Goal: Task Accomplishment & Management: Manage account settings

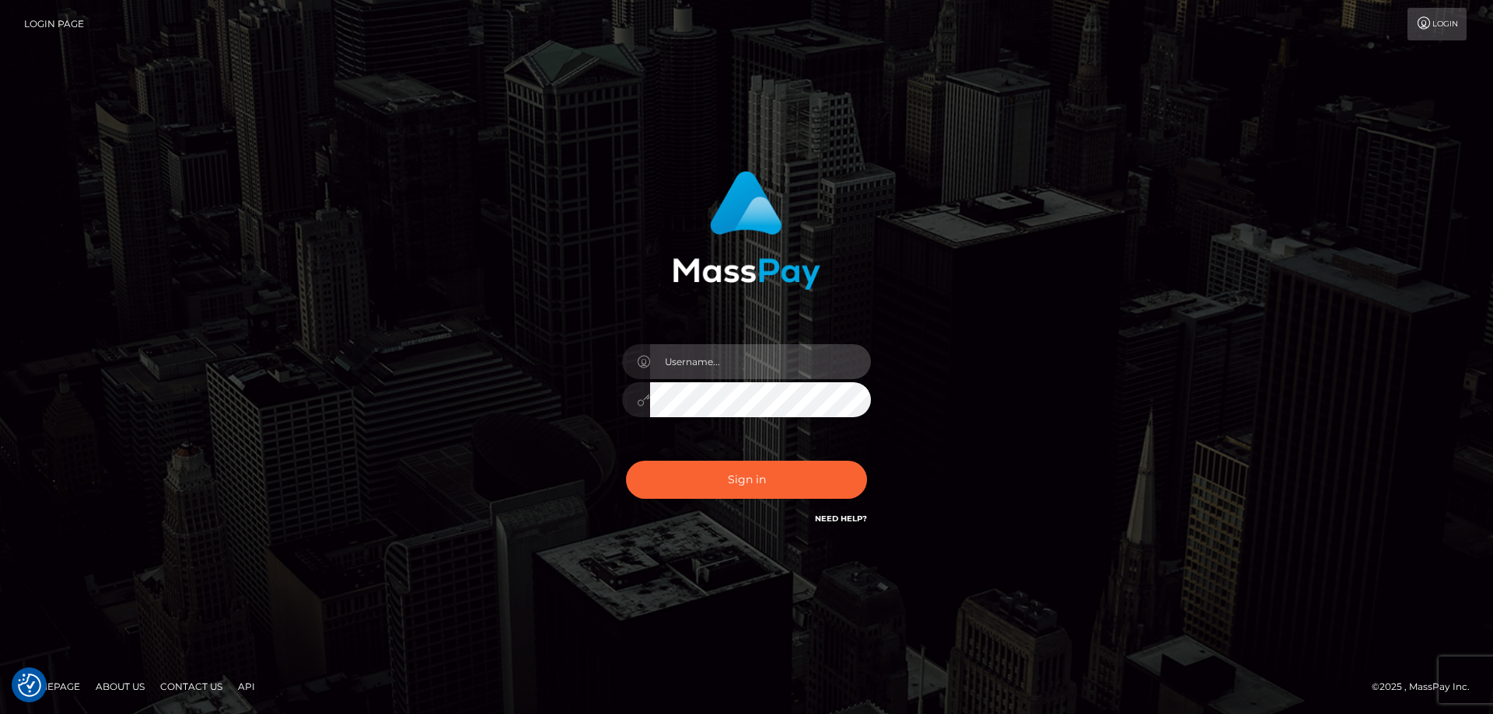
type input "Dan.Cirnat"
click at [864, 459] on div at bounding box center [727, 505] width 319 height 177
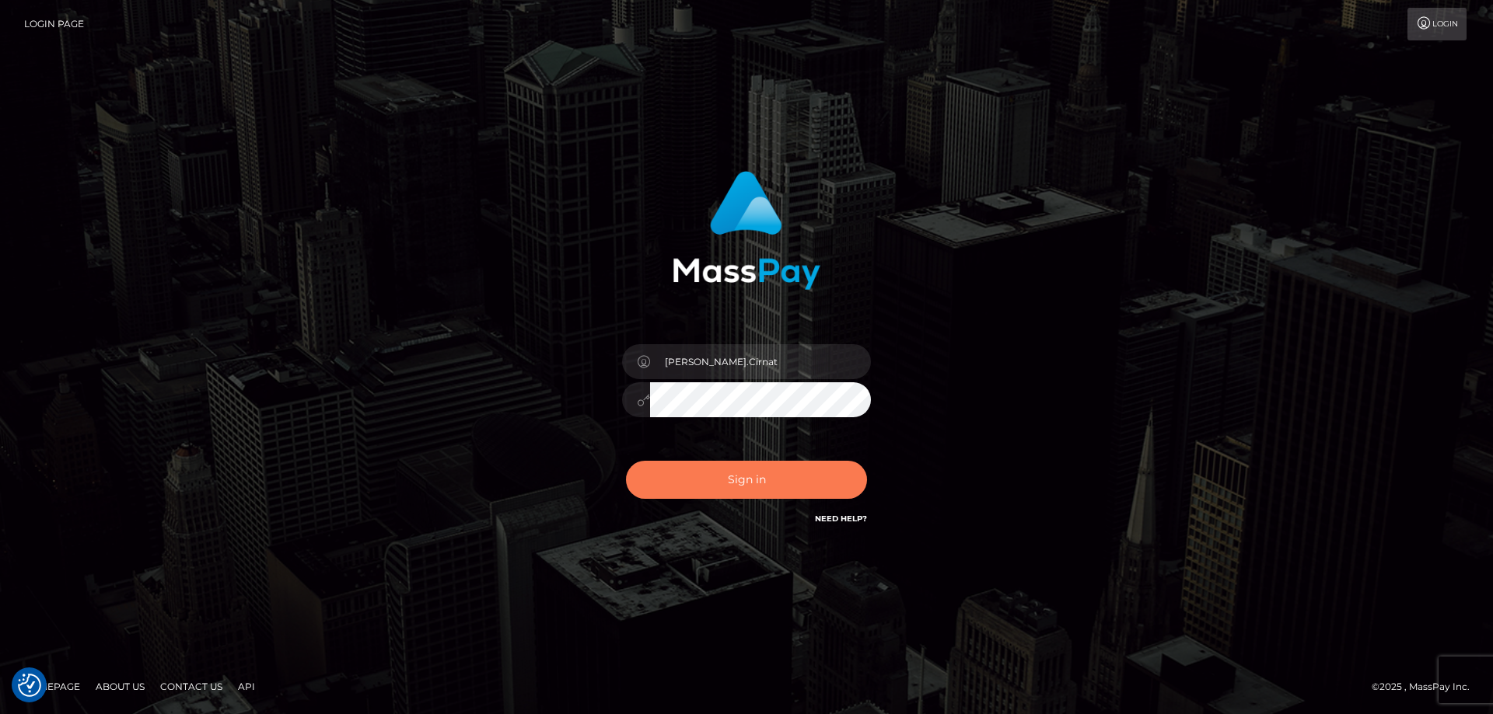
click at [770, 464] on button "Sign in" at bounding box center [746, 480] width 241 height 38
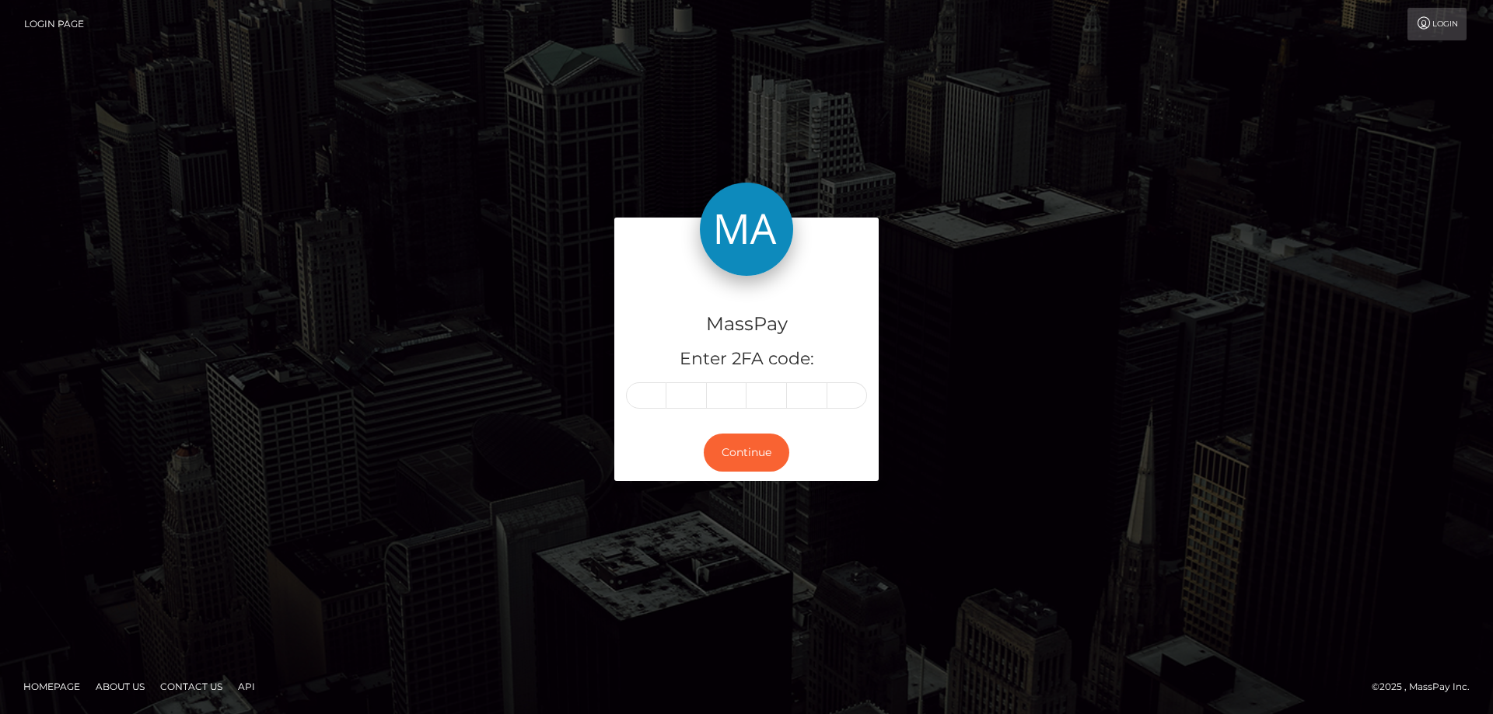
drag, startPoint x: 648, startPoint y: 396, endPoint x: 636, endPoint y: 398, distance: 12.5
click at [648, 396] on input "text" at bounding box center [646, 396] width 40 height 26
type input "9"
type input "3"
type input "2"
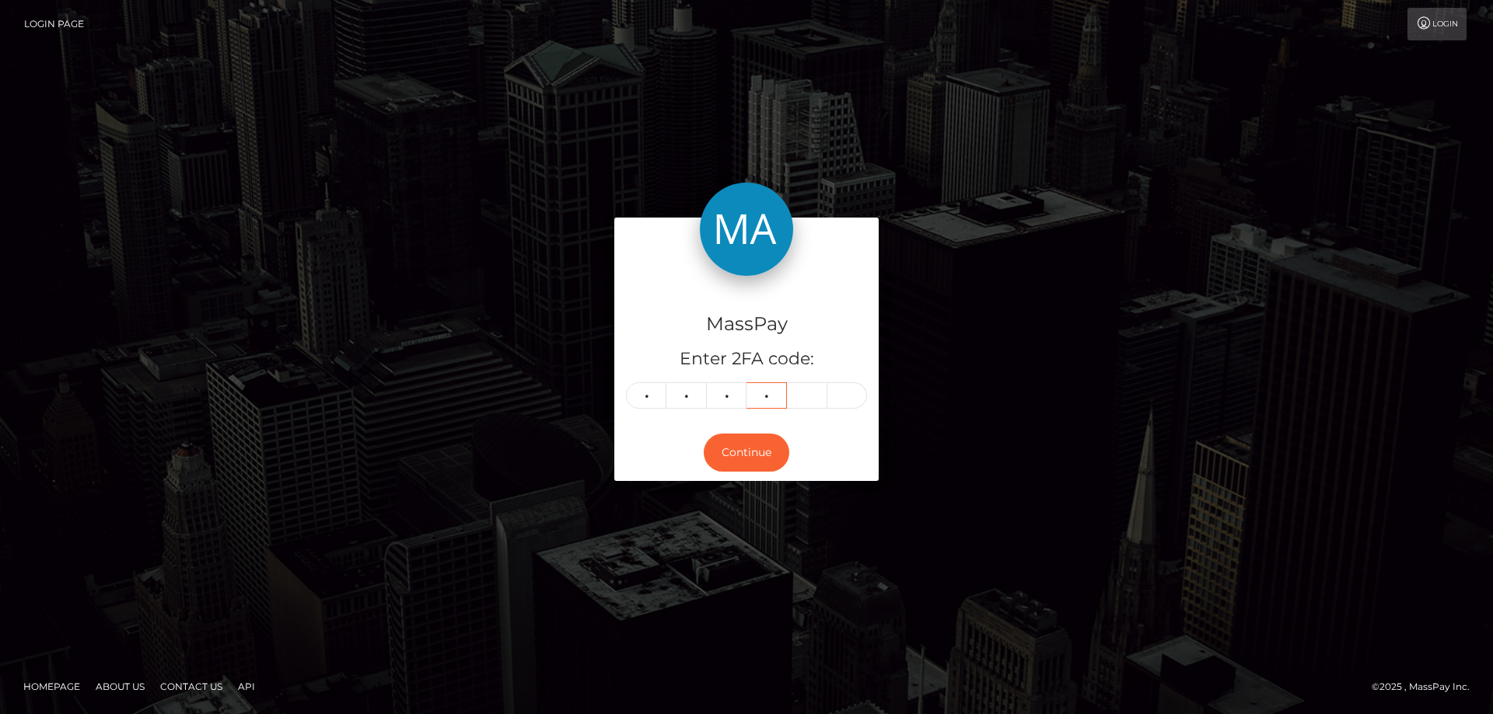
type input "1"
type input "4"
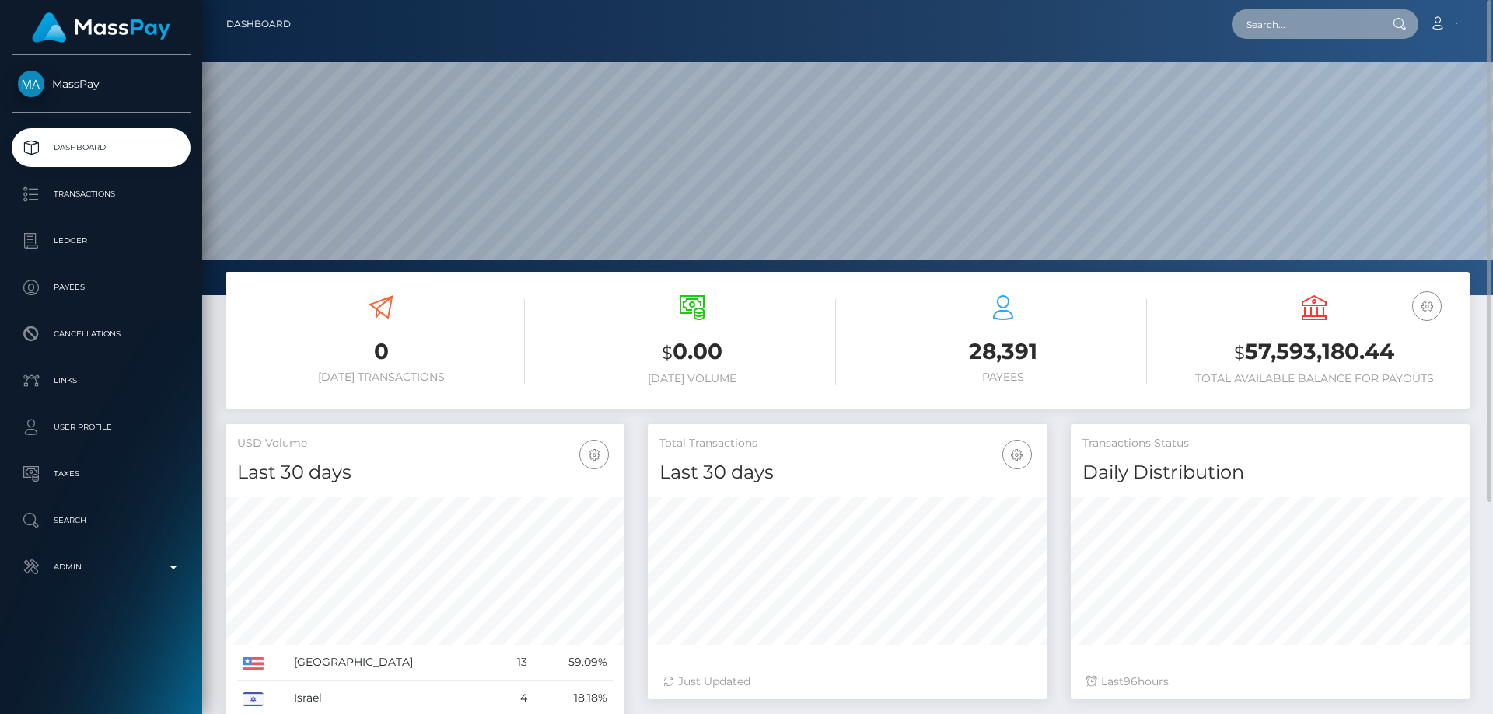
paste input "Danutache2025!"
click at [1306, 35] on input "Danutache2025!" at bounding box center [1304, 24] width 146 height 30
paste input "9e4125fb-9031-11f0-bd85-0694aced620b"
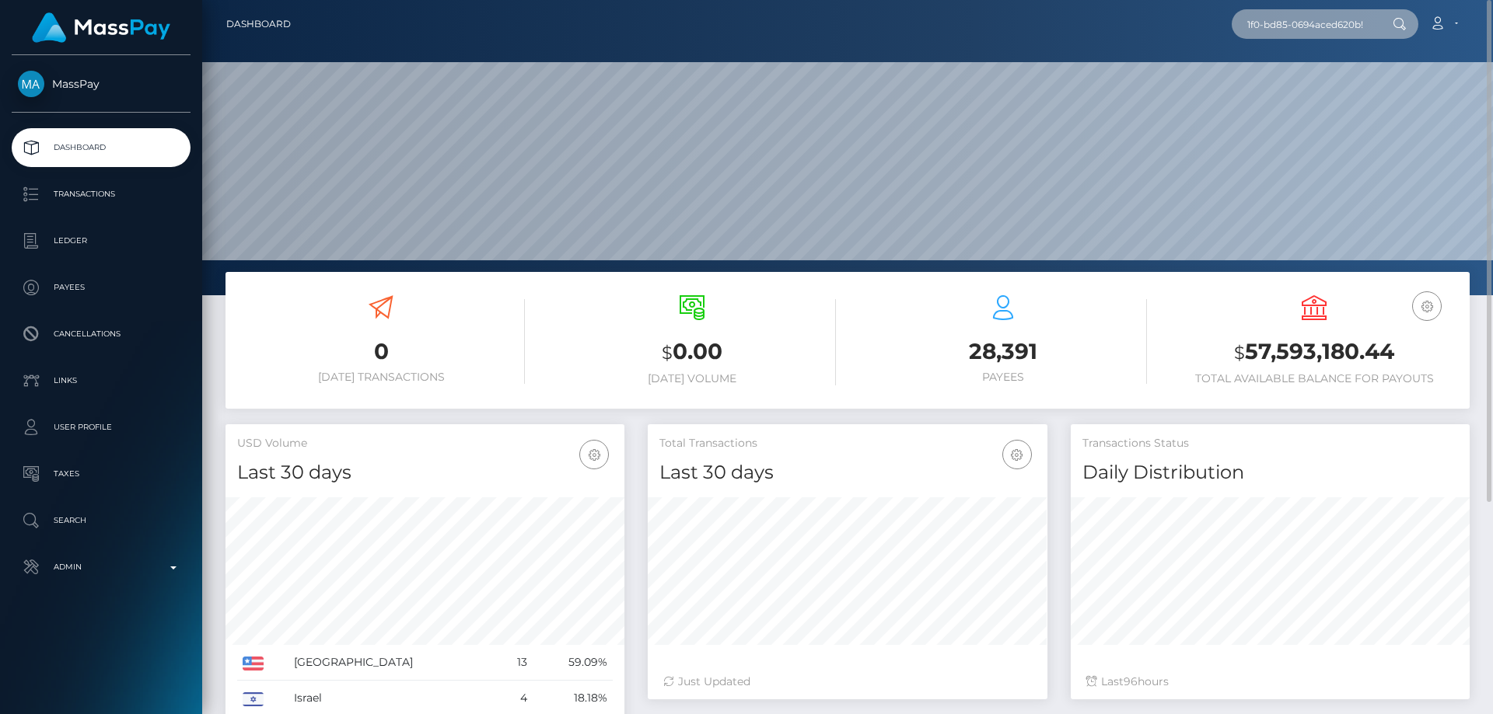
type input "9e4125fb-9031-11f0-bd85-0694aced620b!"
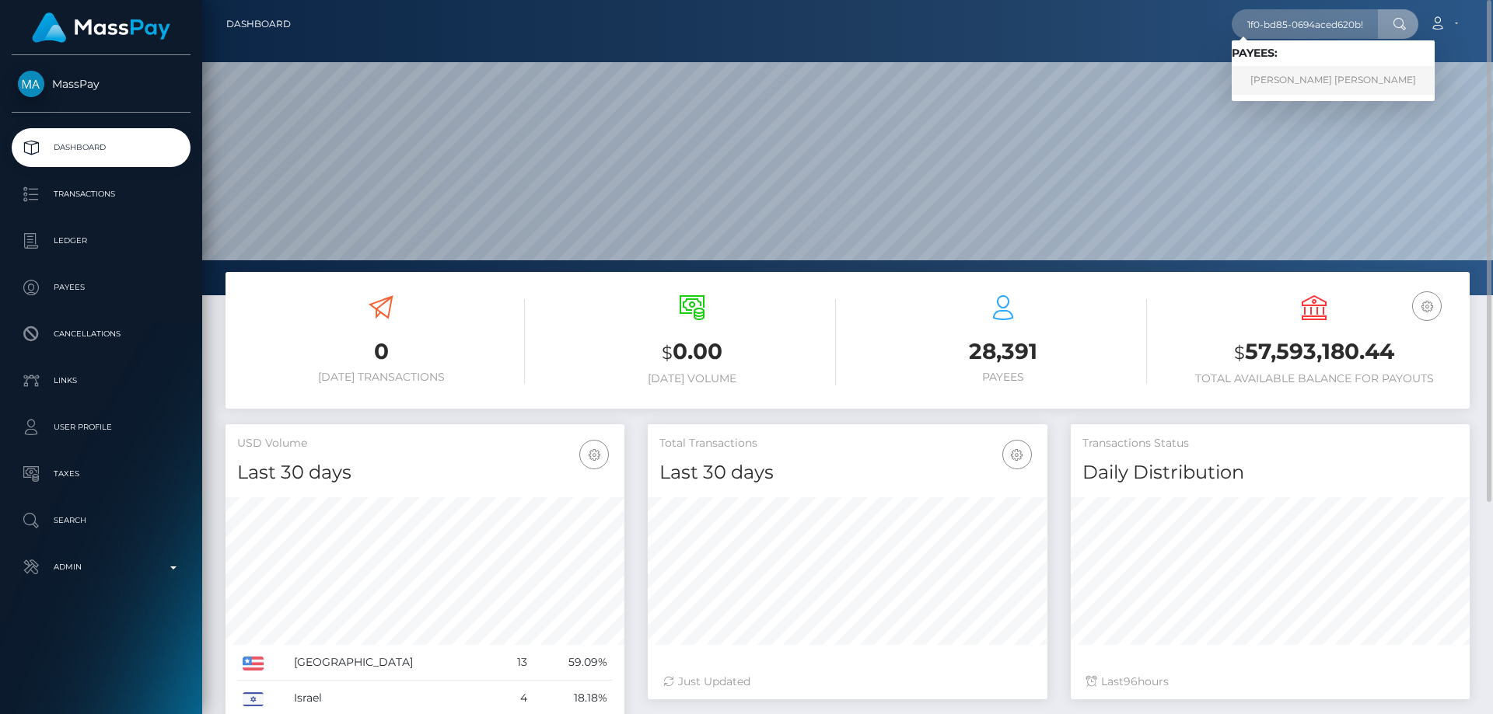
click at [1280, 82] on link "JOHN SOU YIP LEE" at bounding box center [1332, 80] width 203 height 29
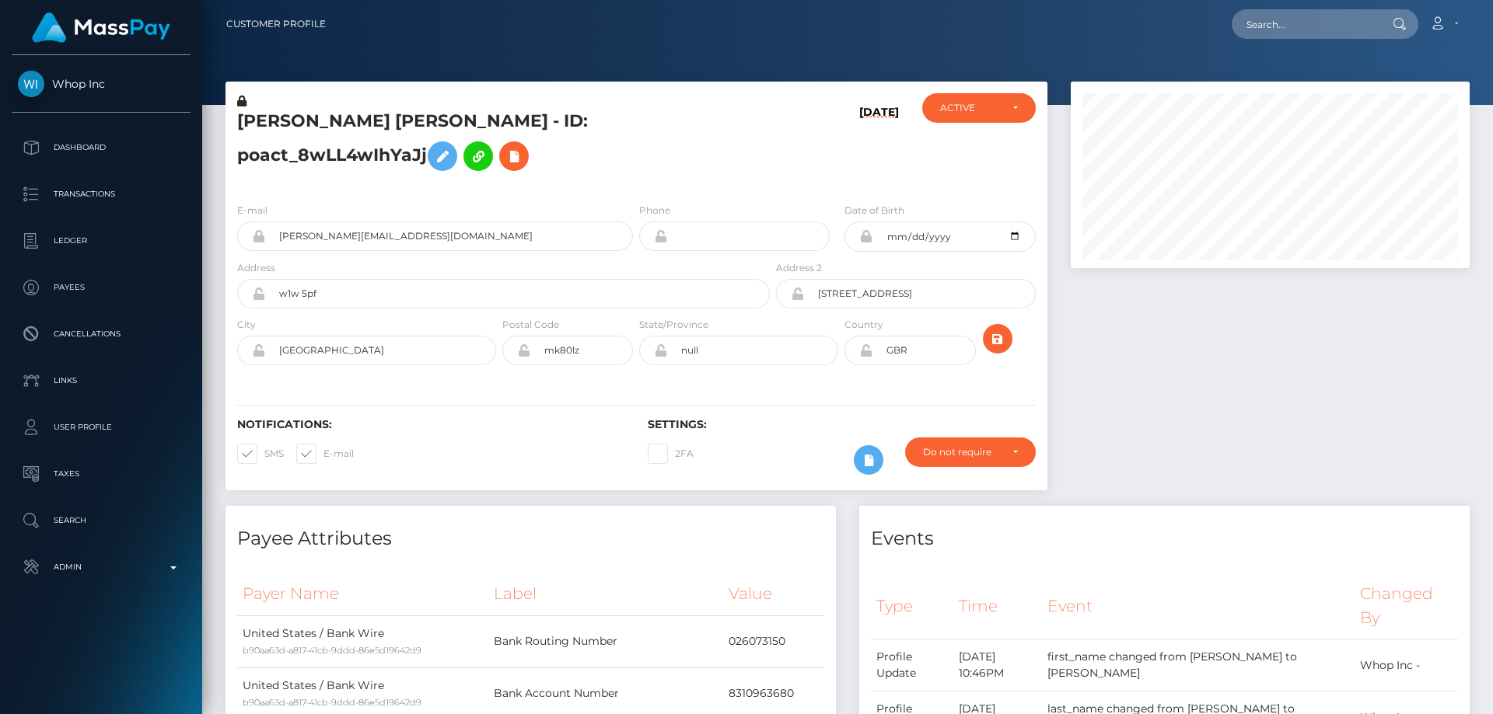
scroll to position [187, 400]
click at [1244, 392] on div at bounding box center [1270, 294] width 422 height 424
click at [240, 100] on icon at bounding box center [241, 101] width 9 height 11
click at [452, 147] on icon at bounding box center [442, 156] width 19 height 19
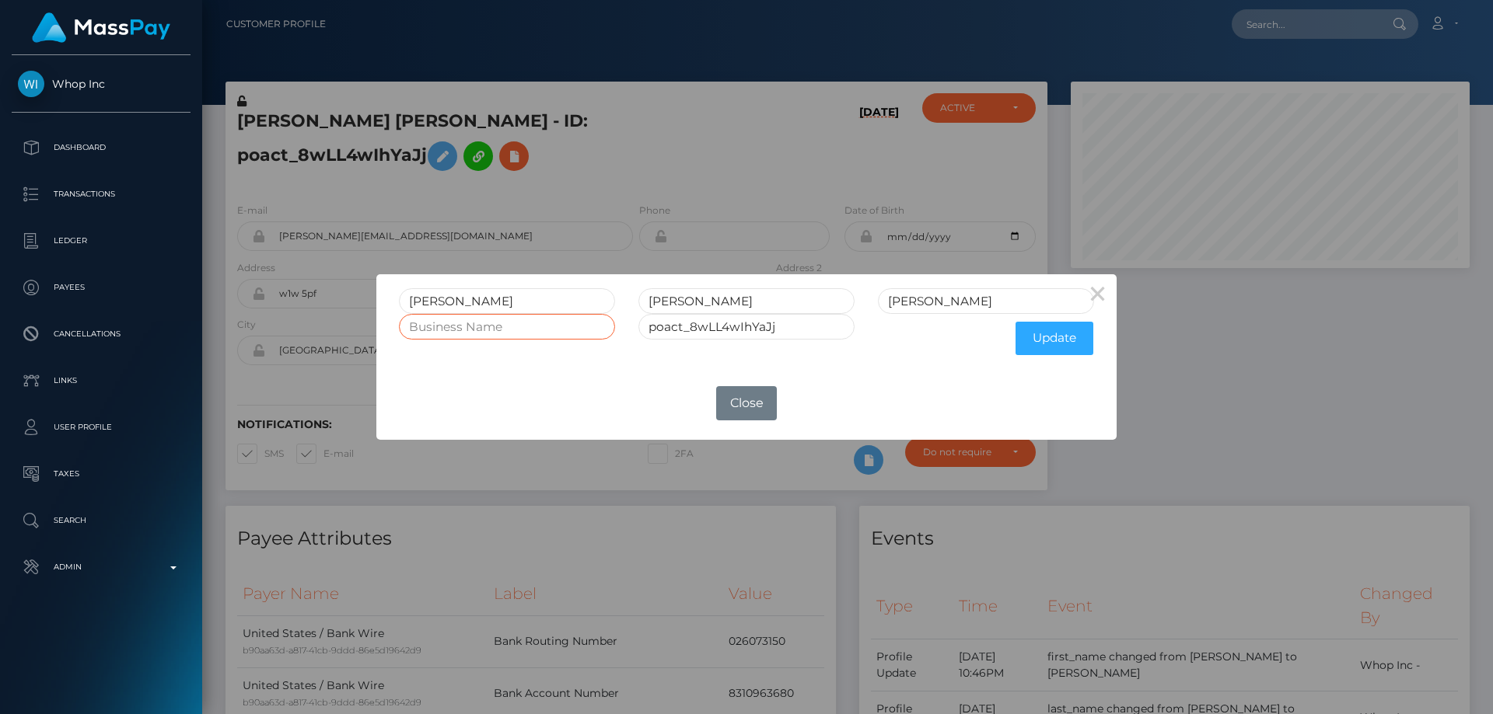
paste input "Johnleegroup Limited"
type input "Johnleegroup Limited"
click at [1059, 328] on button "Update" at bounding box center [1054, 338] width 78 height 33
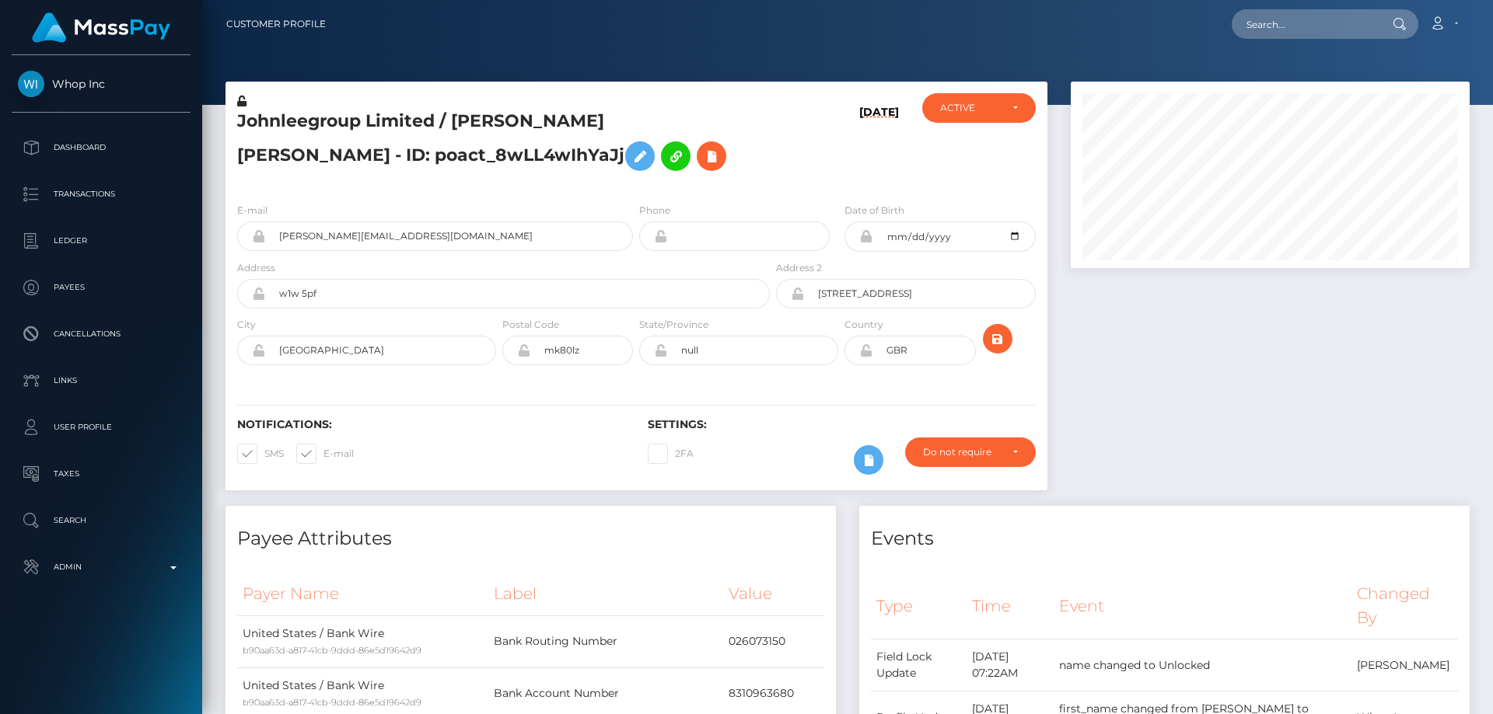
scroll to position [187, 400]
click at [242, 102] on icon at bounding box center [241, 101] width 9 height 11
drag, startPoint x: 437, startPoint y: 119, endPoint x: 232, endPoint y: 120, distance: 204.5
click at [232, 120] on div "Johnleegroup Limited / JOHN SOU YIP LEE - ID: poact_8wLL4wIhYaJj" at bounding box center [498, 141] width 547 height 97
copy h5 "Johnleegroup Limited"
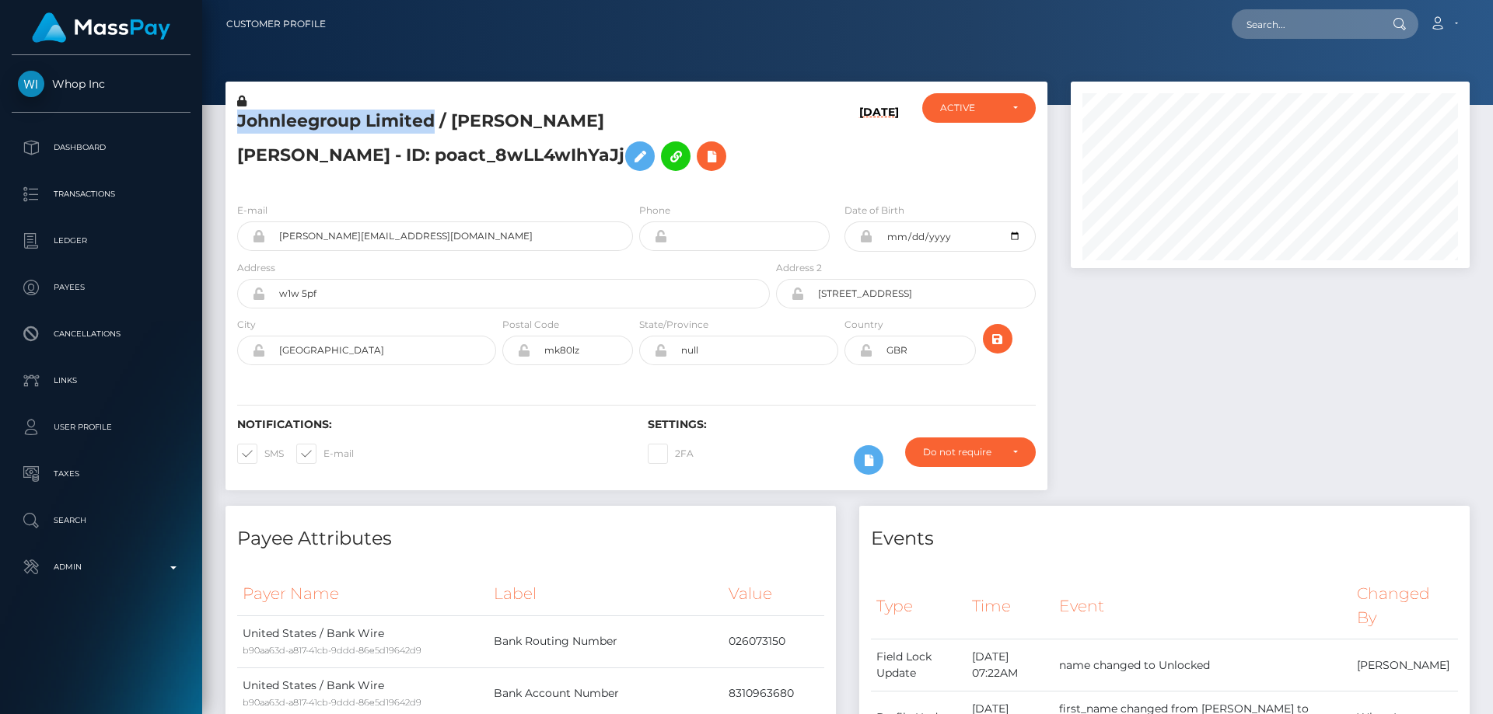
copy h5 "Johnleegroup Limited"
click at [1187, 424] on div at bounding box center [1270, 294] width 422 height 424
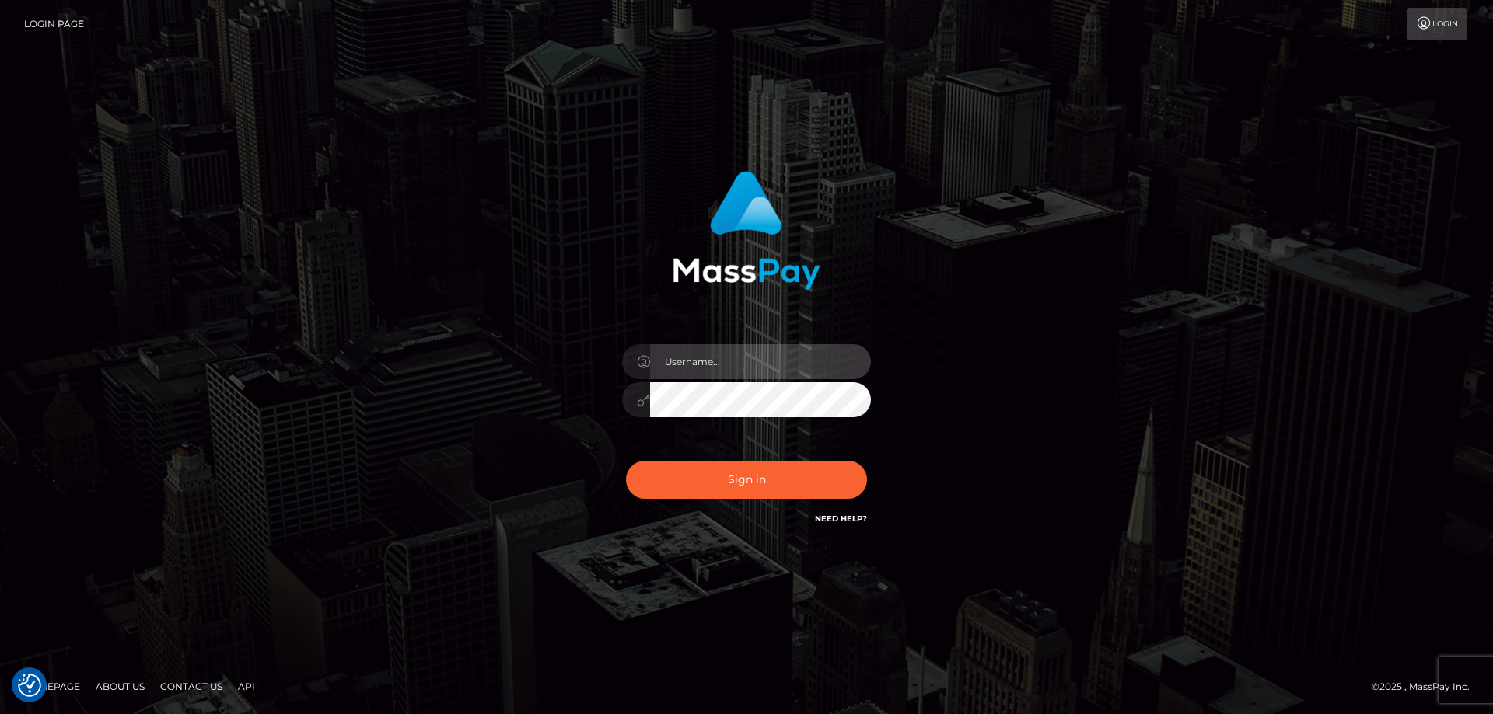
type input "[PERSON_NAME].Cirnat"
click at [861, 452] on div at bounding box center [727, 505] width 319 height 177
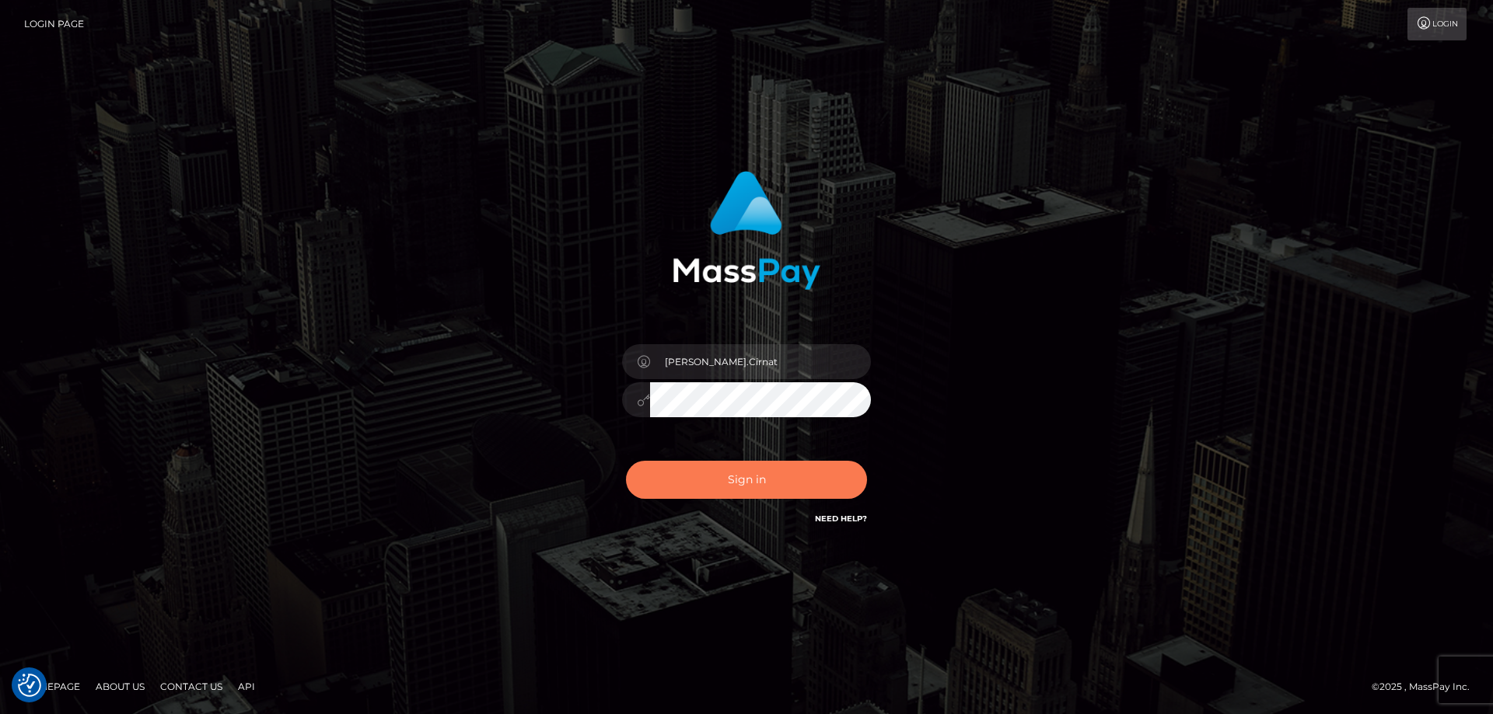
click at [798, 491] on button "Sign in" at bounding box center [746, 480] width 241 height 38
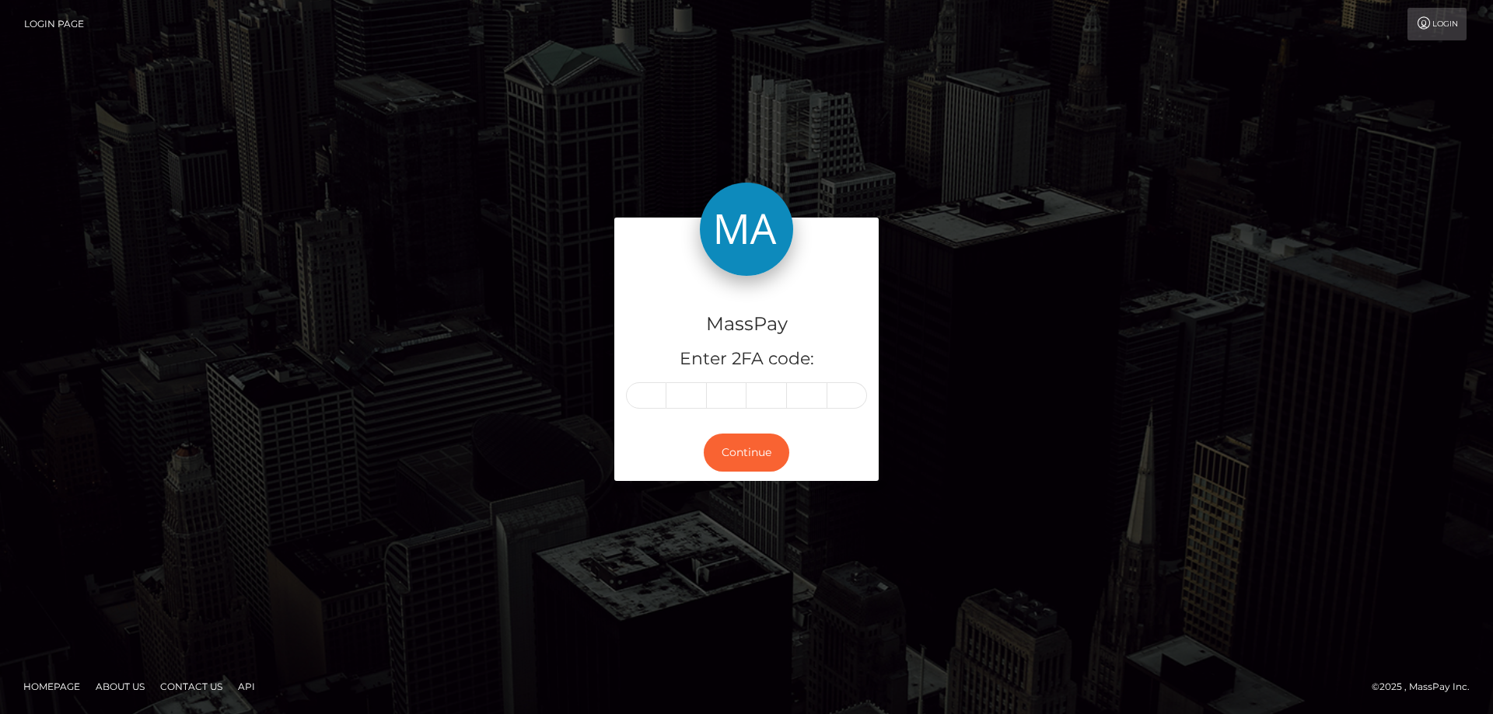
click at [642, 399] on input "text" at bounding box center [646, 396] width 40 height 26
type input "2"
type input "5"
type input "9"
type input "3"
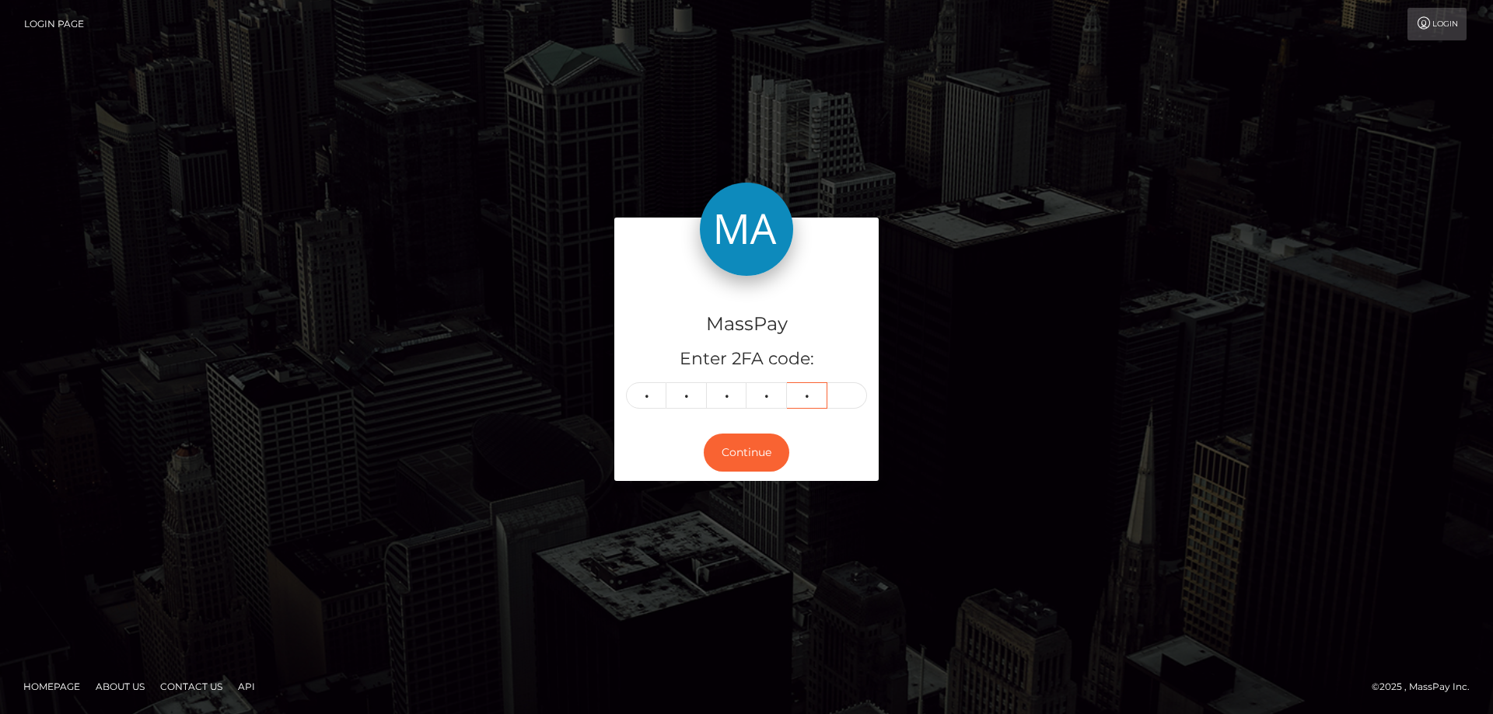
type input "4"
type input "9"
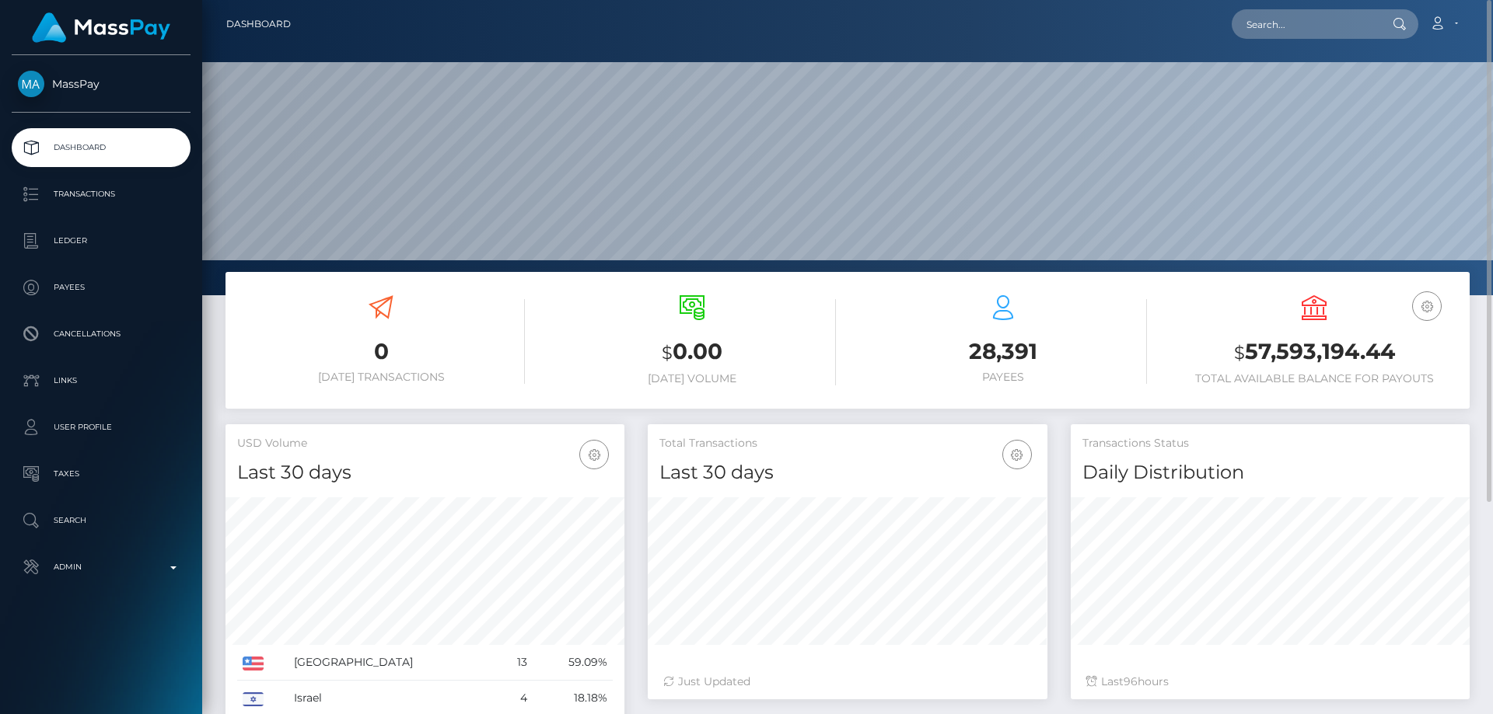
scroll to position [276, 400]
click at [907, 357] on h3 "28,391" at bounding box center [1003, 352] width 288 height 30
paste input "9e4125fb-9031-11f0-bd85-0694aced620b"
type input "9e4125fb-9031-11f0-bd85-0694aced620b"
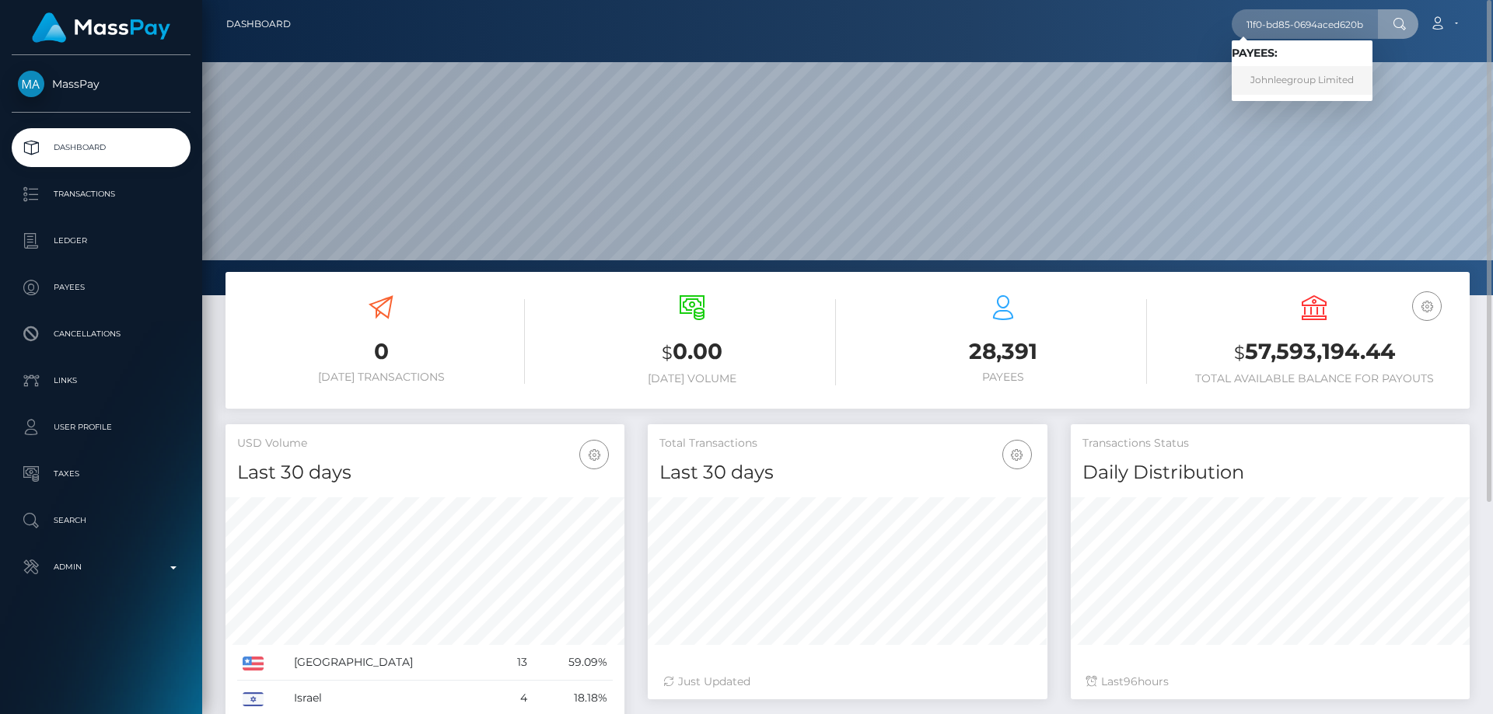
click at [1270, 85] on link "Johnleegroup Limited" at bounding box center [1301, 80] width 141 height 29
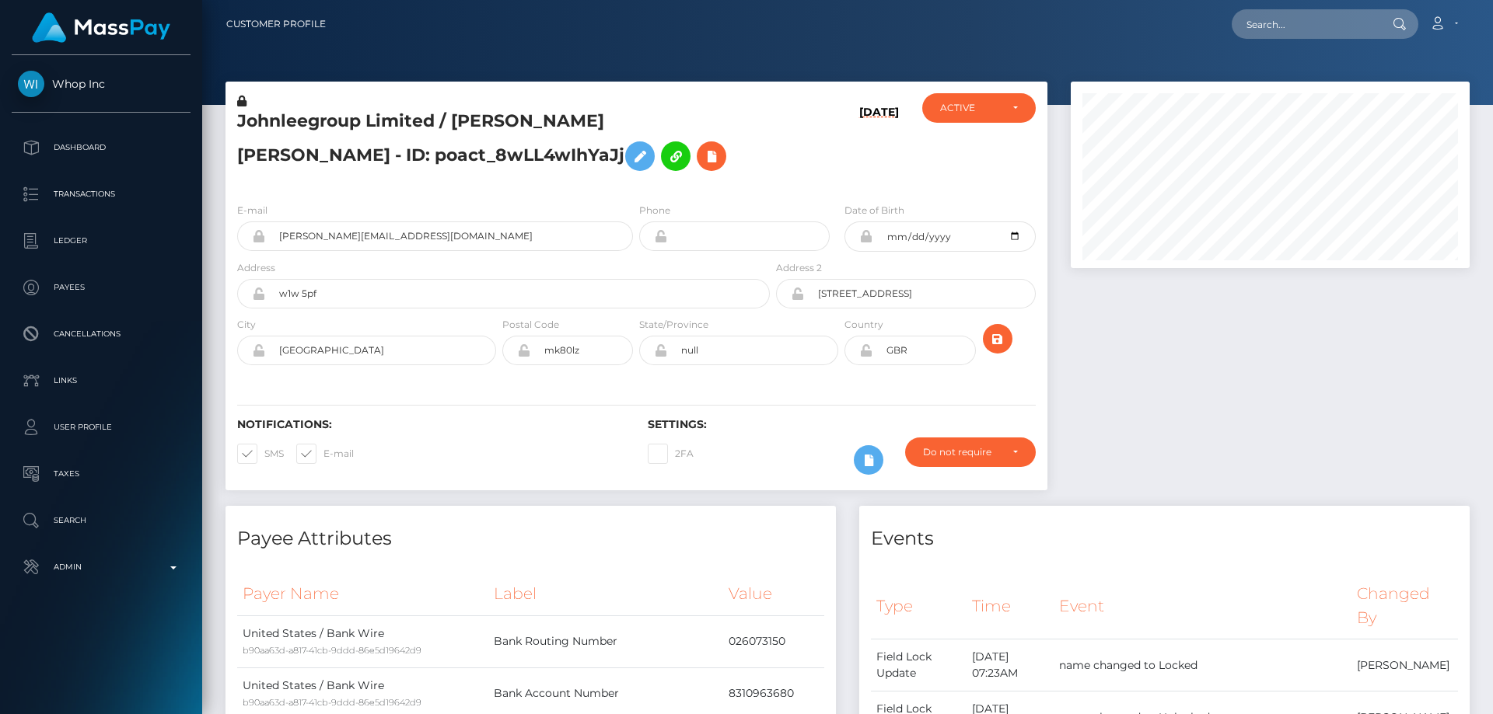
scroll to position [187, 400]
drag, startPoint x: 1433, startPoint y: 456, endPoint x: 966, endPoint y: 306, distance: 490.2
click at [1433, 456] on div at bounding box center [1270, 294] width 422 height 424
click at [702, 151] on icon at bounding box center [711, 156] width 19 height 19
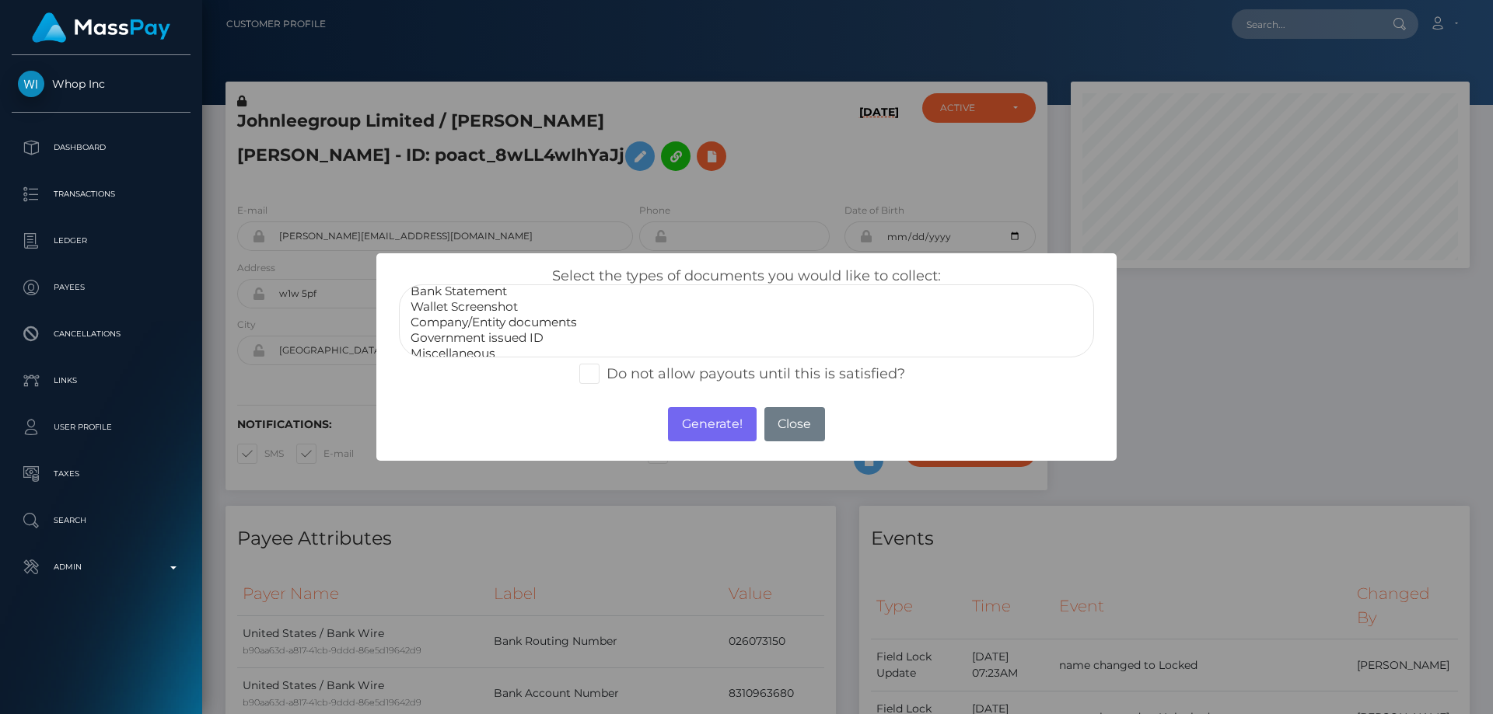
scroll to position [31, 0]
select select "Company/Entity documents"
click at [533, 316] on option "Company/Entity documents" at bounding box center [746, 314] width 675 height 16
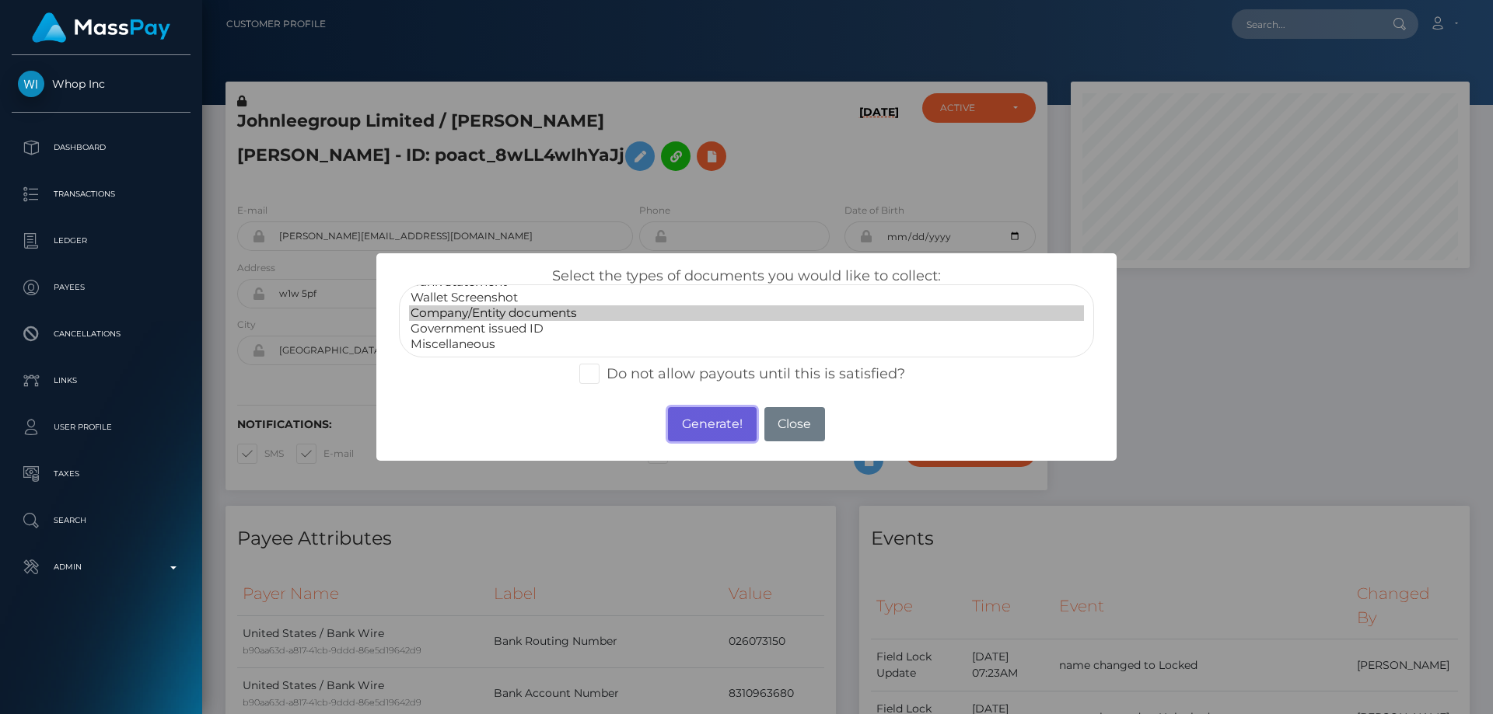
click at [710, 421] on button "Generate!" at bounding box center [712, 424] width 88 height 34
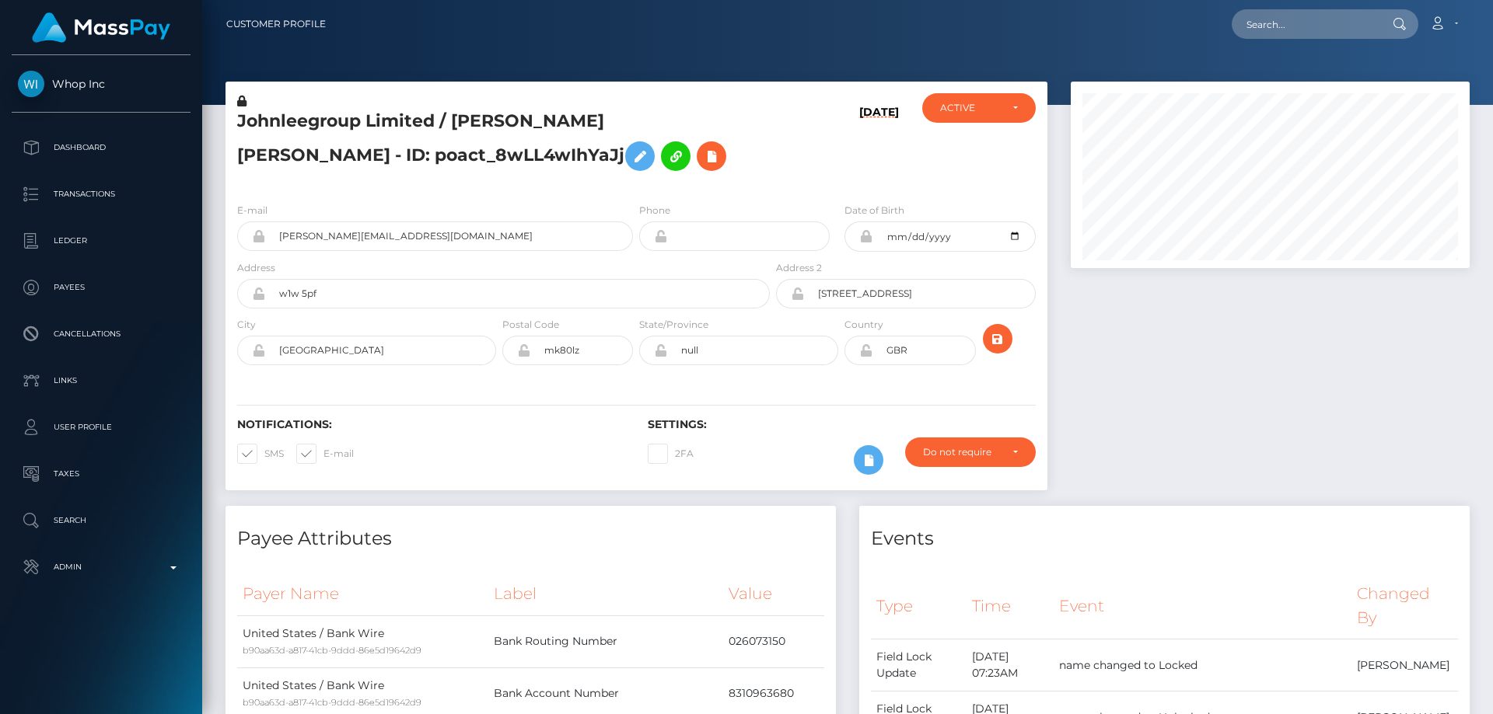
click at [1168, 409] on div at bounding box center [1270, 294] width 422 height 424
click at [1128, 369] on div at bounding box center [1270, 294] width 422 height 424
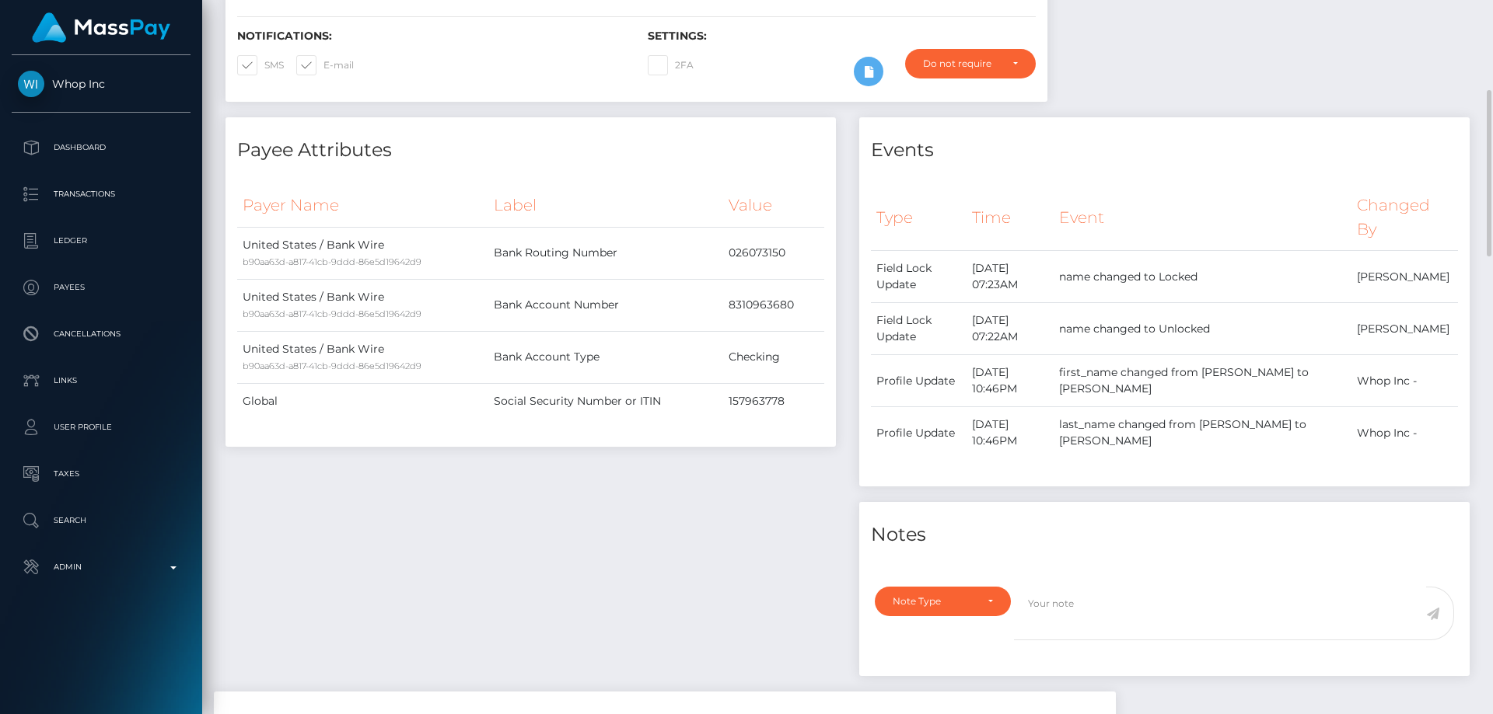
scroll to position [700, 0]
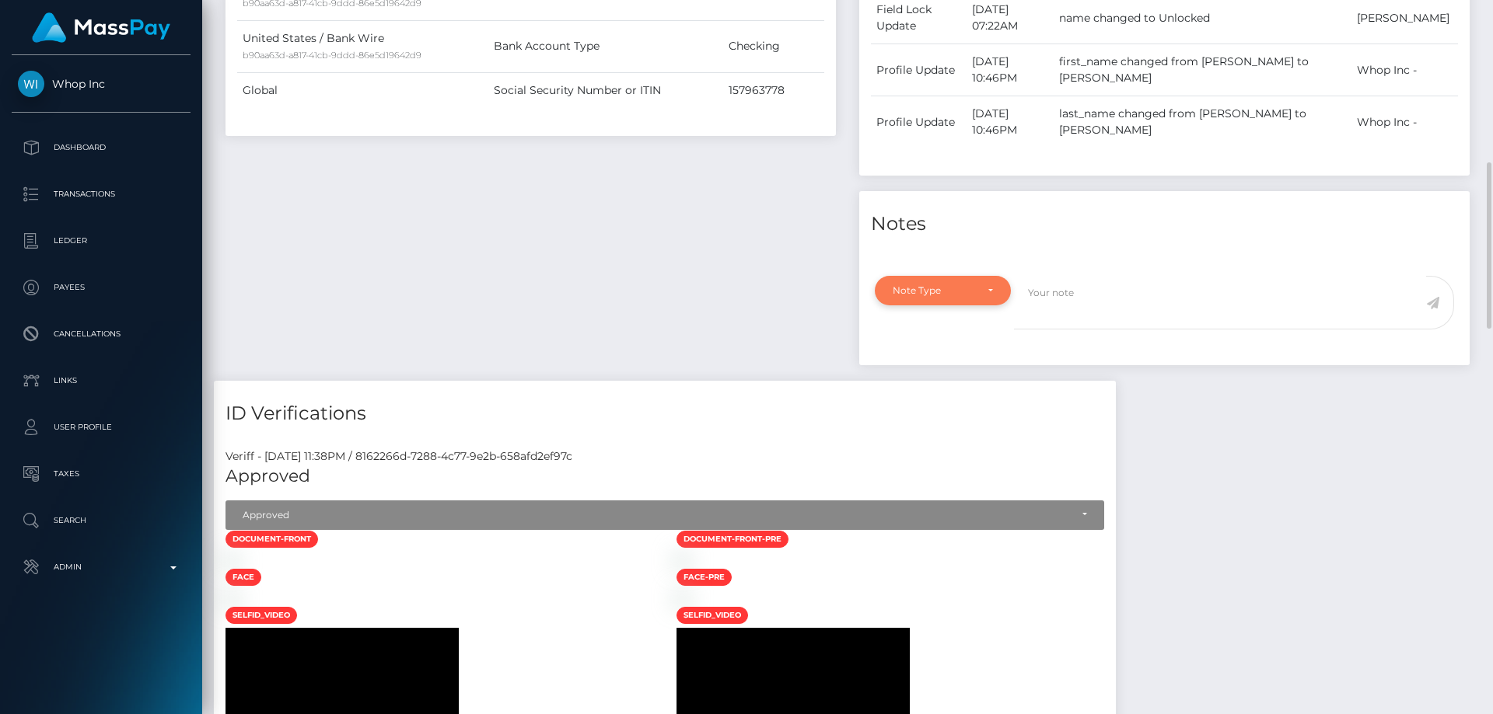
click at [934, 292] on div "Note Type" at bounding box center [934, 291] width 82 height 12
click at [929, 371] on span "Compliance" at bounding box center [921, 365] width 57 height 14
select select "COMPLIANCE"
click at [1096, 295] on textarea at bounding box center [1220, 303] width 412 height 54
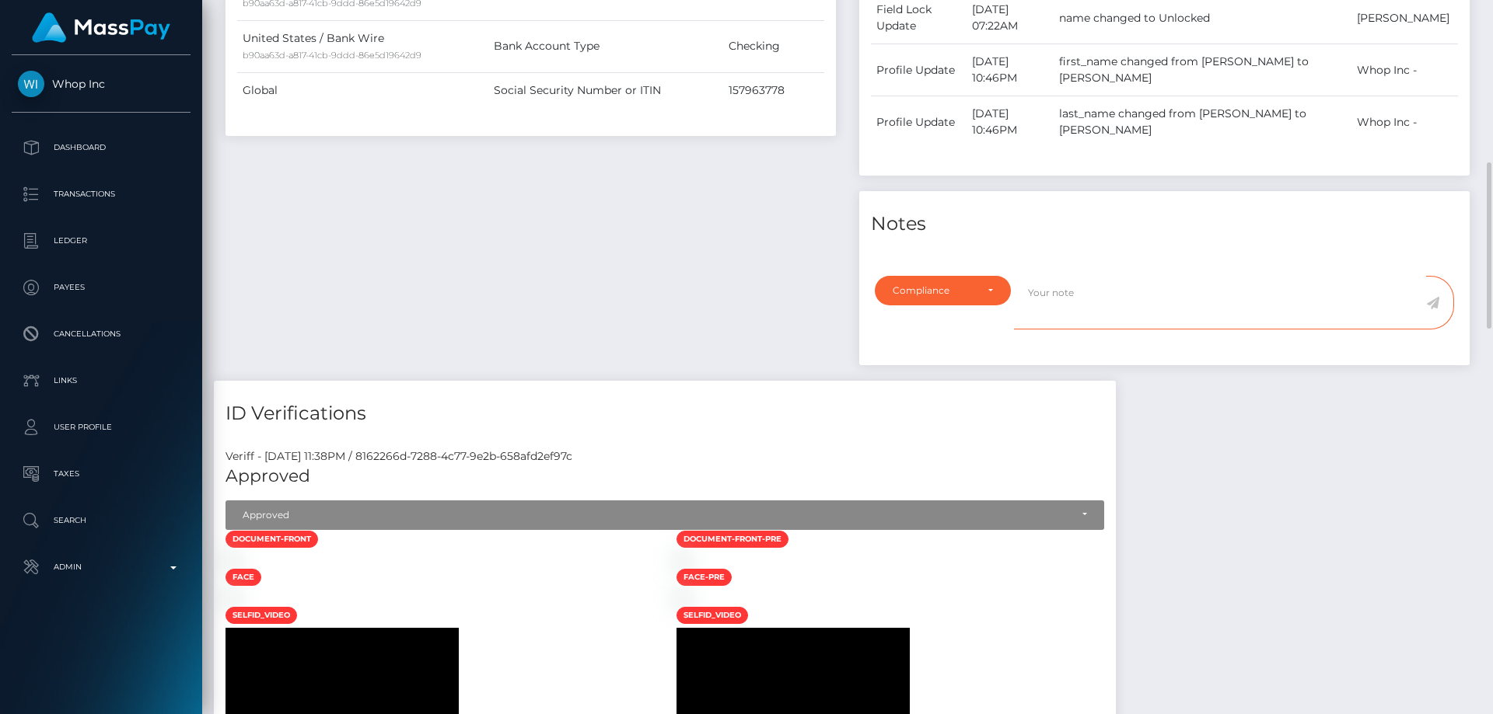
paste textarea "Documents on file for Mount Equinox Inc confirming that Kevin Jeffrey Bennett i…"
drag, startPoint x: 1134, startPoint y: 285, endPoint x: 1217, endPoint y: 289, distance: 84.1
click at [1217, 289] on textarea "Documents on file for Mount Equinox Inc confirming that Kevin Jeffrey Bennett i…" at bounding box center [1220, 303] width 412 height 54
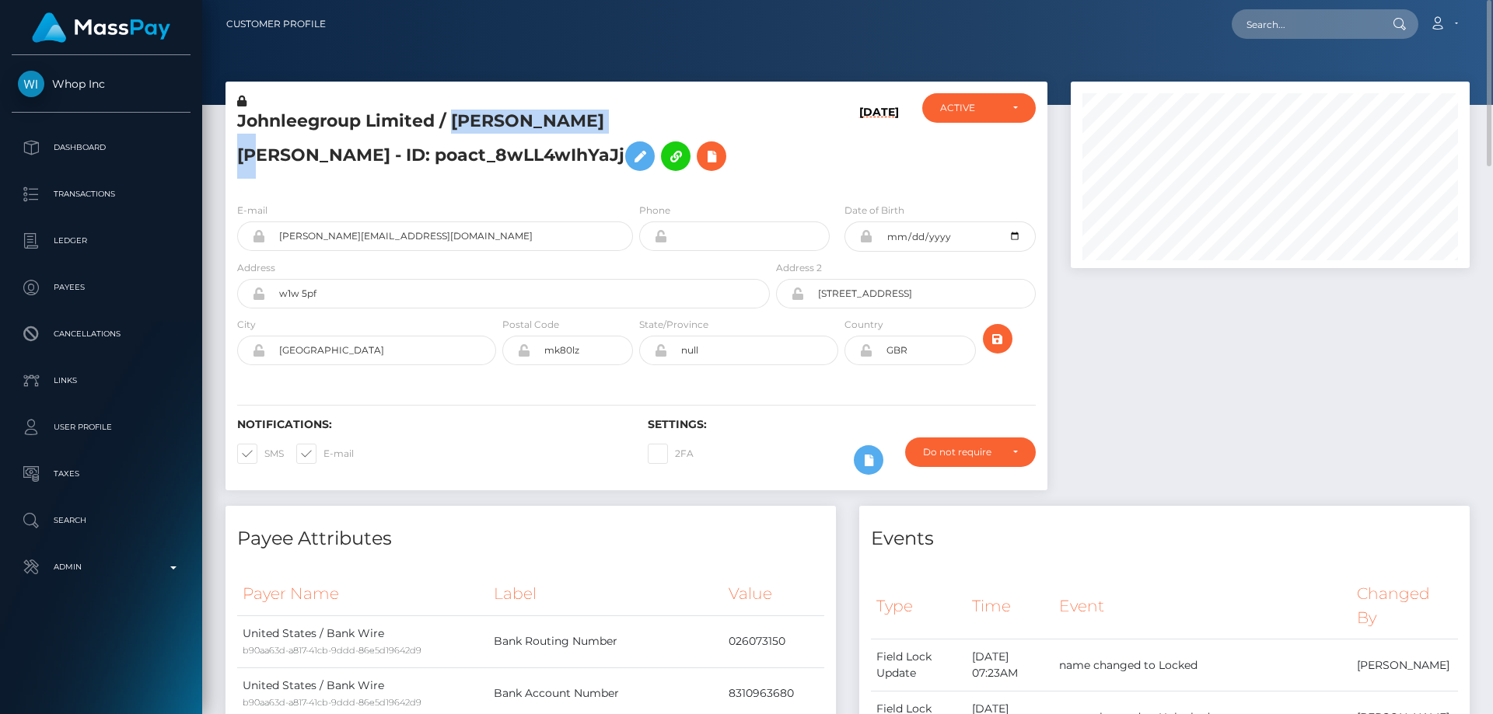
drag, startPoint x: 450, startPoint y: 119, endPoint x: 617, endPoint y: 122, distance: 166.4
click at [617, 122] on h5 "Johnleegroup Limited / JOHN SOU YIP LEE - ID: poact_8wLL4wIhYaJj" at bounding box center [499, 144] width 524 height 69
drag, startPoint x: 234, startPoint y: 118, endPoint x: 419, endPoint y: 122, distance: 185.1
click at [432, 126] on div "Johnleegroup Limited / JOHN SOU YIP LEE - ID: poact_8wLL4wIhYaJj" at bounding box center [498, 141] width 547 height 97
copy h5 "Johnleegroup Limited"
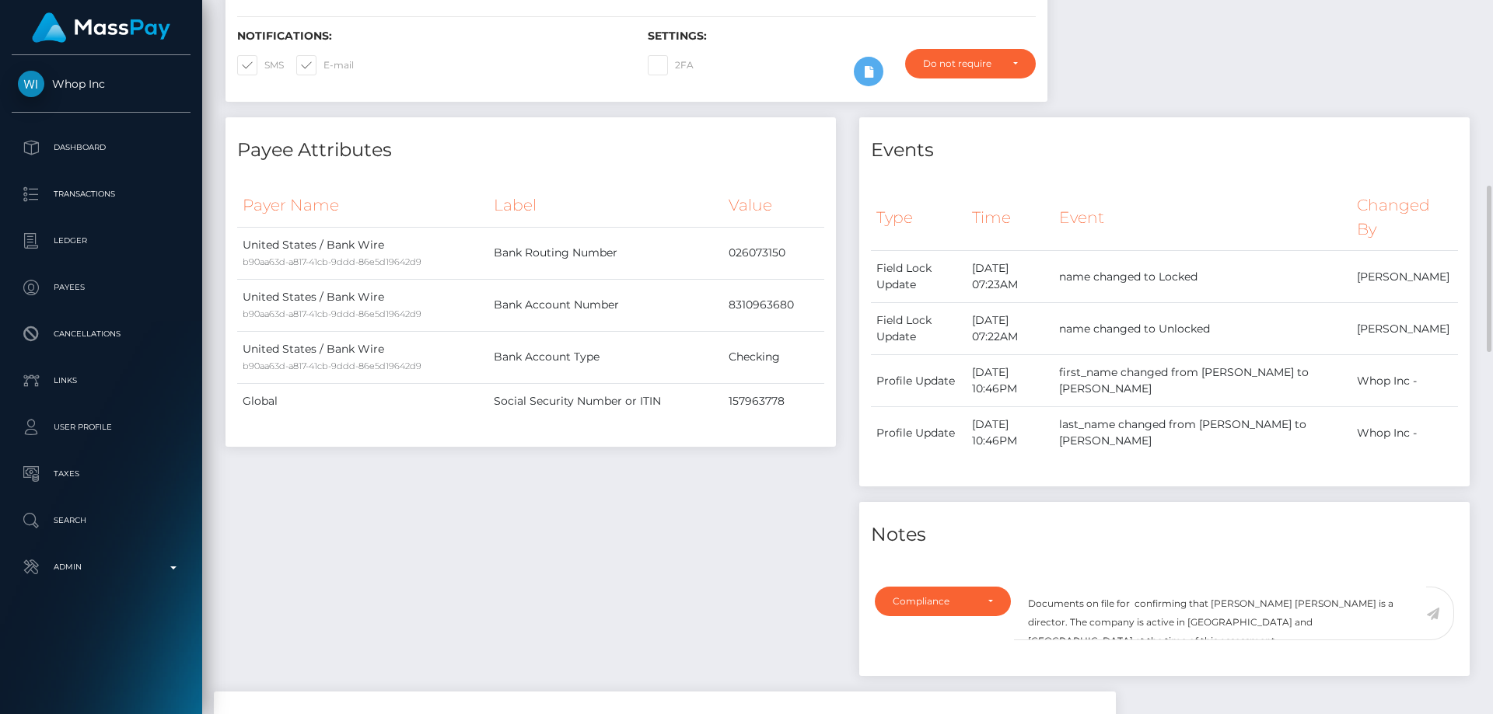
scroll to position [544, 0]
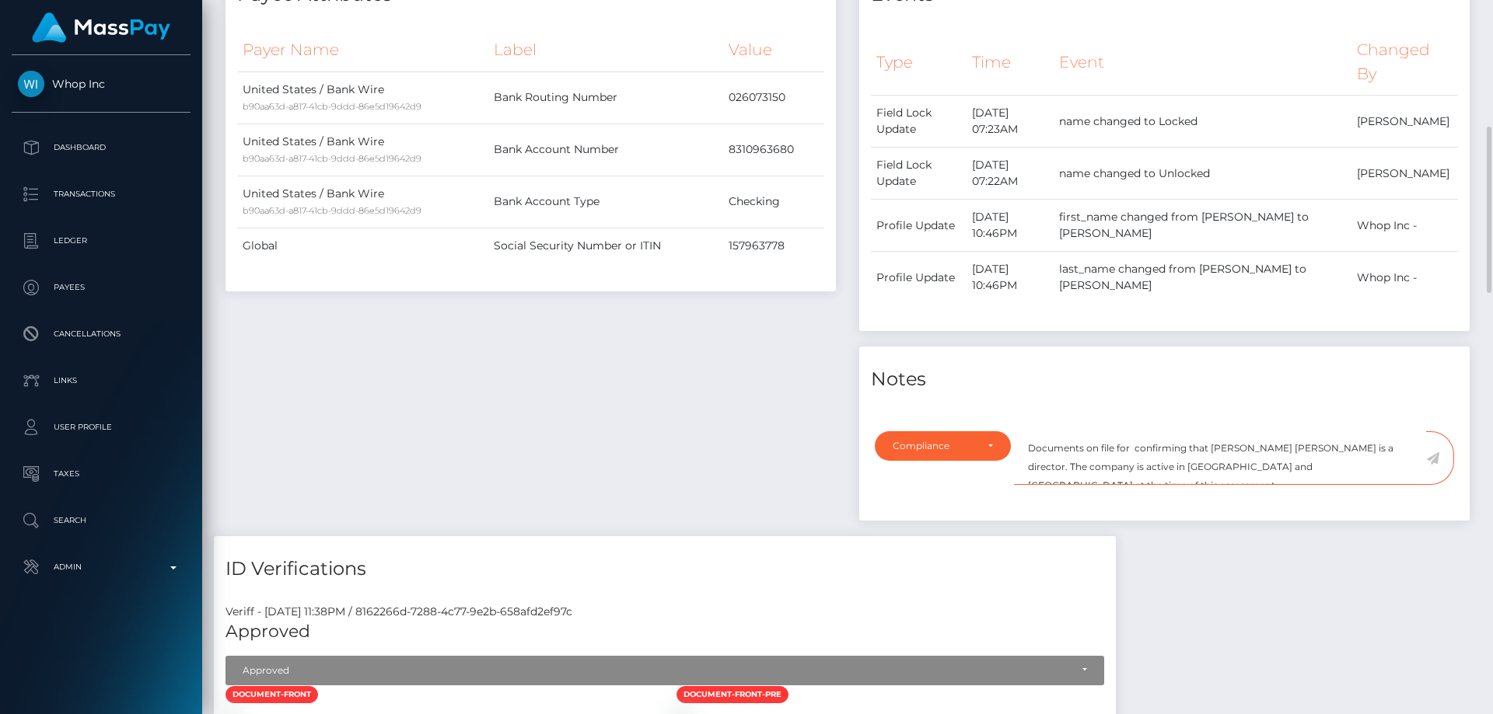
click at [1130, 448] on textarea "Documents on file for confirming that Kevin Jeffrey Bennett is a director. The …" at bounding box center [1220, 458] width 412 height 54
paste textarea "Johnleegroup Limited"
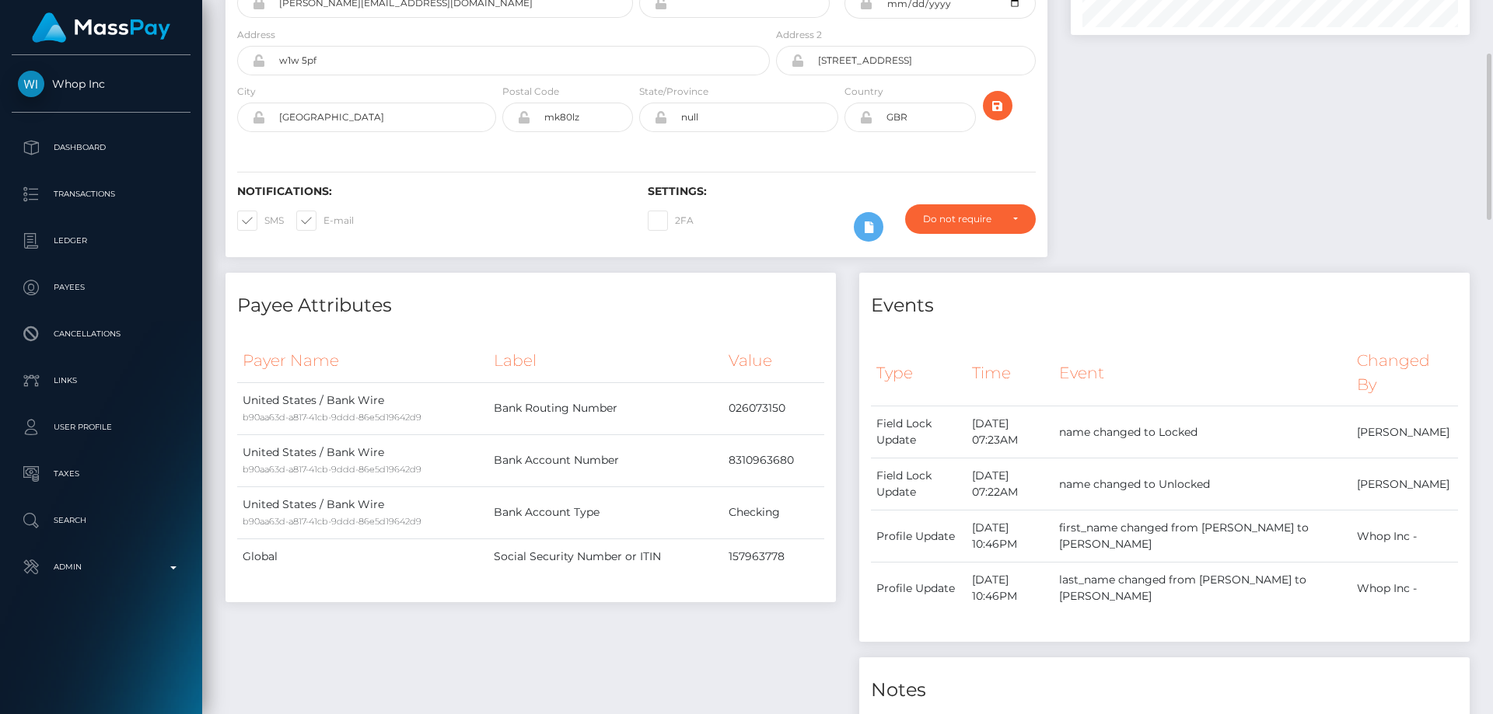
scroll to position [0, 0]
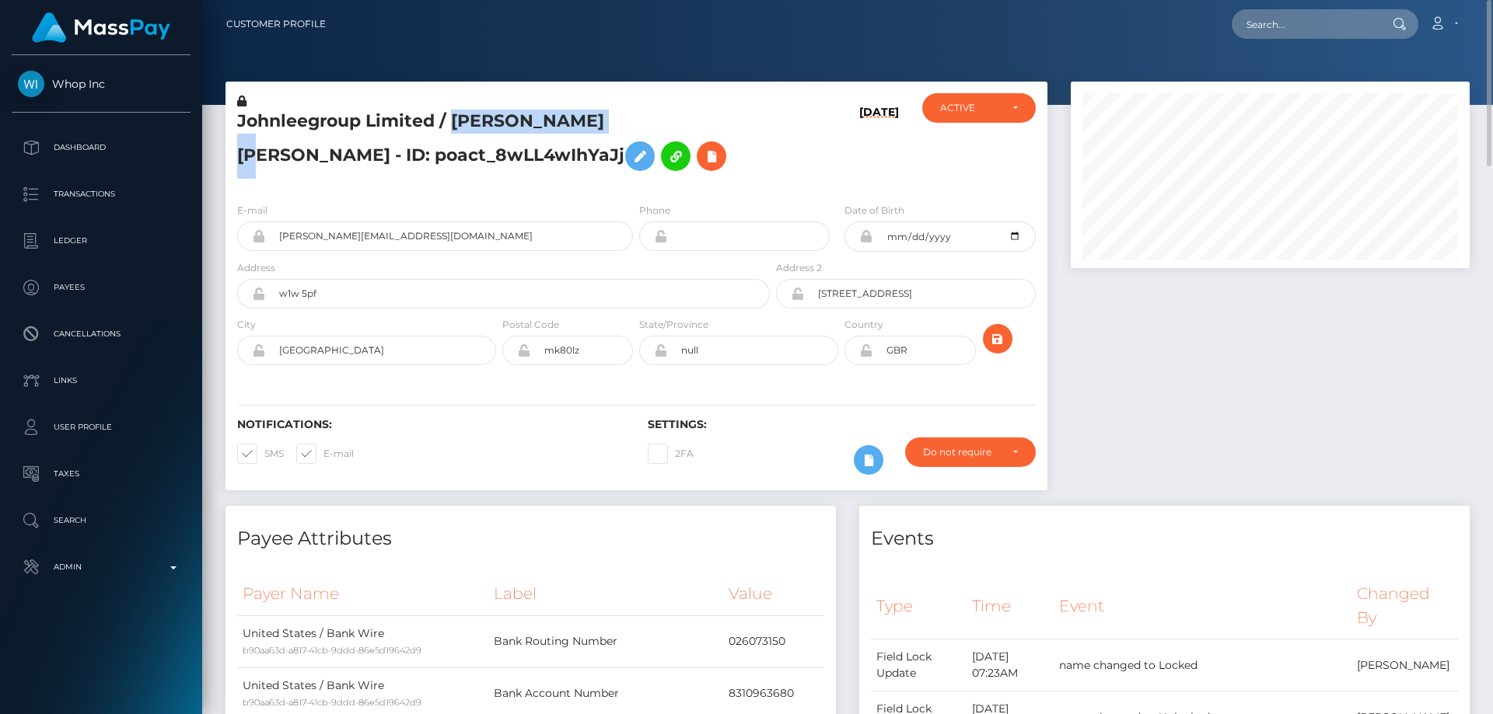
drag, startPoint x: 452, startPoint y: 119, endPoint x: 619, endPoint y: 121, distance: 166.4
click at [619, 121] on h5 "Johnleegroup Limited / JOHN SOU YIP LEE - ID: poact_8wLL4wIhYaJj" at bounding box center [499, 144] width 524 height 69
copy h5 "JOHN SOU YIP LEE"
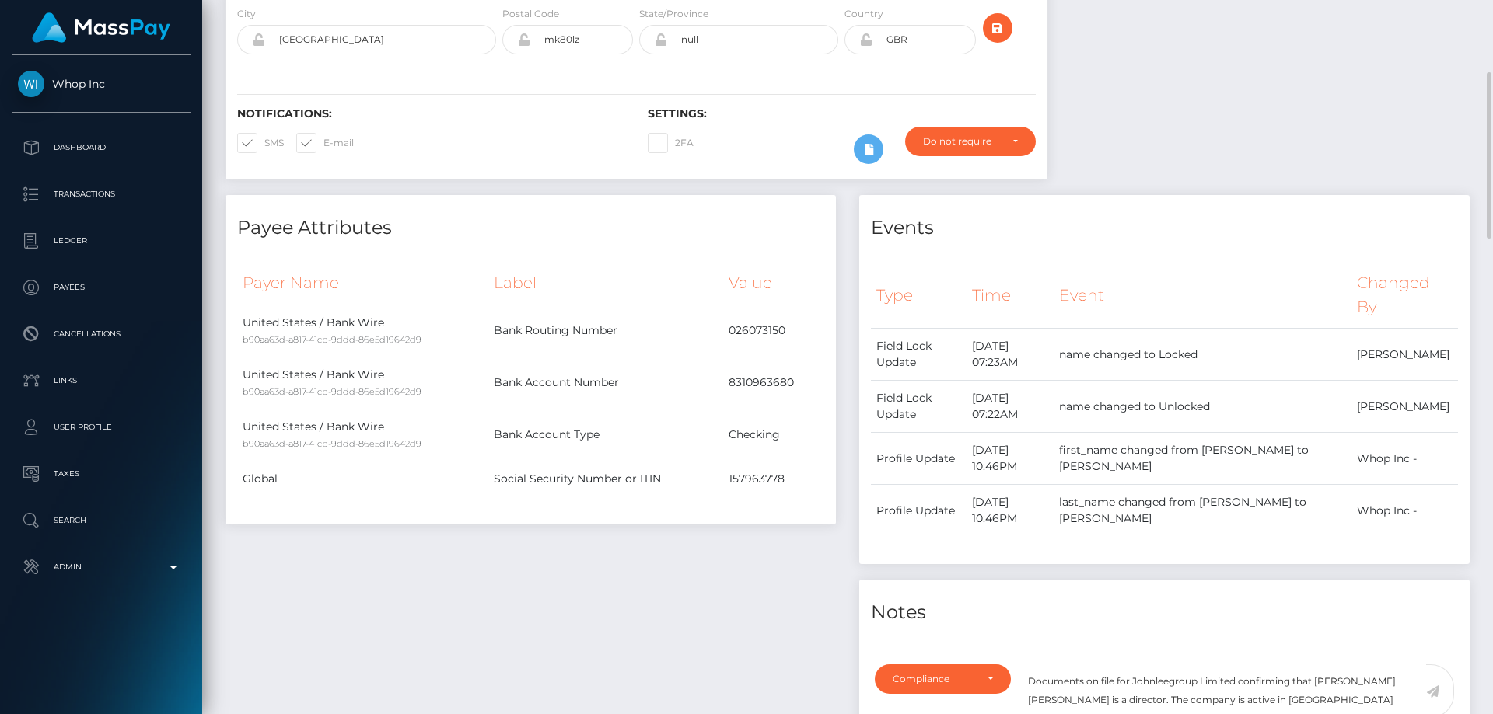
scroll to position [466, 0]
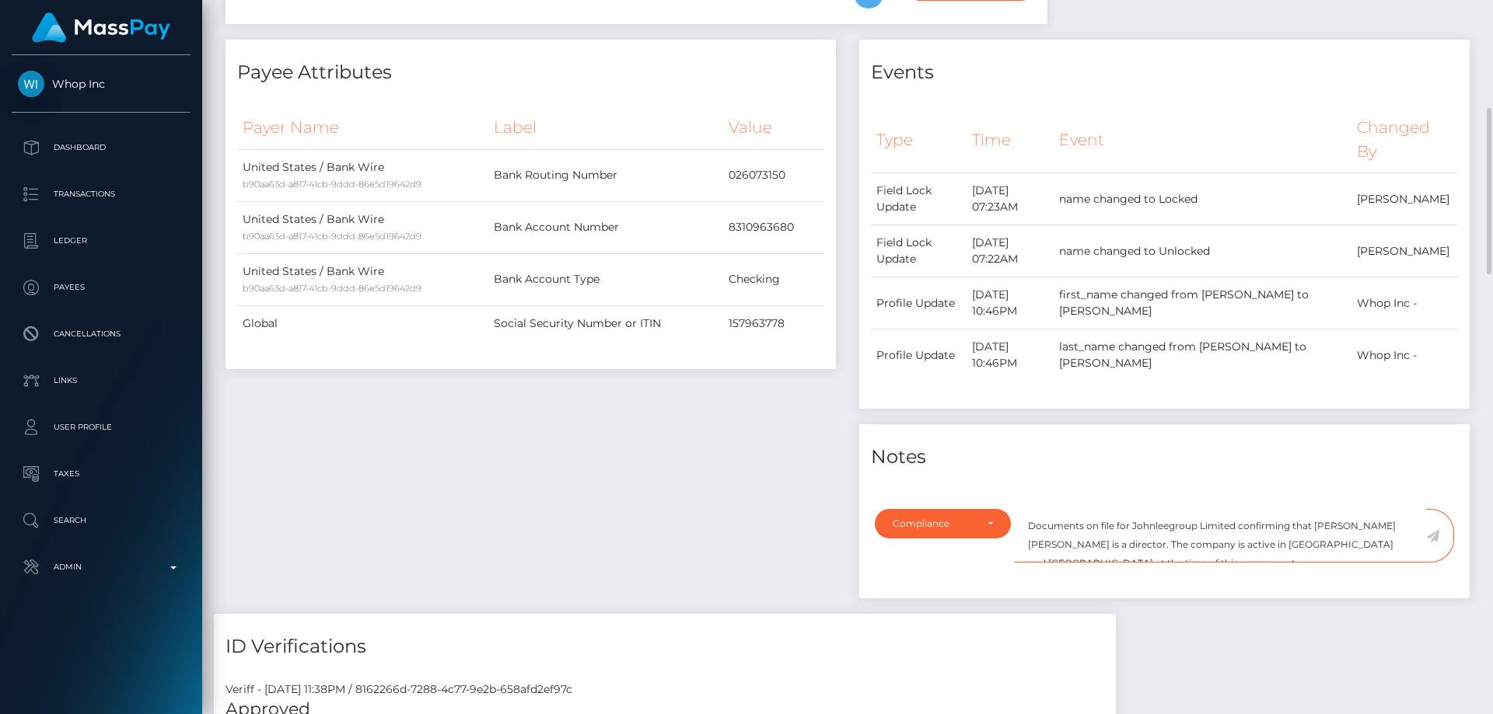
drag, startPoint x: 1314, startPoint y: 526, endPoint x: 1375, endPoint y: 522, distance: 60.8
click at [1375, 522] on textarea "Documents on file for Johnleegroup Limited confirming that Kevin Jeffrey Bennet…" at bounding box center [1220, 536] width 412 height 54
paste textarea "JOHN SOU YIP LEE"
drag, startPoint x: 1292, startPoint y: 547, endPoint x: 1306, endPoint y: 506, distance: 42.8
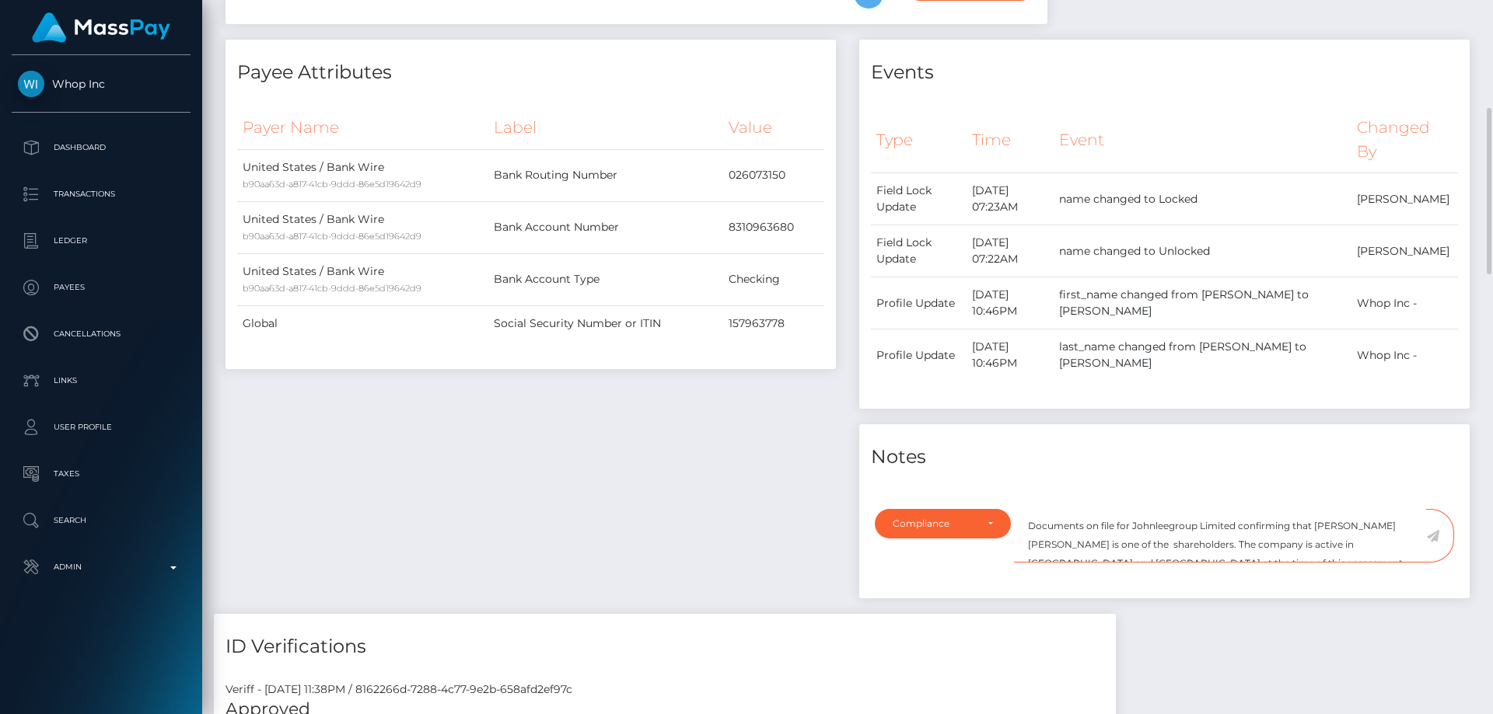
click at [1306, 506] on div "Note Type Compliance Clear Compliance General Compliance Note Type Compliance C…" at bounding box center [1164, 549] width 610 height 99
click at [1311, 550] on textarea "Documents on file for Johnleegroup Limited confirming that JOHN SOU YIP LEE is …" at bounding box center [1220, 536] width 412 height 54
drag, startPoint x: 1294, startPoint y: 541, endPoint x: 1340, endPoint y: 542, distance: 46.7
click at [1340, 542] on textarea "Documents on file for Johnleegroup Limited confirming that JOHN SOU YIP LEE is …" at bounding box center [1220, 536] width 412 height 54
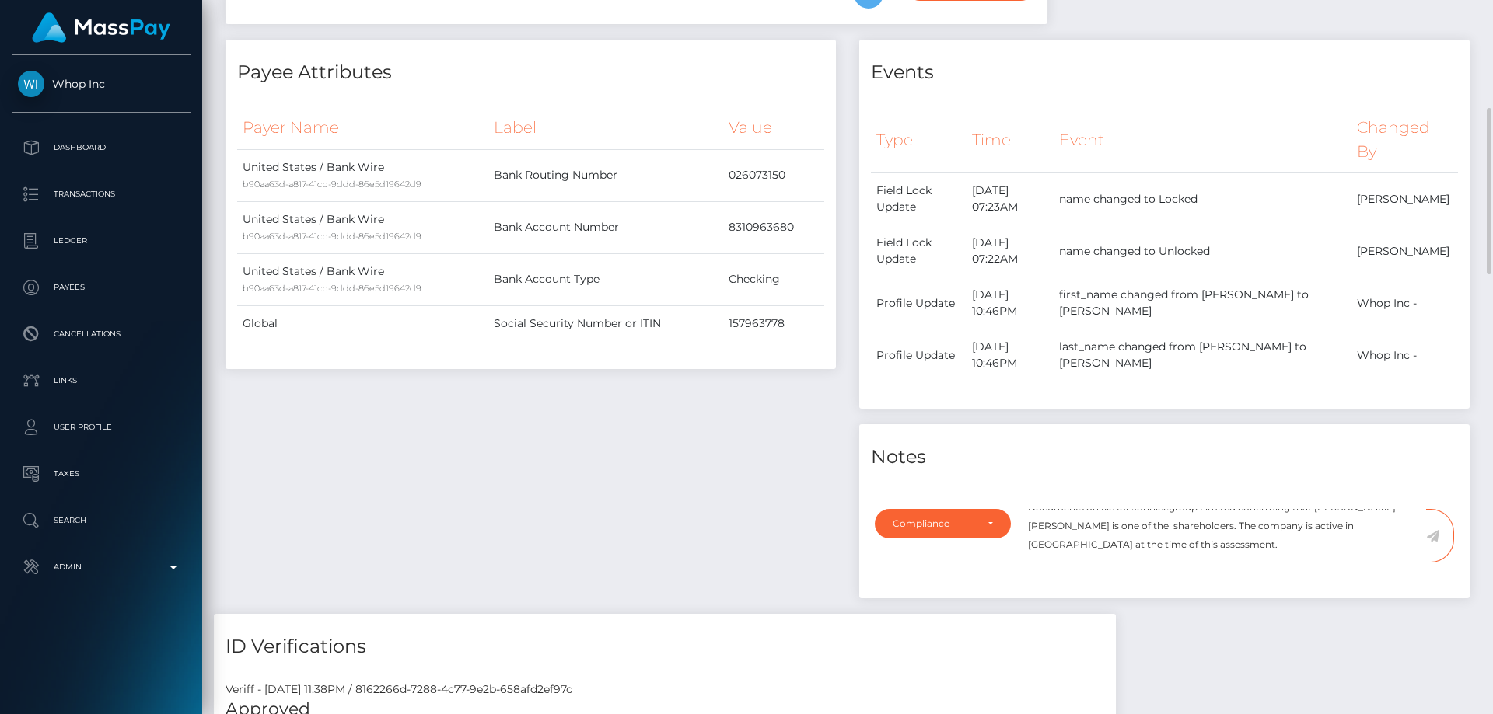
type textarea "Documents on file for Johnleegroup Limited confirming that JOHN SOU YIP LEE is …"
click at [1436, 533] on icon at bounding box center [1432, 536] width 13 height 12
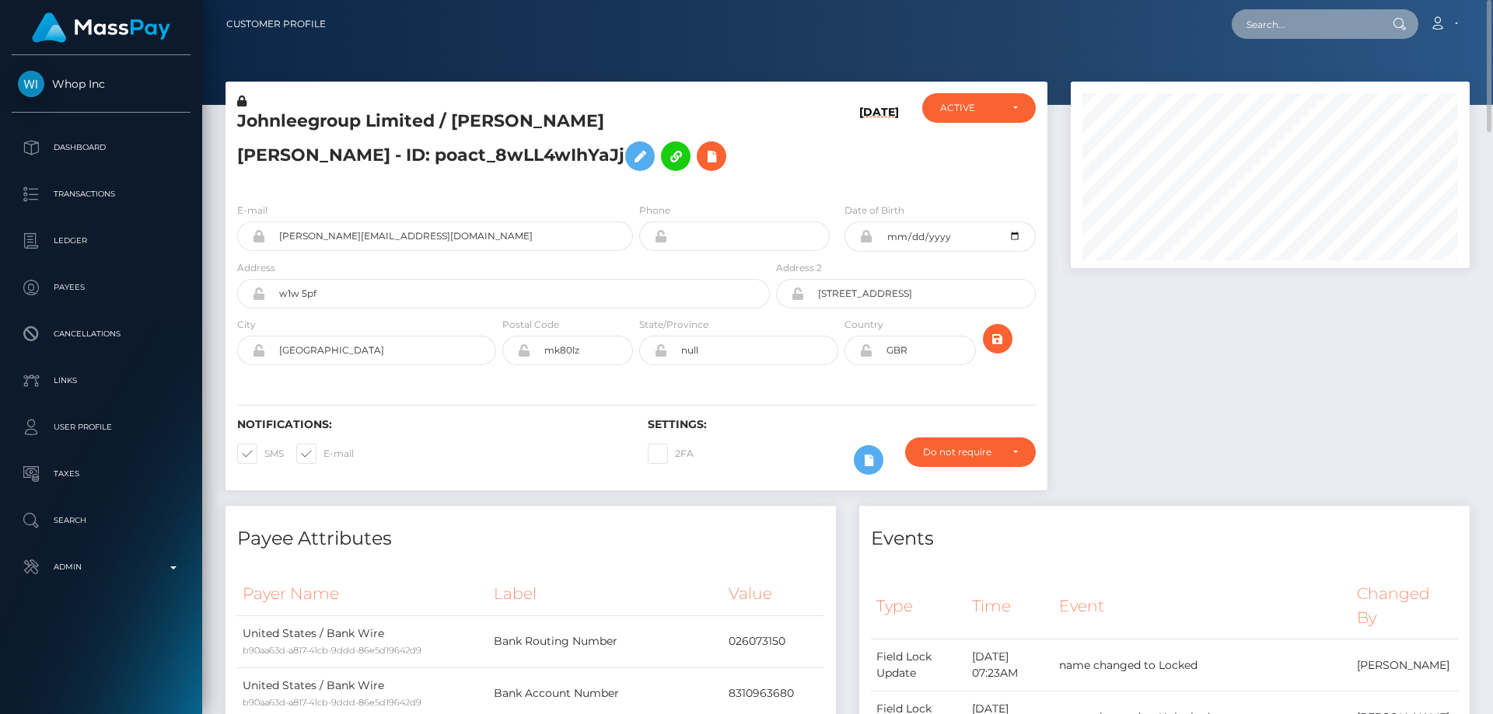
paste input "JP-OqPwrS0GGUitQ1shopg"
type input "JP-OqPwrS0GGUitQ1shopg"
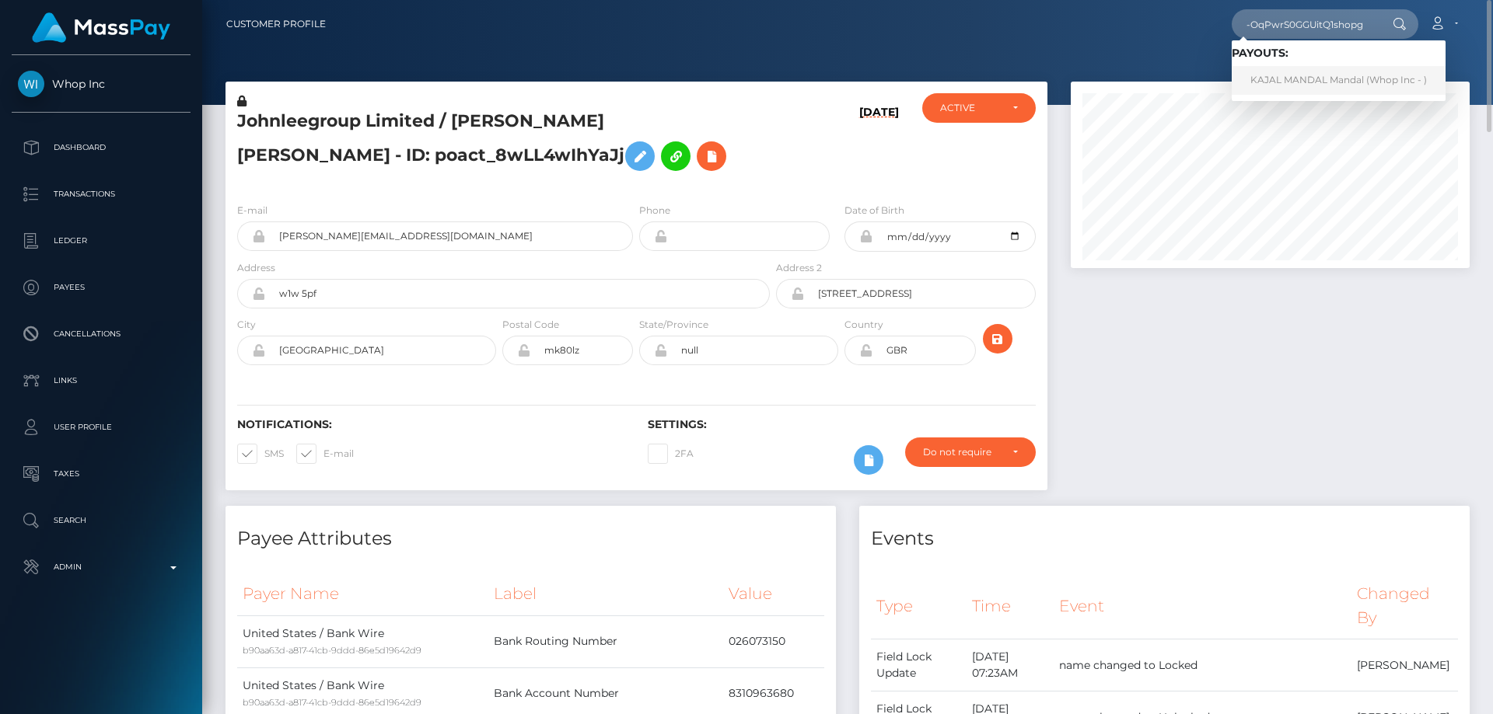
click at [1357, 79] on link "KAJAL MANDAL Mandal (Whop Inc - )" at bounding box center [1338, 80] width 214 height 29
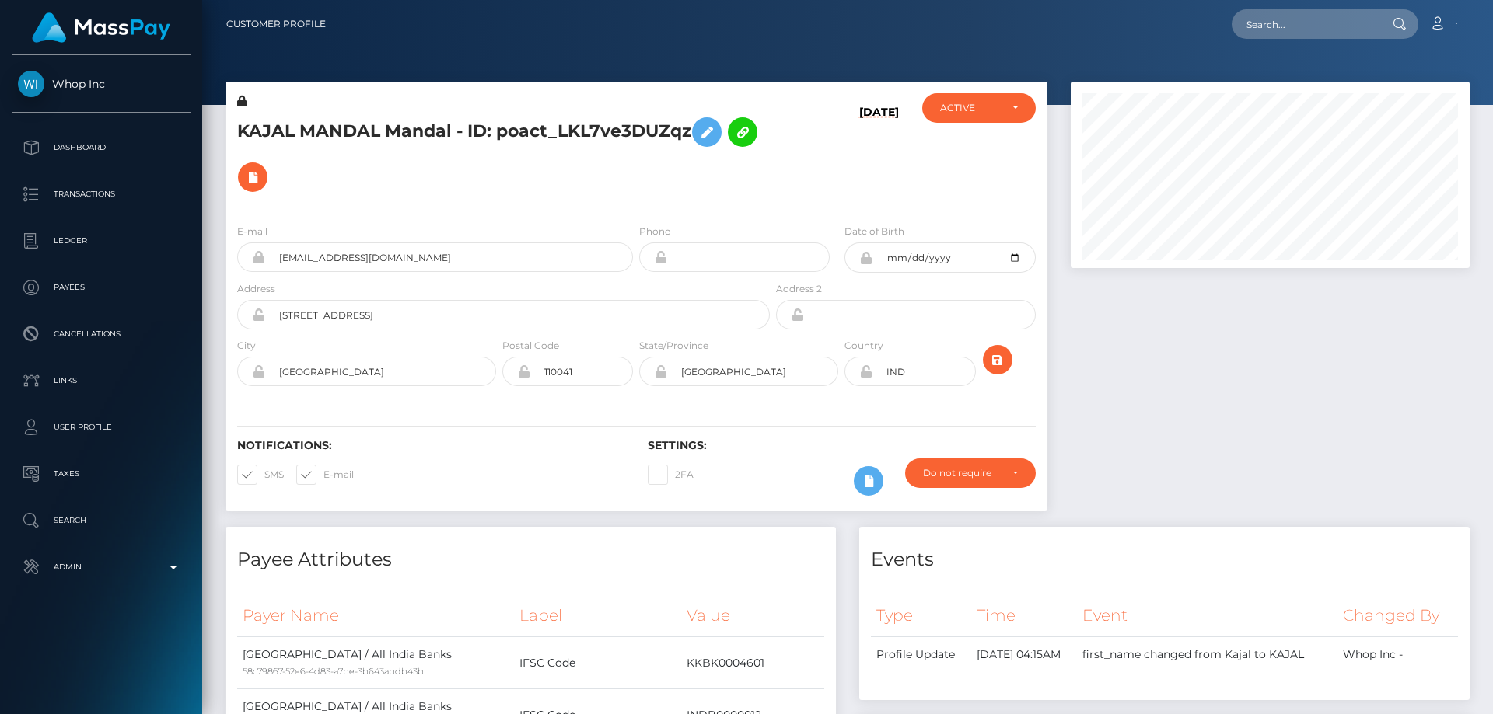
scroll to position [187, 400]
click at [345, 161] on h5 "KAJAL MANDAL Mandal - ID: poact_LKL7ve3DUZqz" at bounding box center [499, 155] width 524 height 90
click at [241, 103] on icon at bounding box center [241, 101] width 9 height 11
click at [439, 159] on h5 "KAJAL MANDAL Mandal - ID: poact_LKL7ve3DUZqz" at bounding box center [499, 155] width 524 height 90
click at [707, 120] on button at bounding box center [707, 132] width 30 height 30
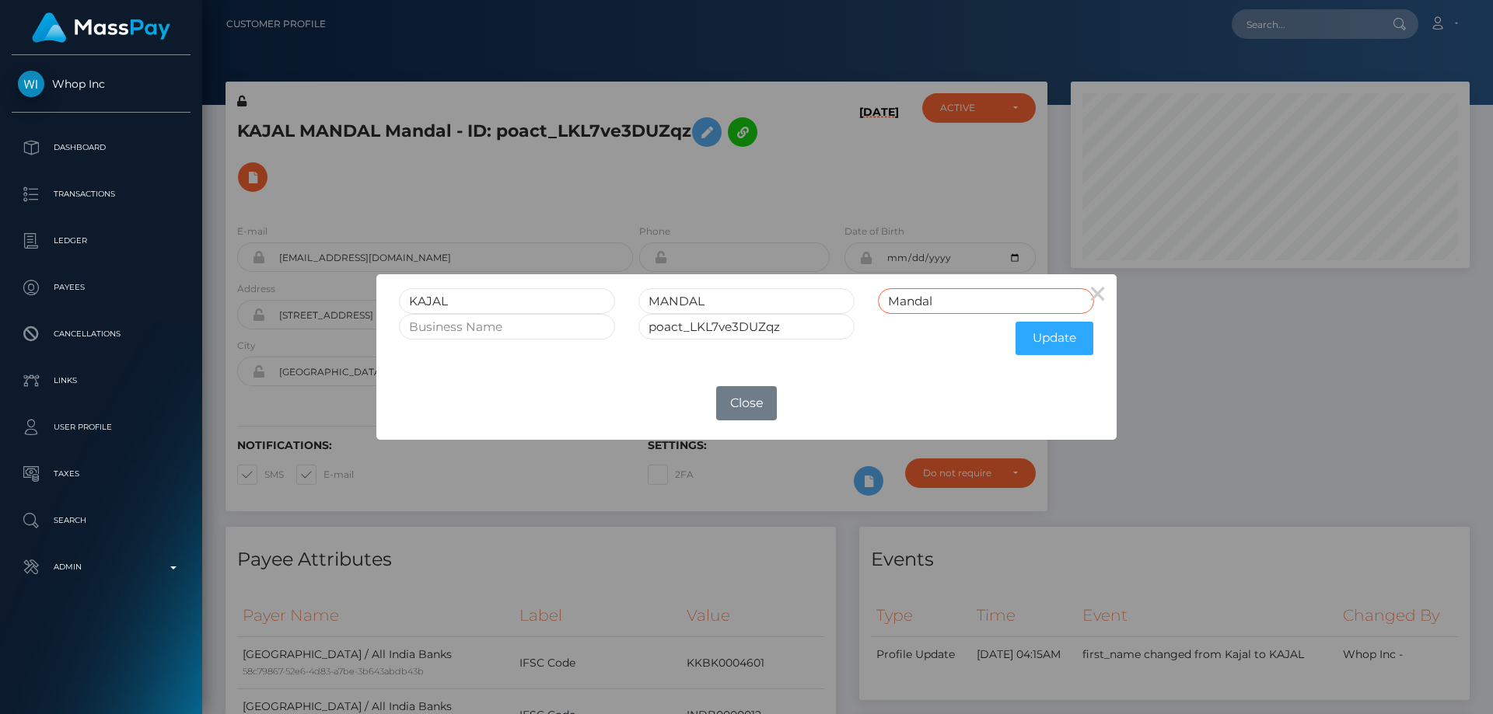
drag, startPoint x: 830, startPoint y: 310, endPoint x: 816, endPoint y: 329, distance: 23.3
click at [823, 314] on form "KAJAL MANDAL Mandal poact_LKL7ve3DUZqz Update" at bounding box center [746, 325] width 695 height 75
drag, startPoint x: 721, startPoint y: 305, endPoint x: 619, endPoint y: 296, distance: 103.0
click at [619, 296] on div "KAJAL MANDAL" at bounding box center [746, 301] width 718 height 26
paste input "MANDAL"
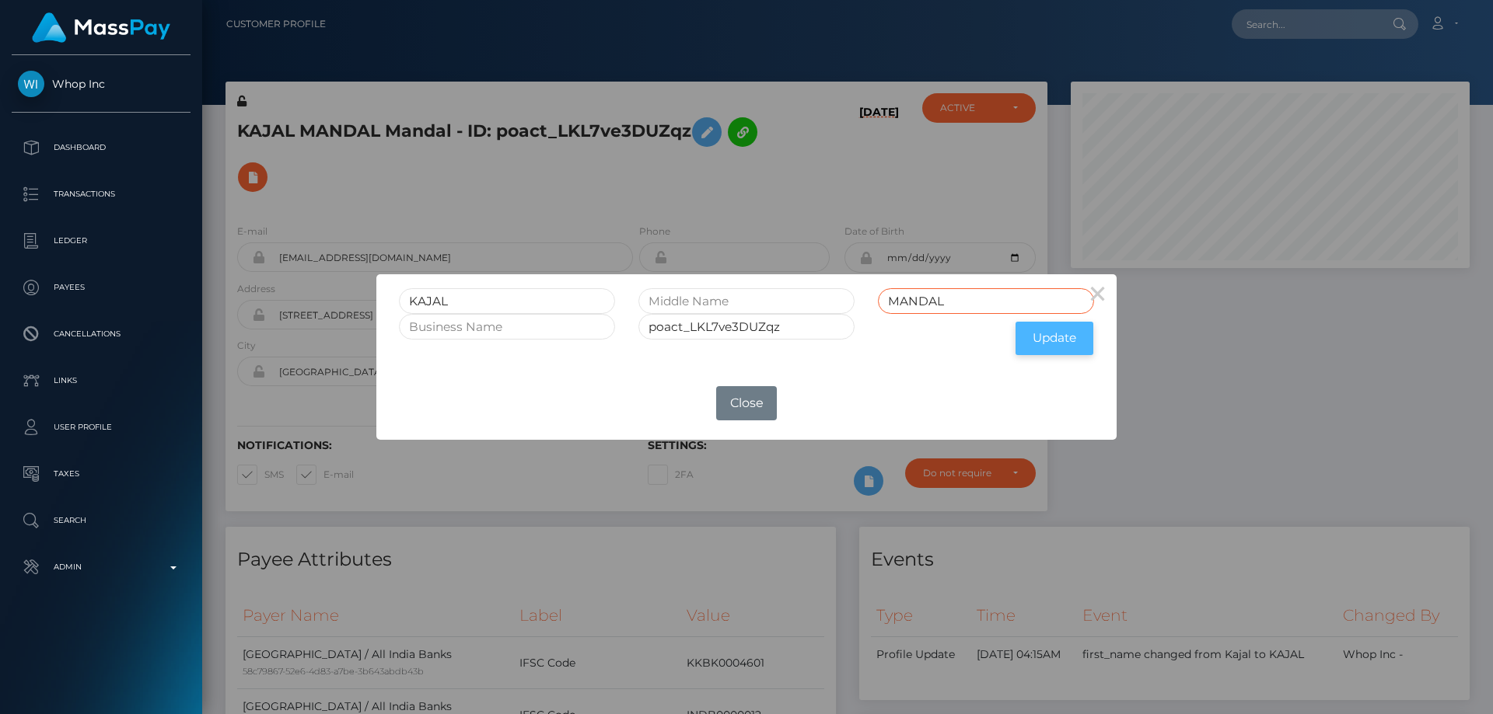
type input "MANDAL"
click at [1053, 344] on button "Update" at bounding box center [1054, 338] width 78 height 33
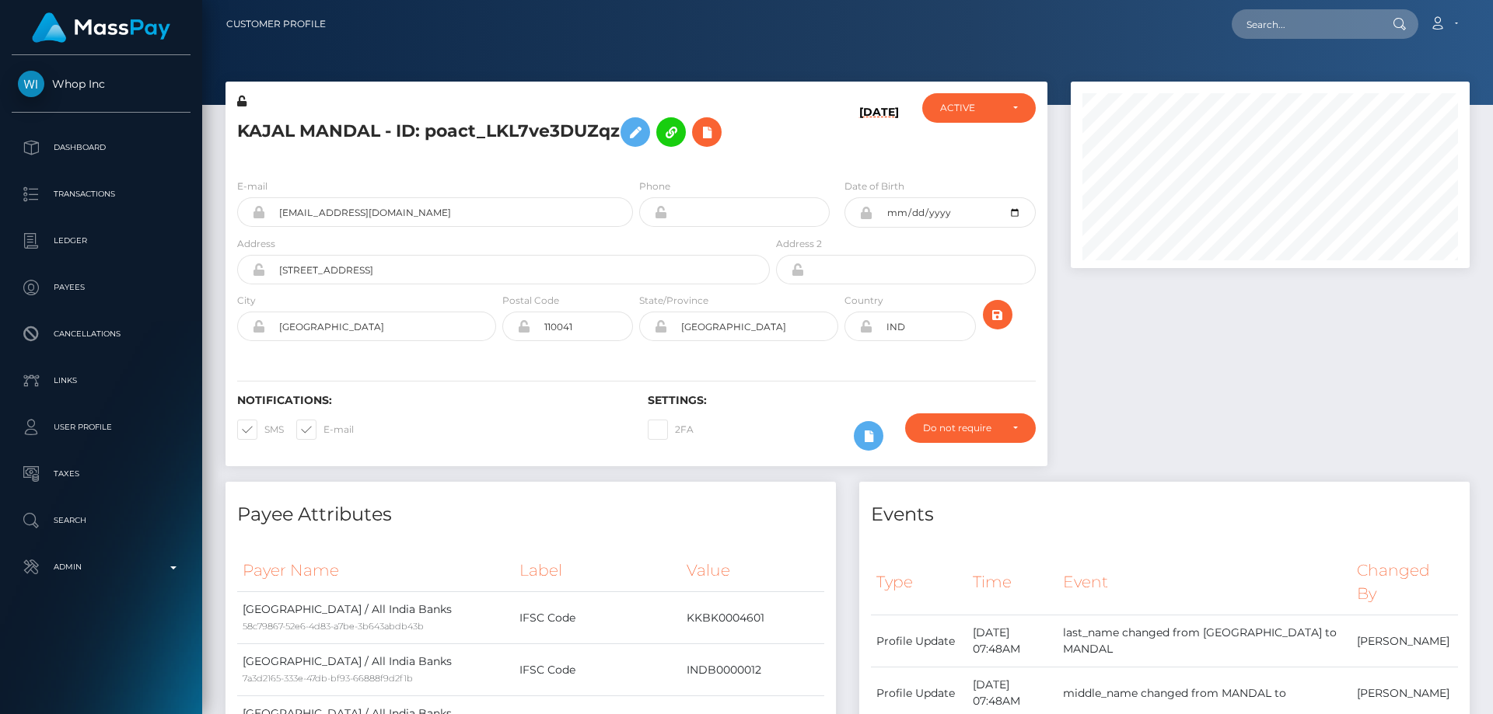
scroll to position [187, 400]
click at [241, 100] on icon at bounding box center [241, 101] width 9 height 11
click at [1217, 406] on div at bounding box center [1270, 282] width 422 height 400
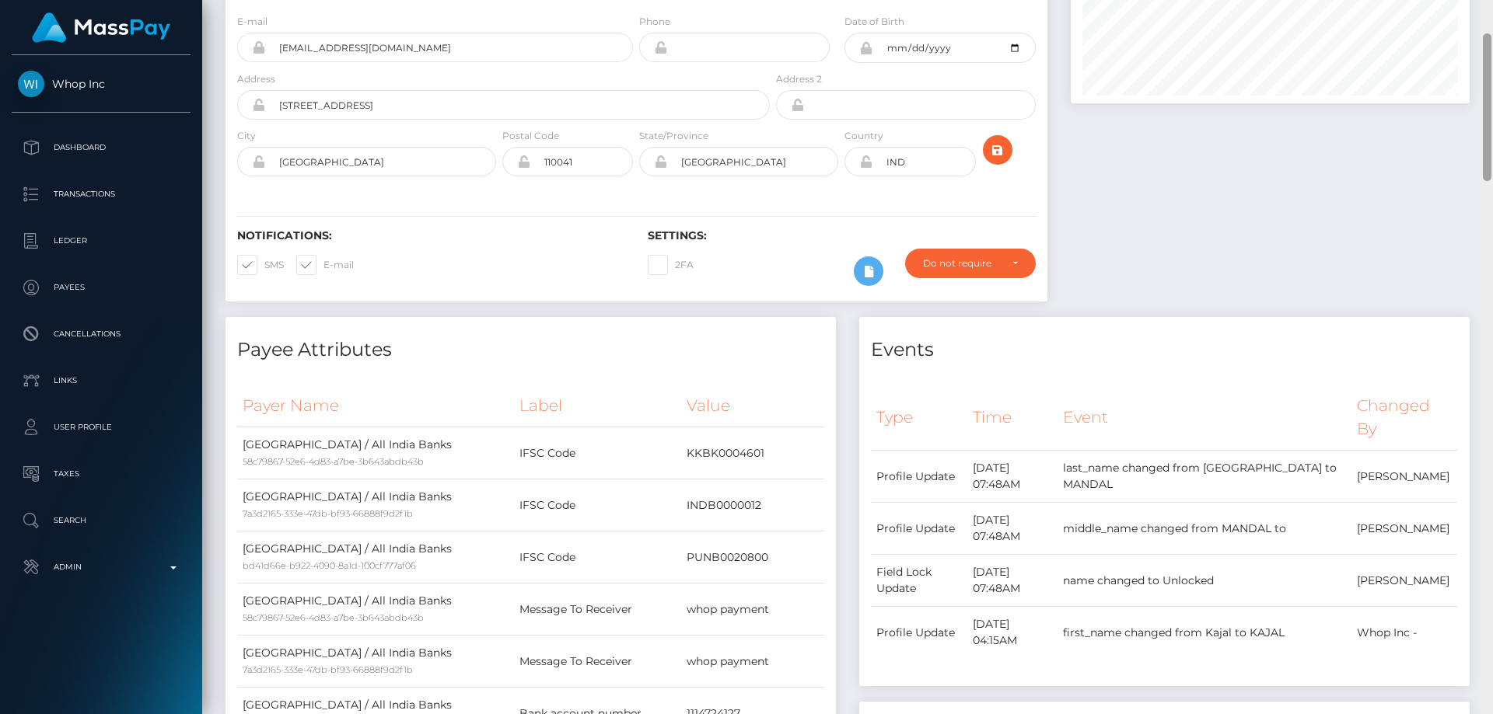
scroll to position [0, 0]
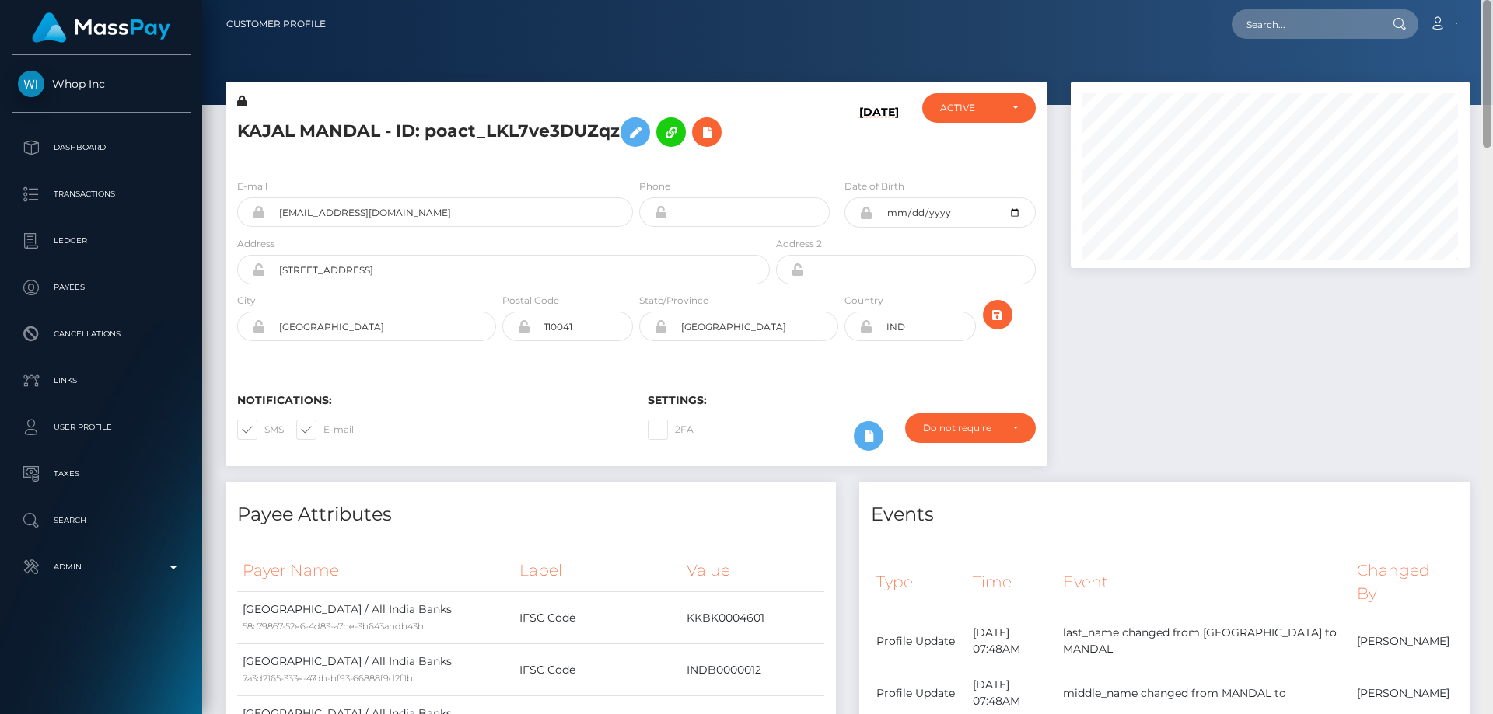
drag, startPoint x: 1487, startPoint y: 606, endPoint x: 1492, endPoint y: -94, distance: 700.5
click at [1492, 0] on html "Whop Inc Dashboard Transactions Ledger Payees Cancellations Links" at bounding box center [746, 357] width 1493 height 714
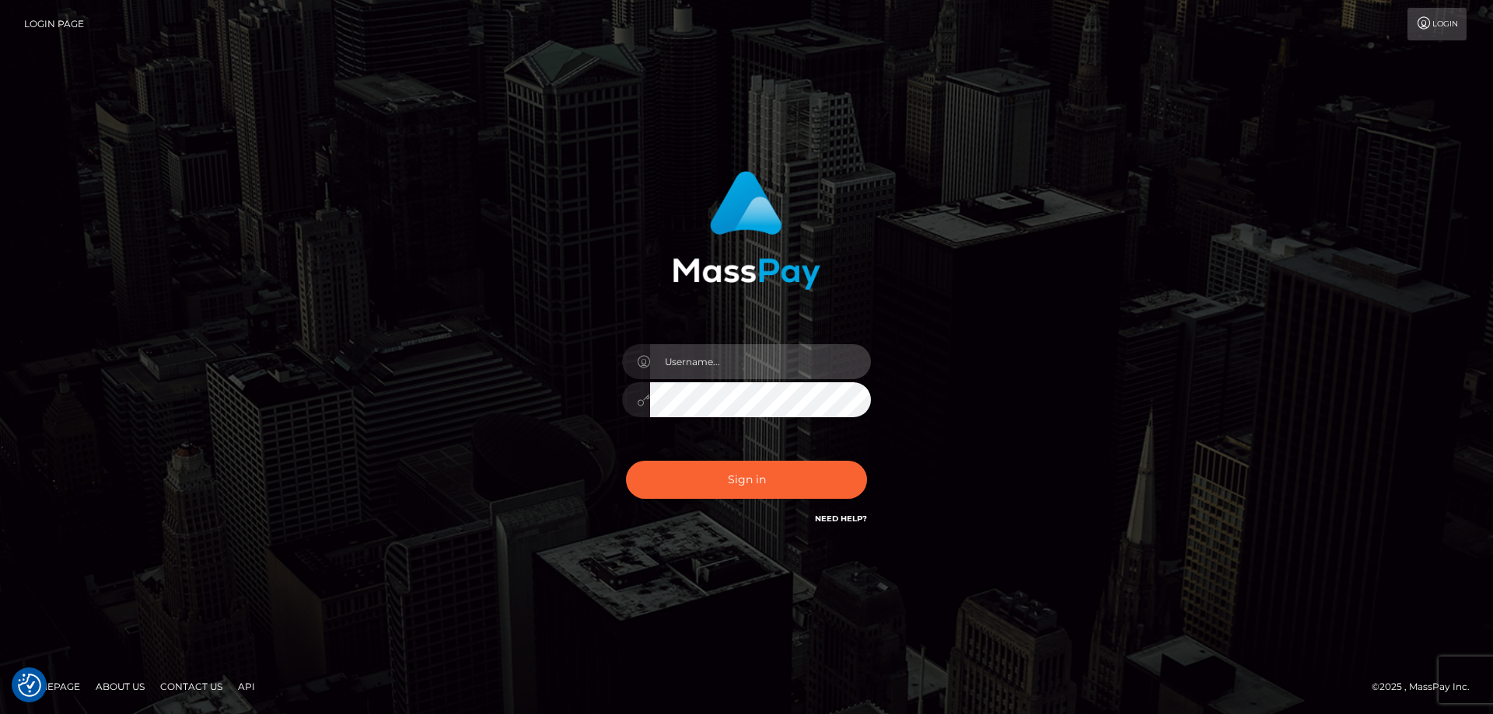
type input "[PERSON_NAME].Cirnat"
drag, startPoint x: 0, startPoint y: 0, endPoint x: 598, endPoint y: 208, distance: 633.1
click at [598, 208] on div at bounding box center [747, 224] width 408 height 131
click at [867, 450] on div at bounding box center [727, 505] width 319 height 177
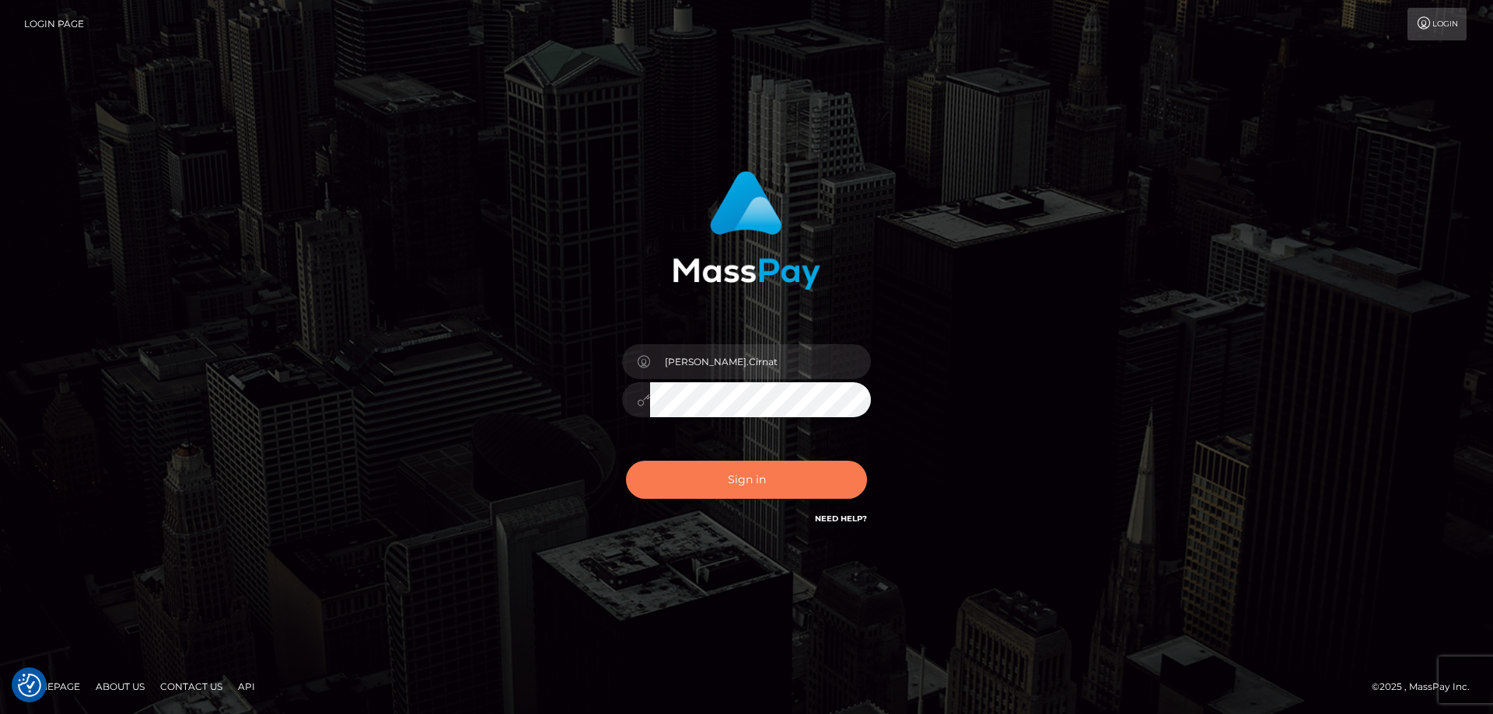
click at [777, 493] on button "Sign in" at bounding box center [746, 480] width 241 height 38
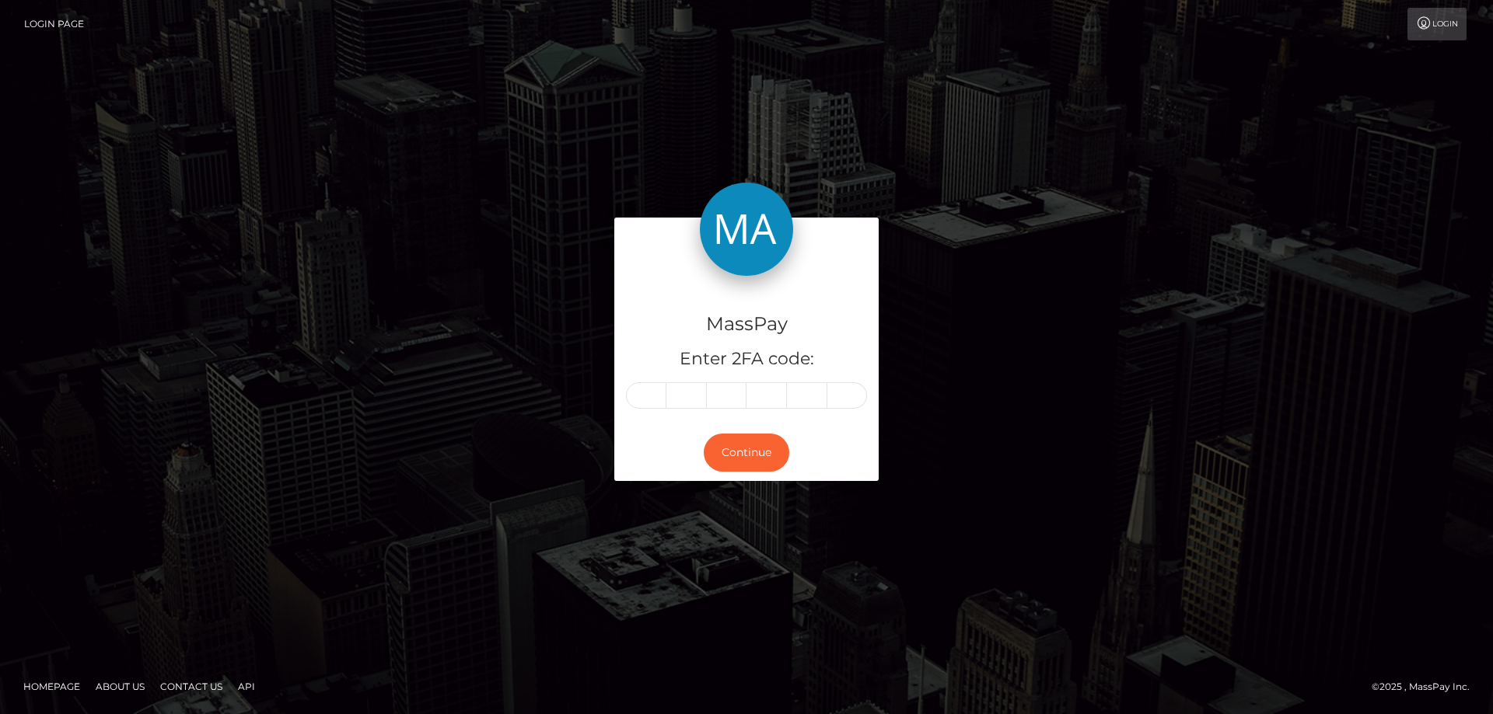
click at [655, 396] on input "text" at bounding box center [646, 396] width 40 height 26
type input "7"
type input "4"
type input "2"
type input "1"
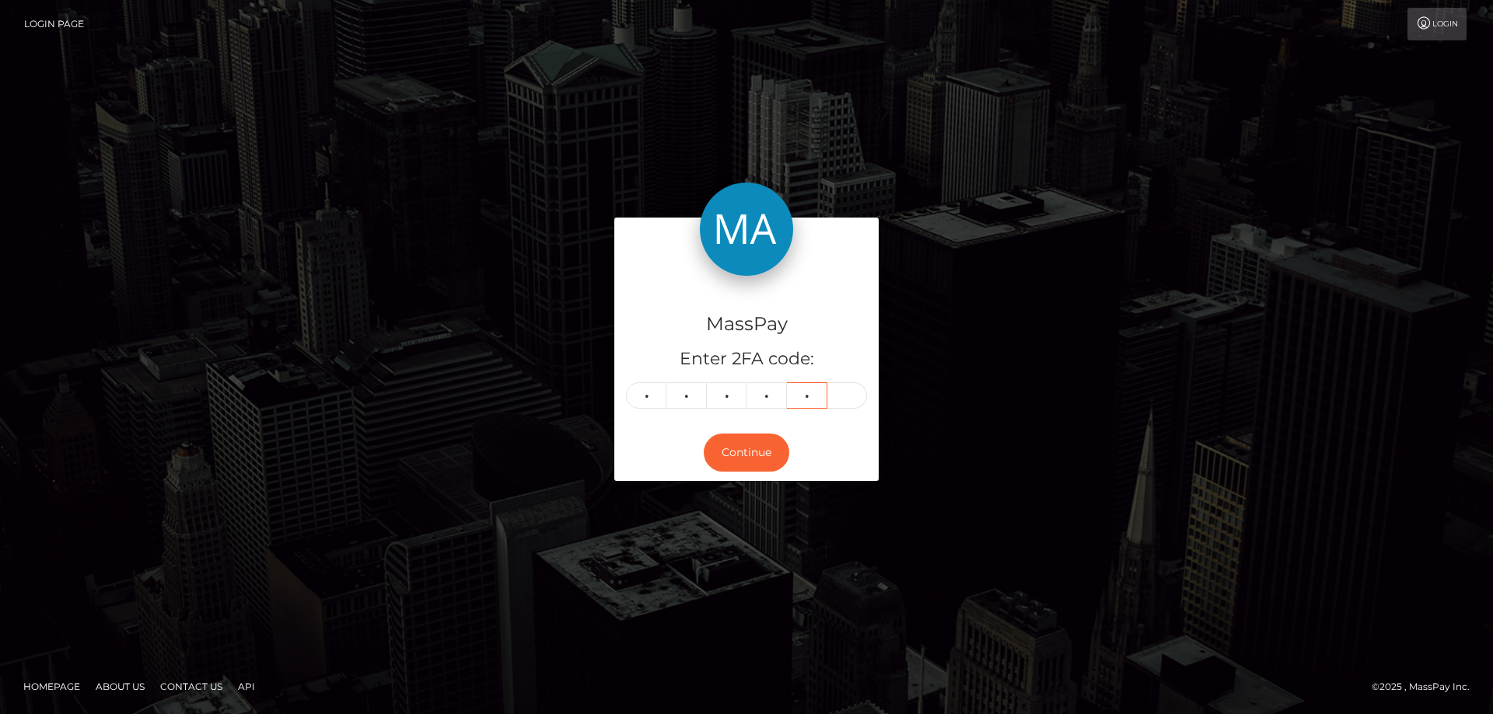
type input "7"
type input "1"
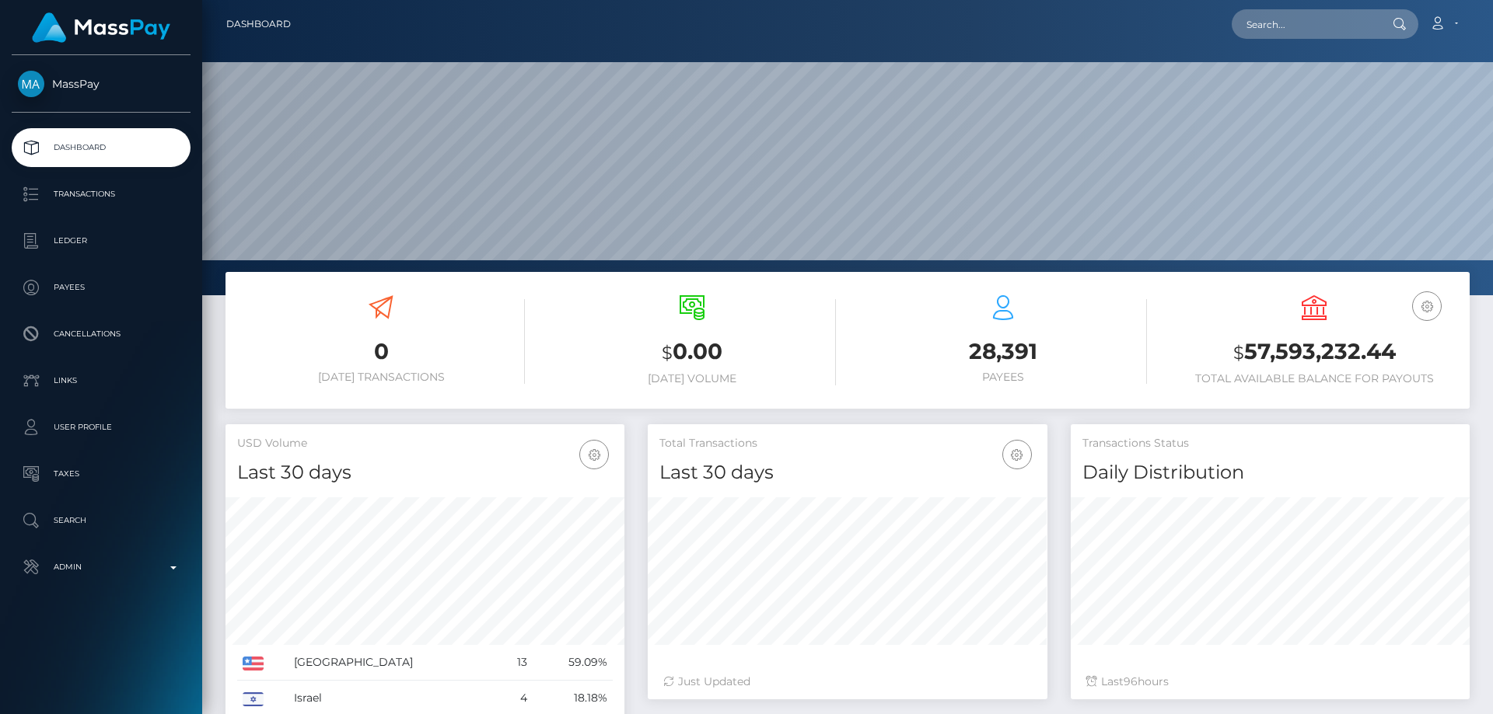
scroll to position [276, 400]
paste input "wfZFeB8UT6SRPZbWA_lIvg"
type input "wfZFeB8UT6SRPZbWA_lIvg"
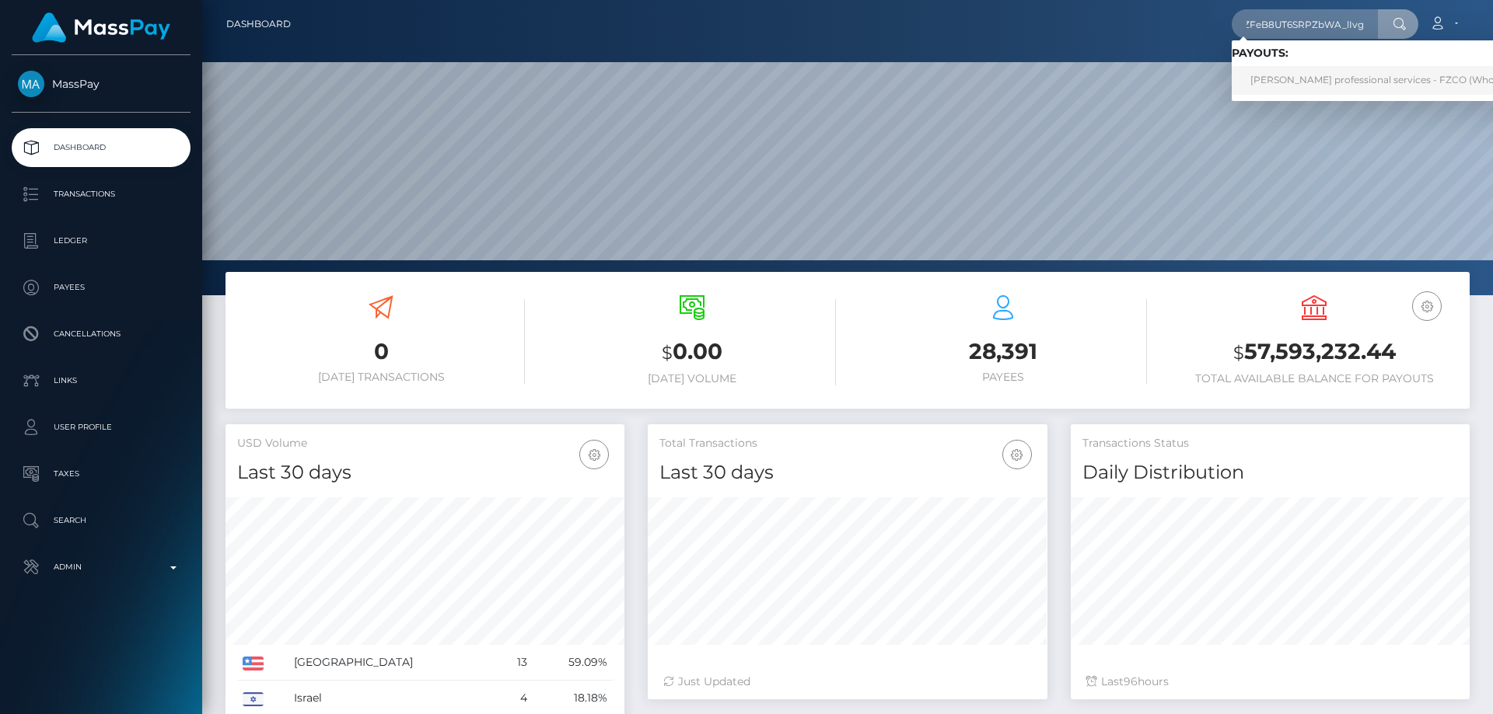
click at [1339, 76] on link "[PERSON_NAME] professional services - FZCO (Whop Inc - )" at bounding box center [1389, 80] width 316 height 29
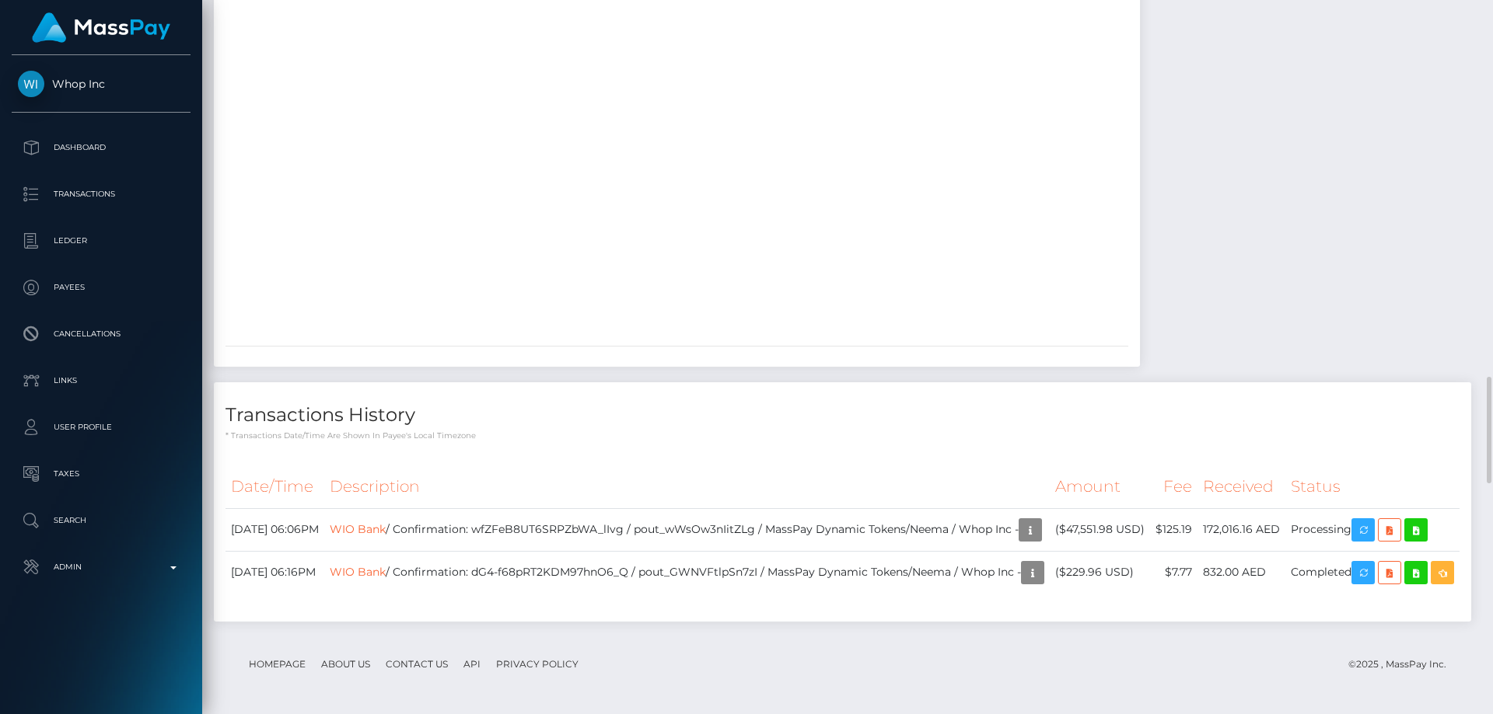
scroll to position [2799, 0]
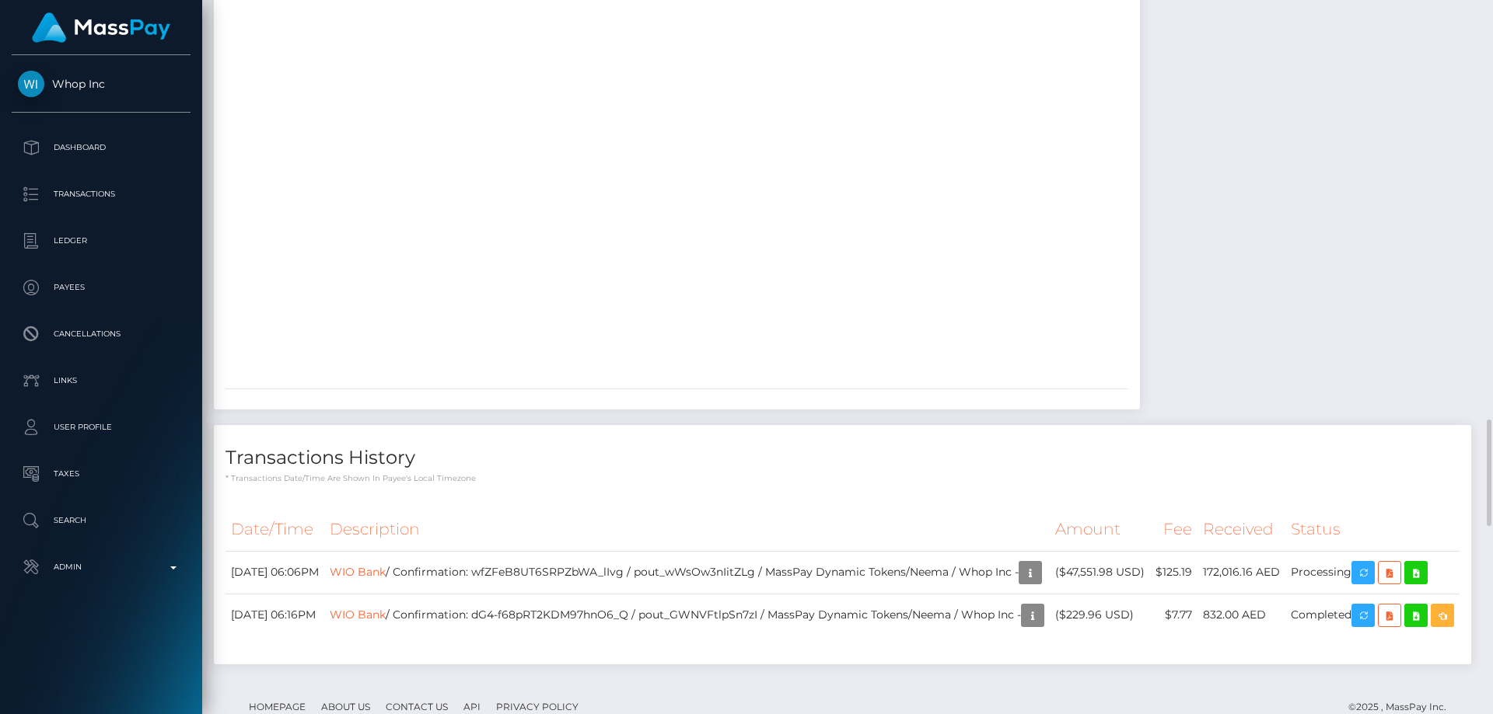
drag, startPoint x: 1207, startPoint y: 500, endPoint x: 815, endPoint y: 522, distance: 393.2
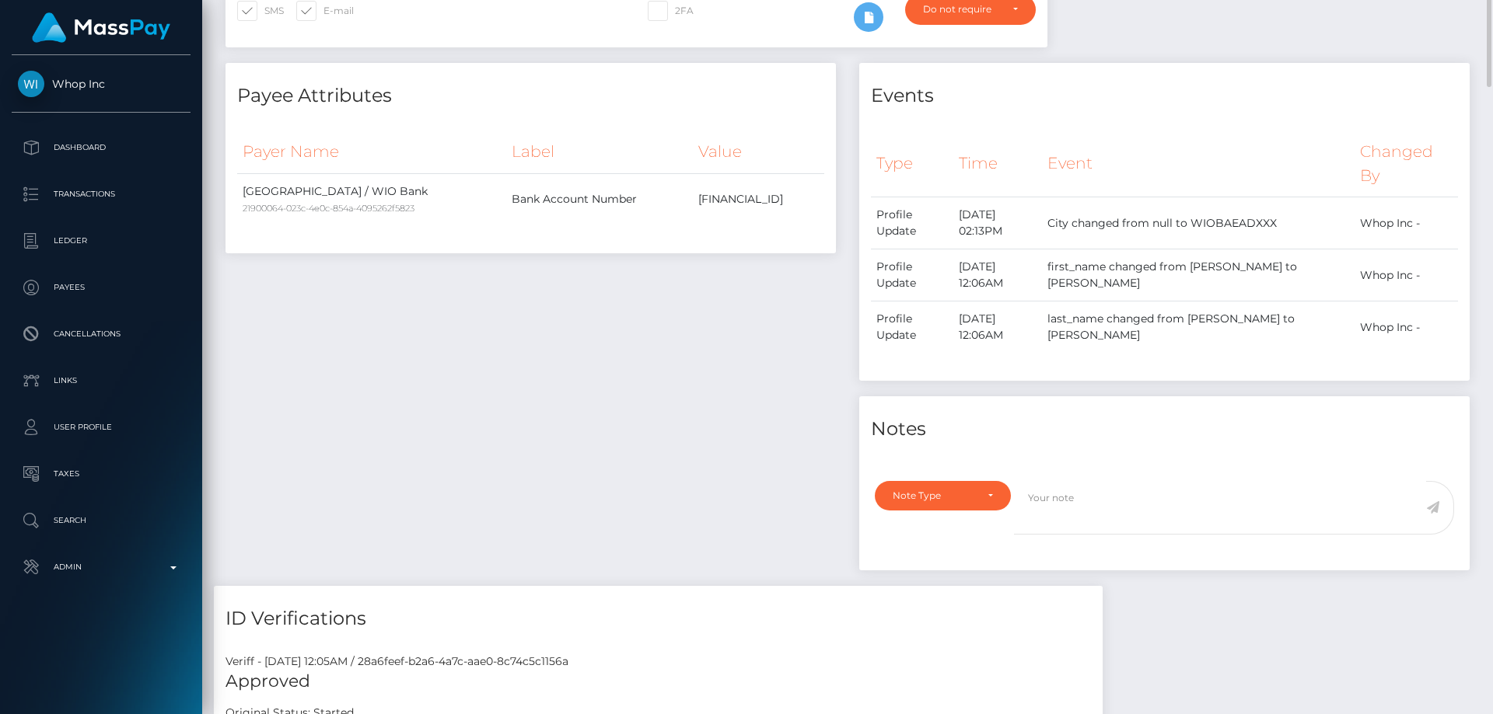
scroll to position [78, 0]
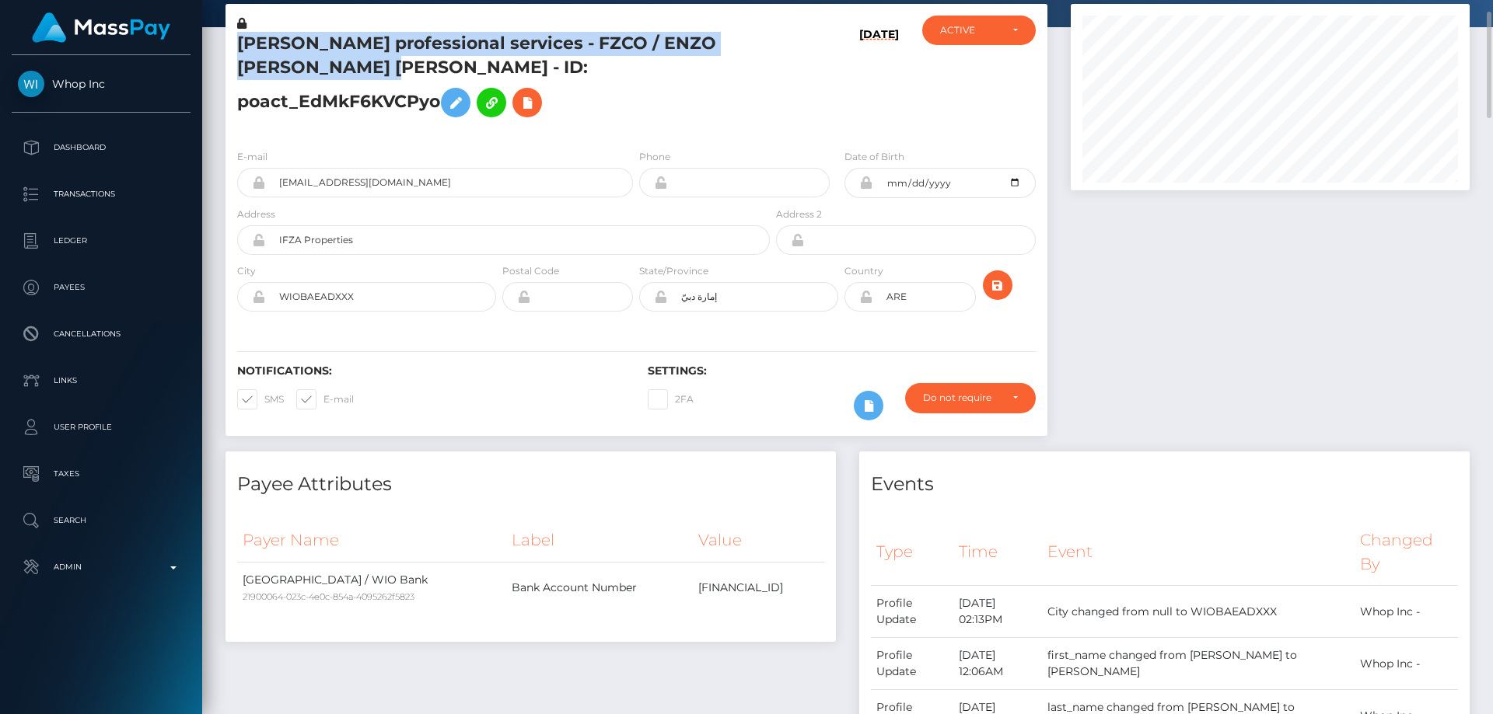
drag, startPoint x: 384, startPoint y: 81, endPoint x: 229, endPoint y: 50, distance: 158.6
click at [229, 50] on div "Enzo leer professional services - FZCO / ENZO SERGE ROBERT JOFFRE - ID: poact_E…" at bounding box center [498, 76] width 547 height 121
copy h5 "Enzo leer professional services - FZCO / ENZO SERGE ROBERT JOFFRE"
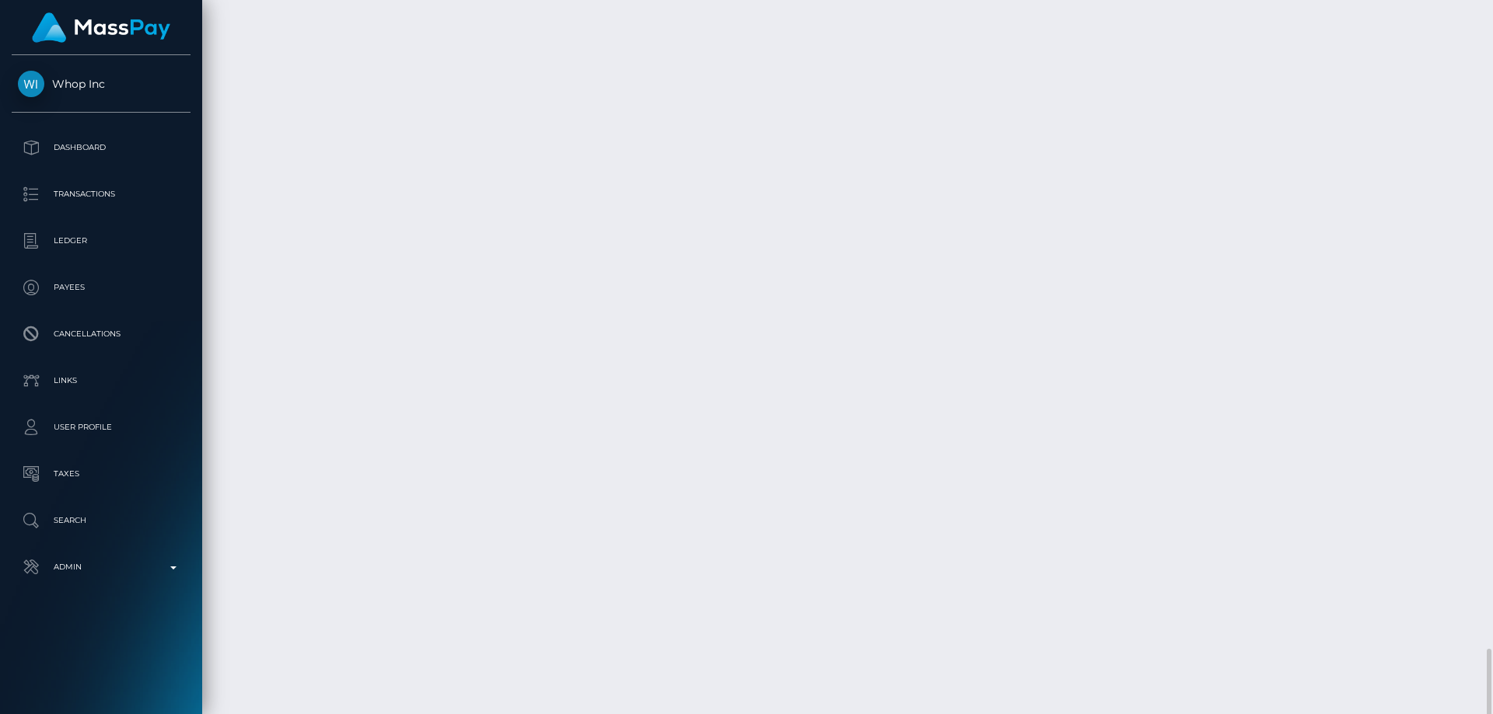
scroll to position [4053, 0]
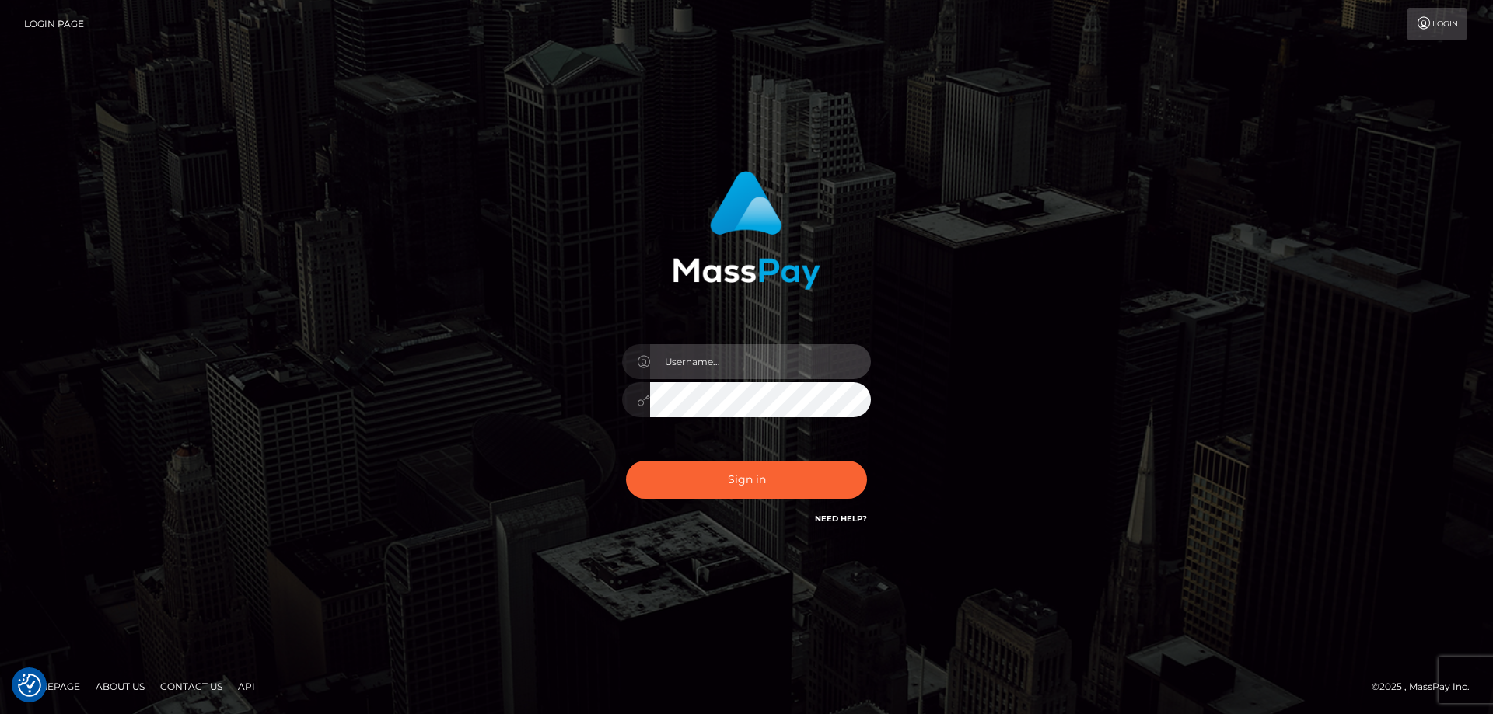
type input "Dan.Cirnat"
click at [872, 455] on div at bounding box center [727, 505] width 319 height 177
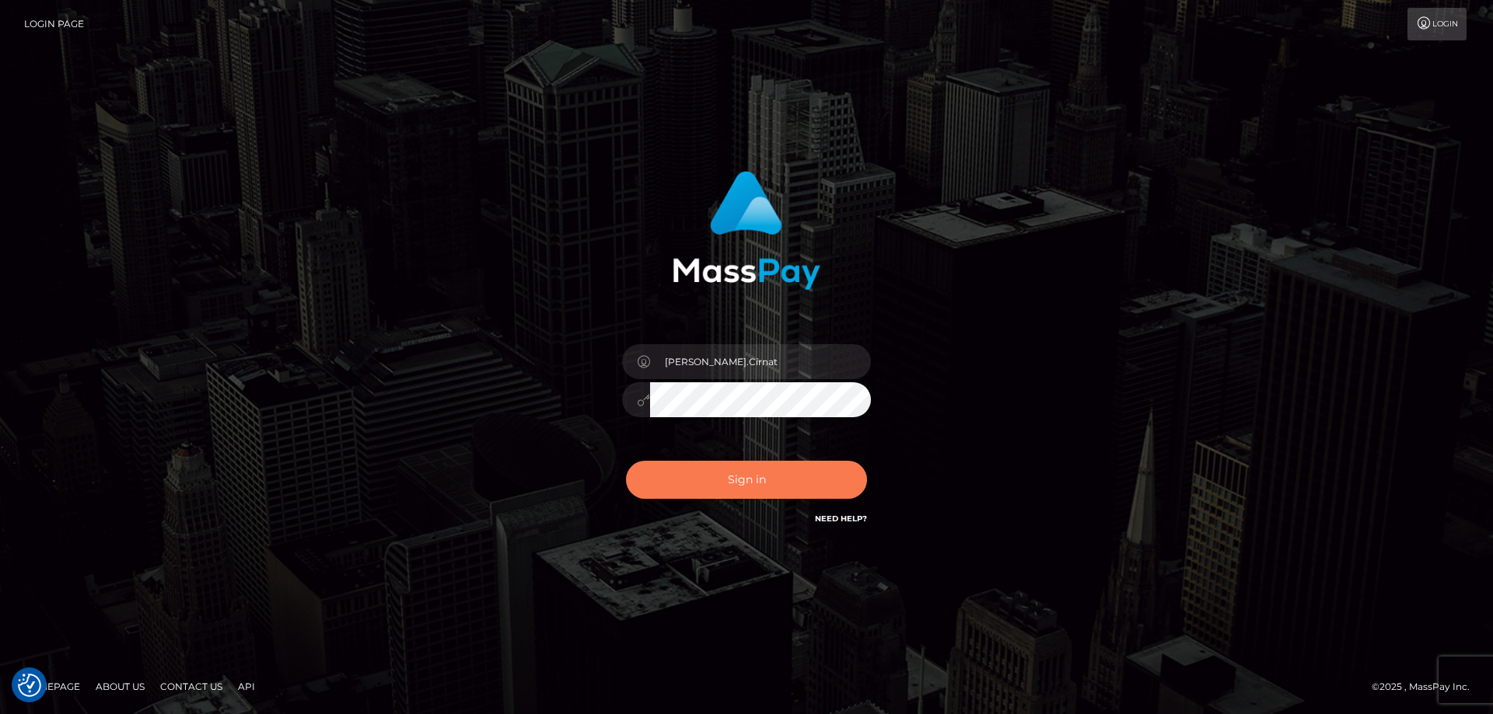
click at [763, 482] on button "Sign in" at bounding box center [746, 480] width 241 height 38
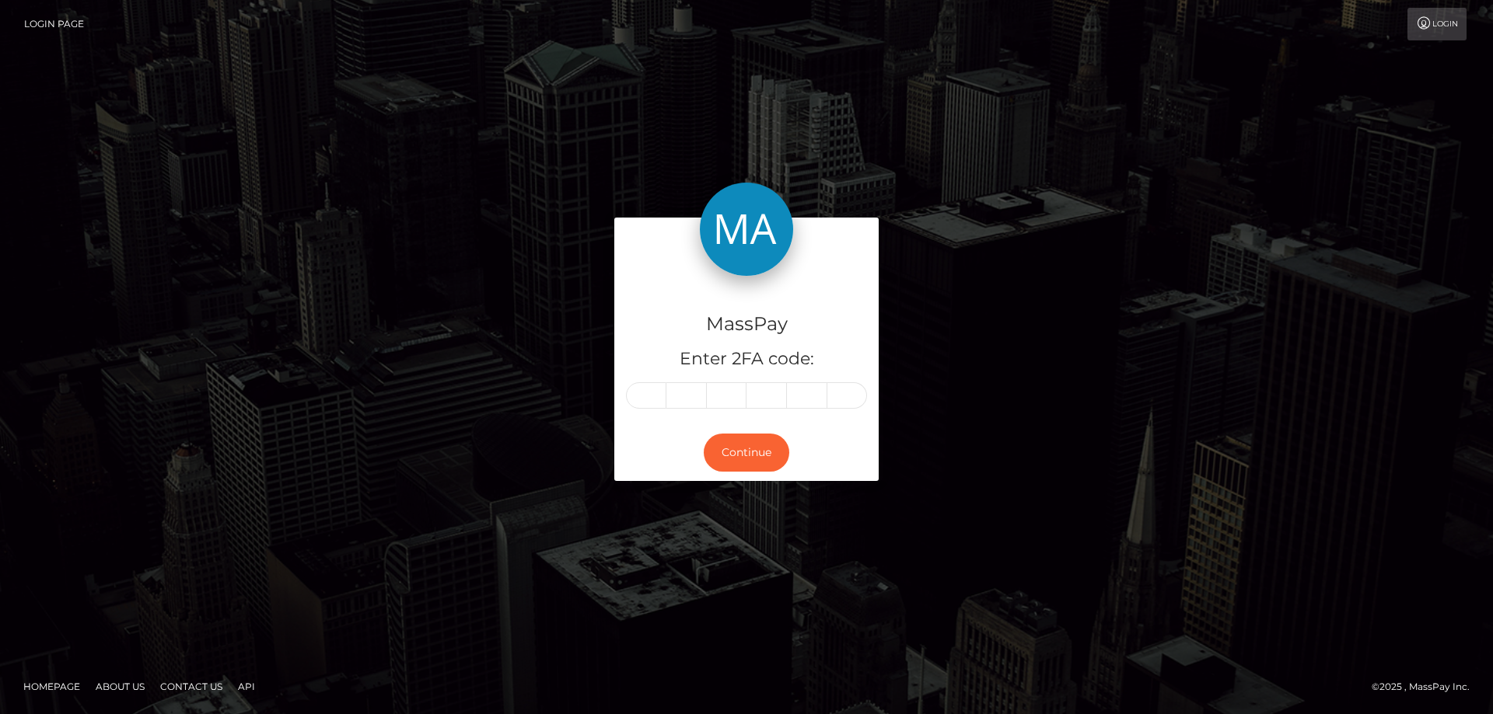
click at [645, 390] on input "text" at bounding box center [646, 396] width 40 height 26
type input "4"
type input "2"
type input "9"
type input "5"
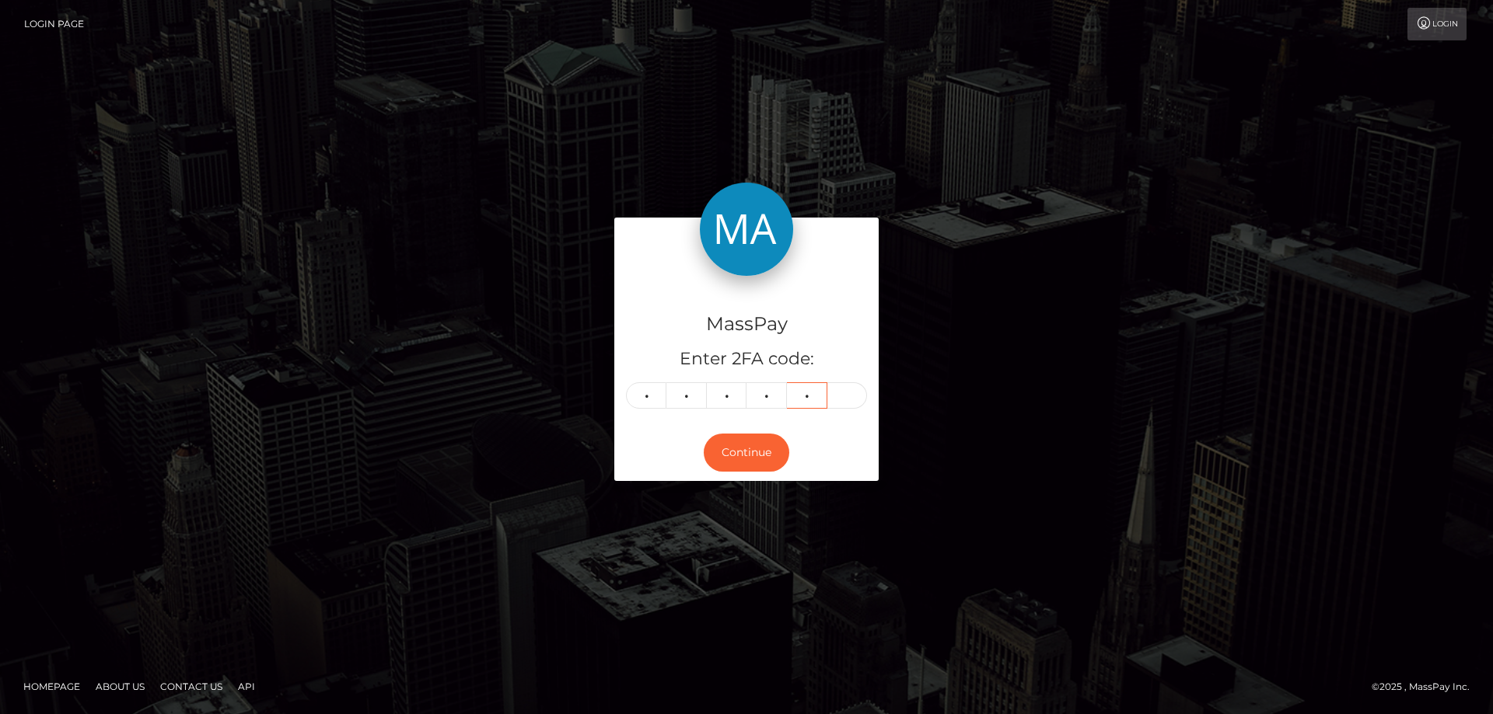
type input "1"
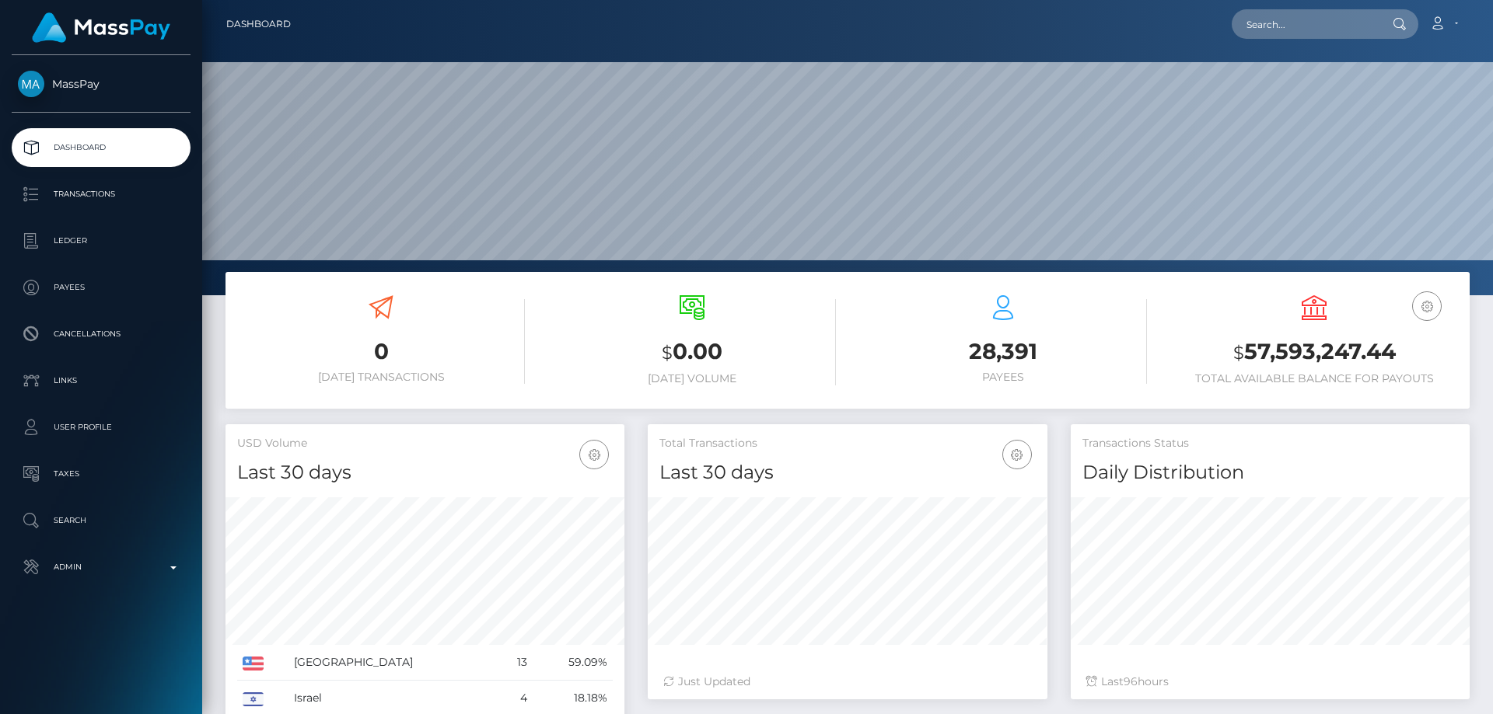
scroll to position [276, 400]
paste input "wfZFeB8UT6SRPZbWA_lIvg"
type input "wfZFeB8UT6SRPZbWA_lIvg"
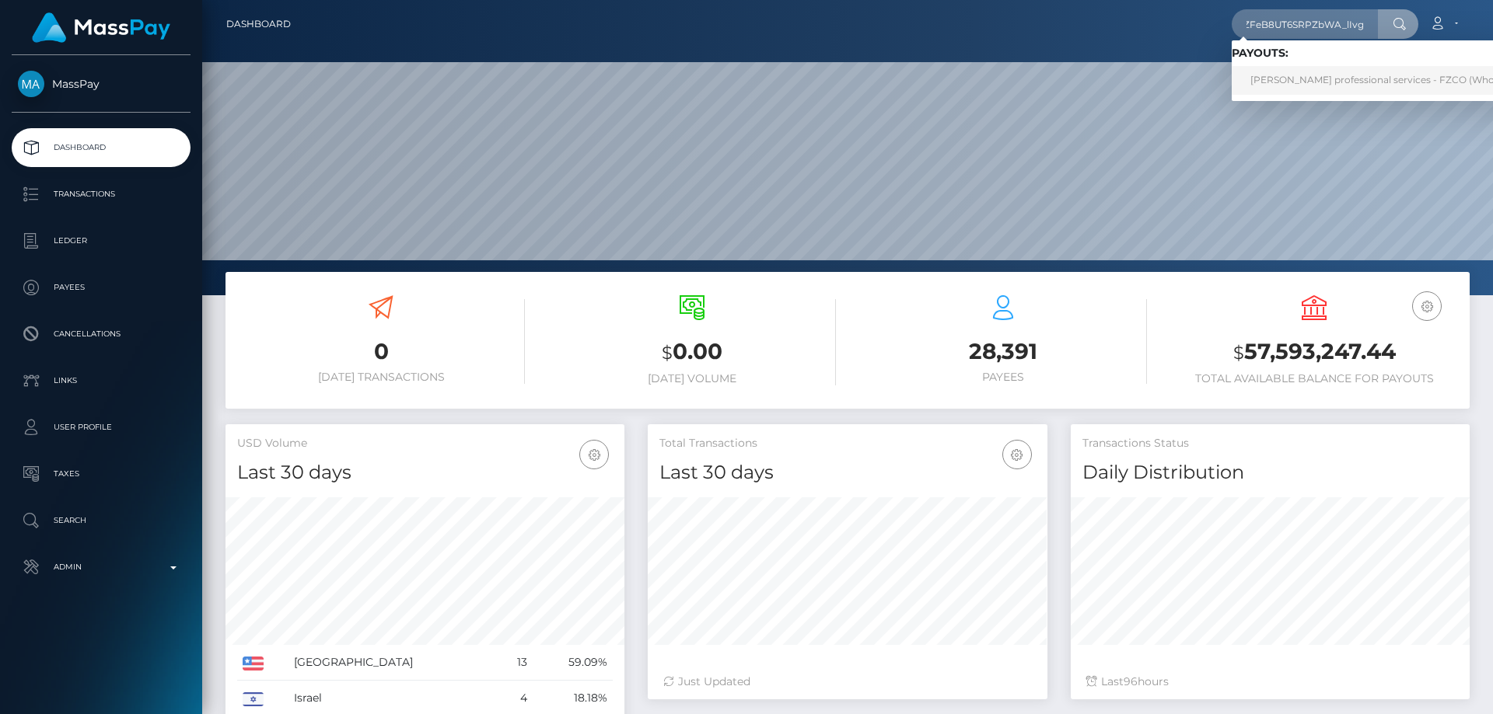
click at [1329, 72] on link "[PERSON_NAME] professional services - FZCO (Whop Inc - )" at bounding box center [1389, 80] width 316 height 29
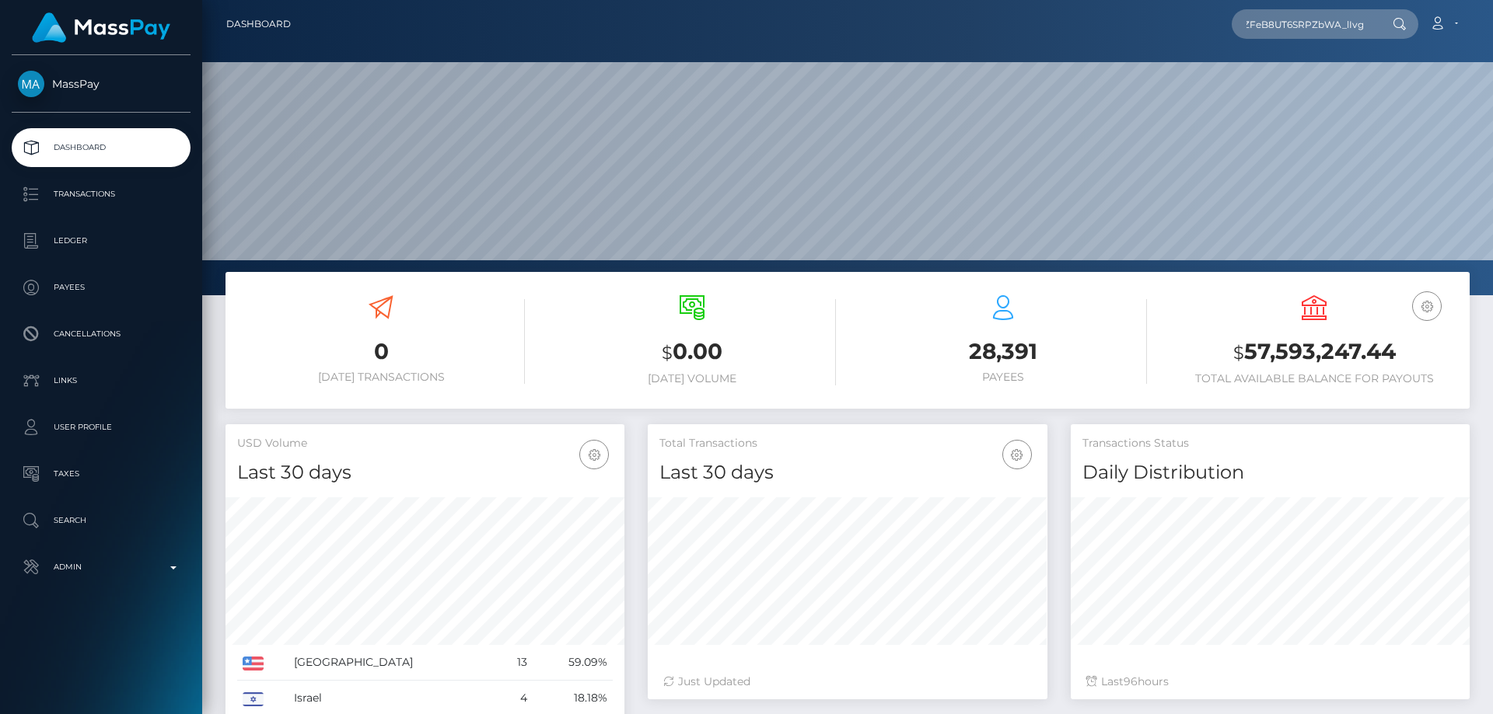
scroll to position [0, 0]
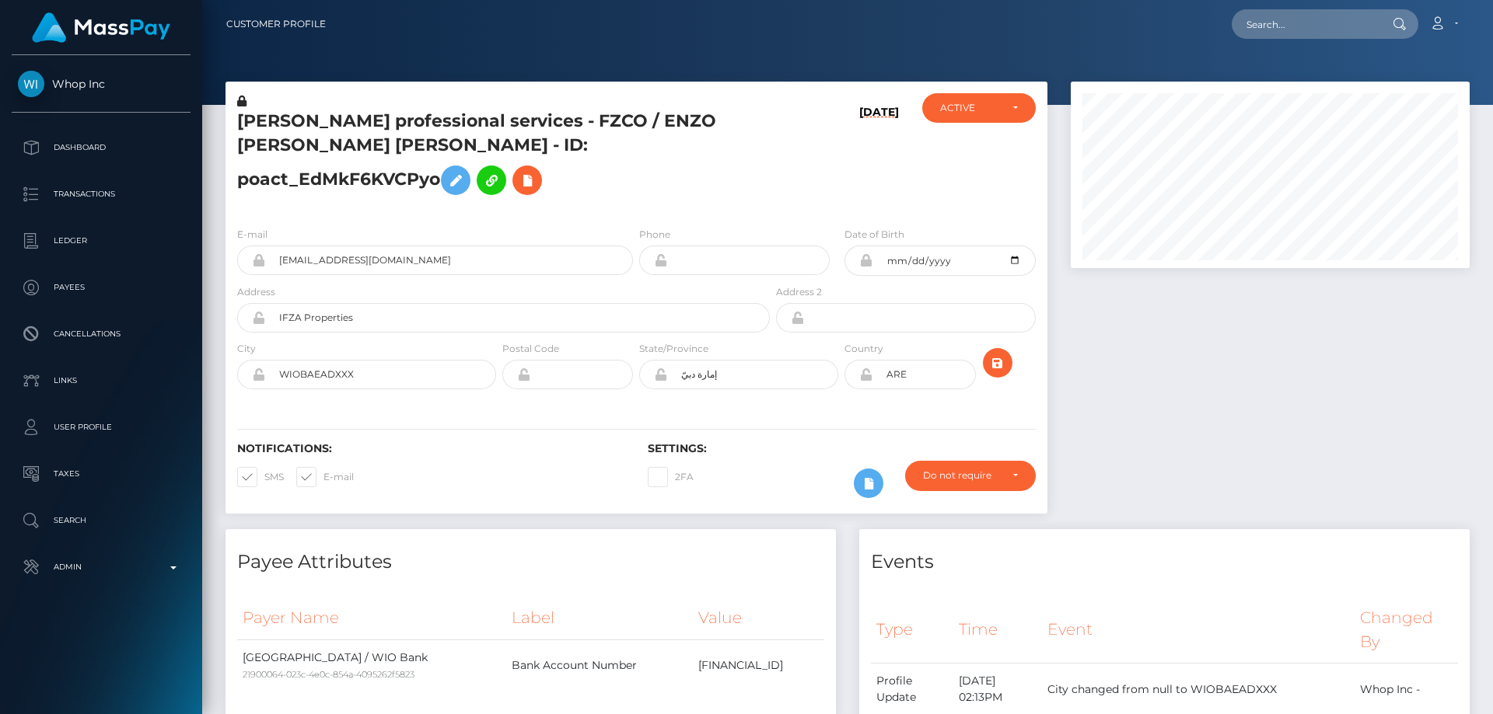
click at [381, 173] on h5 "[PERSON_NAME] professional services - FZCO / ENZO [PERSON_NAME] [PERSON_NAME] -…" at bounding box center [499, 156] width 524 height 93
click at [533, 215] on div "E-mail [EMAIL_ADDRESS][DOMAIN_NAME] Phone" at bounding box center [636, 310] width 822 height 190
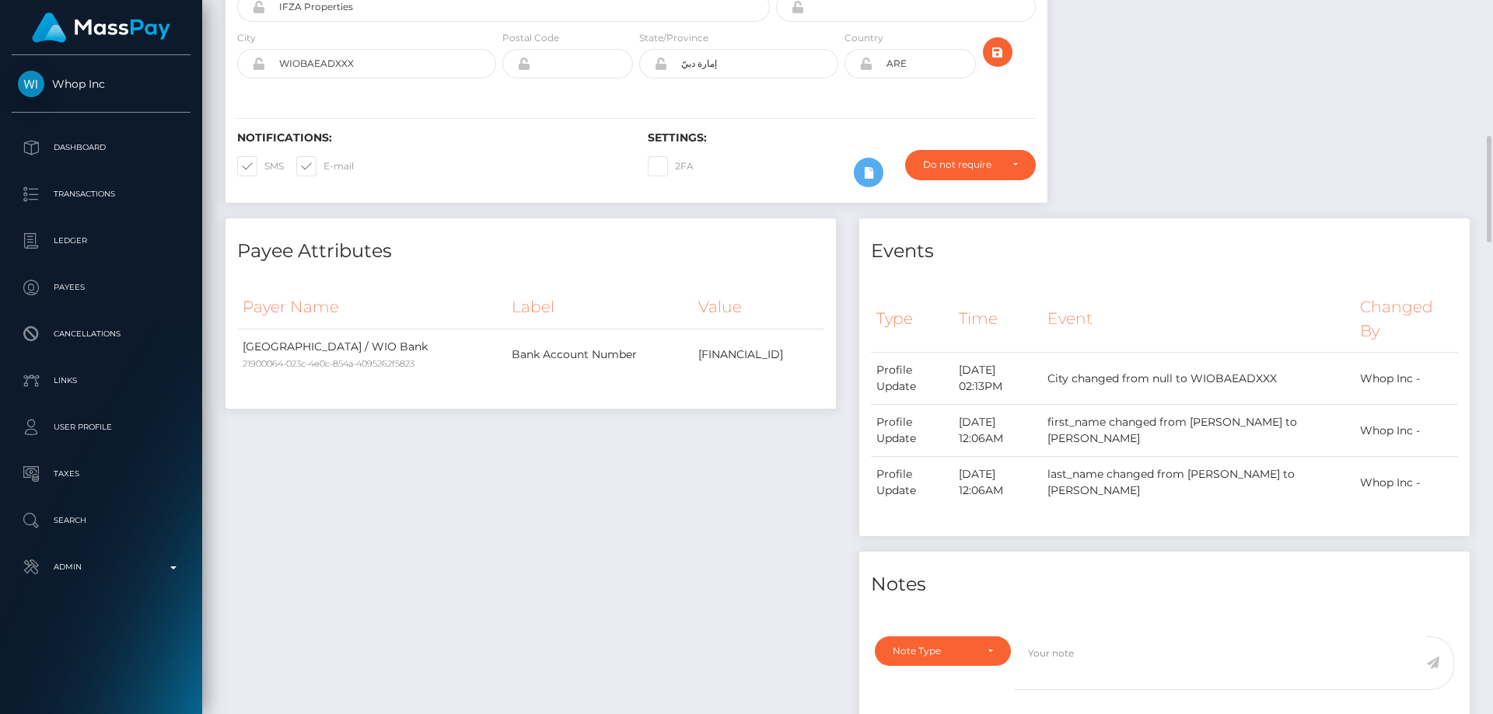
scroll to position [622, 0]
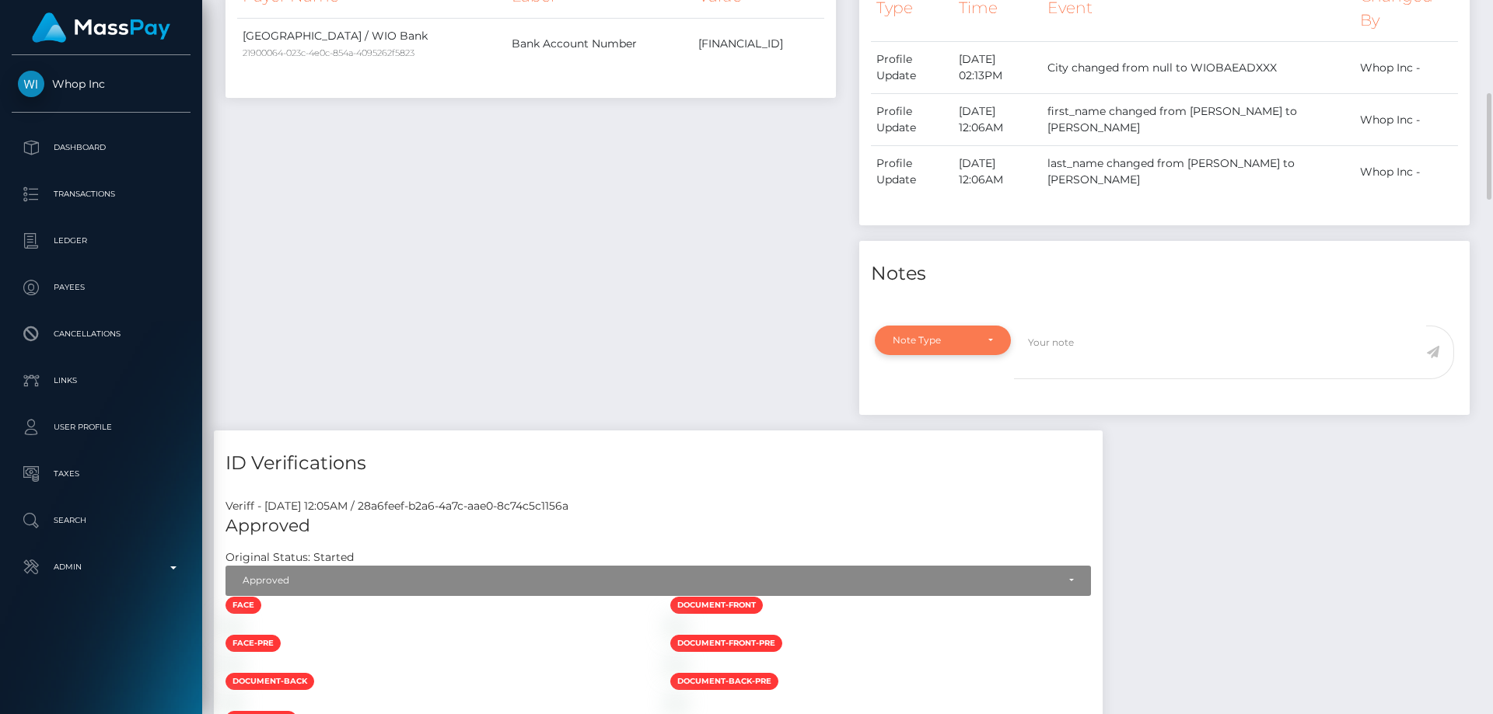
drag, startPoint x: 922, startPoint y: 306, endPoint x: 925, endPoint y: 327, distance: 21.2
click at [924, 326] on div "Note Type" at bounding box center [943, 341] width 136 height 30
click at [933, 408] on span "Compliance" at bounding box center [921, 415] width 57 height 14
select select "COMPLIANCE"
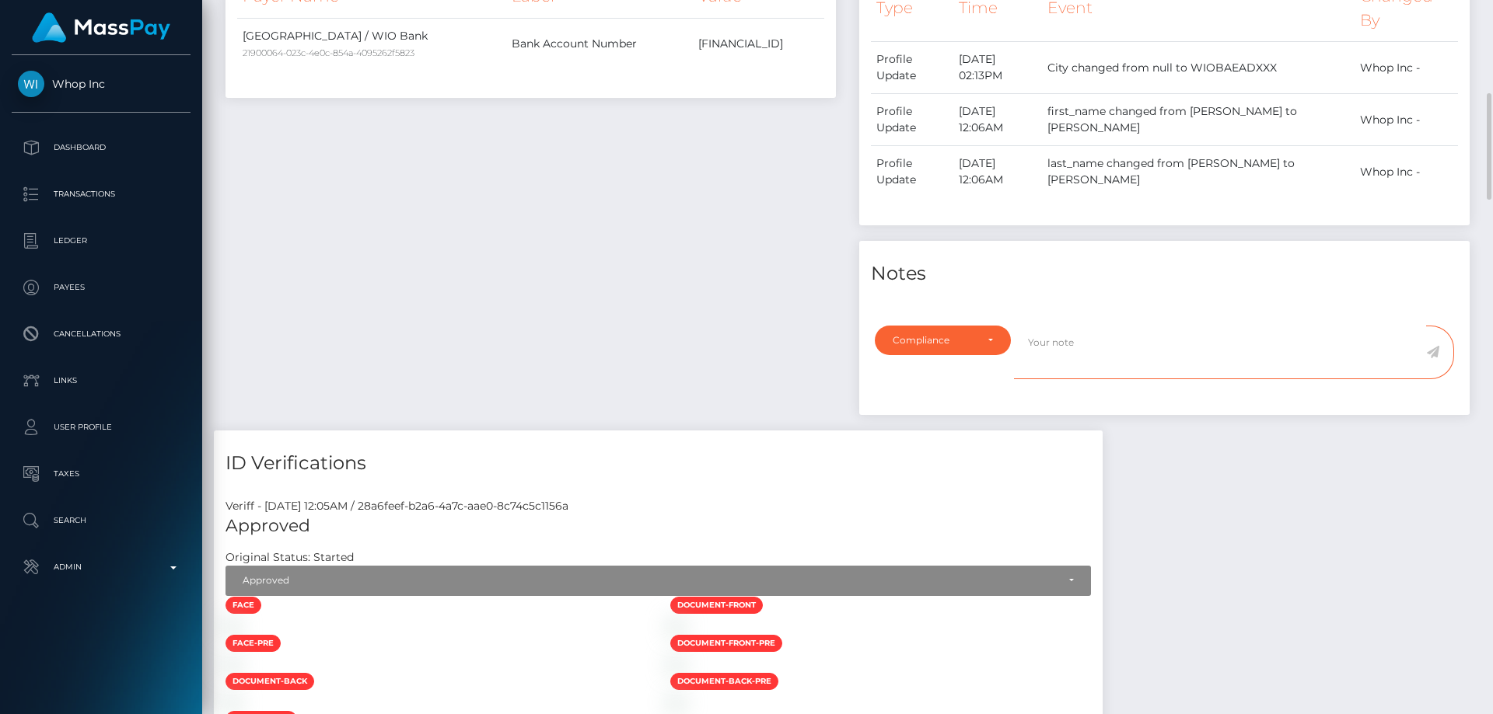
click at [1074, 331] on textarea at bounding box center [1220, 353] width 412 height 54
click at [1073, 326] on textarea at bounding box center [1220, 353] width 412 height 54
paste textarea "Documents on file for Mount Equinox Inc confirming that Kevin Jeffrey Bennett i…"
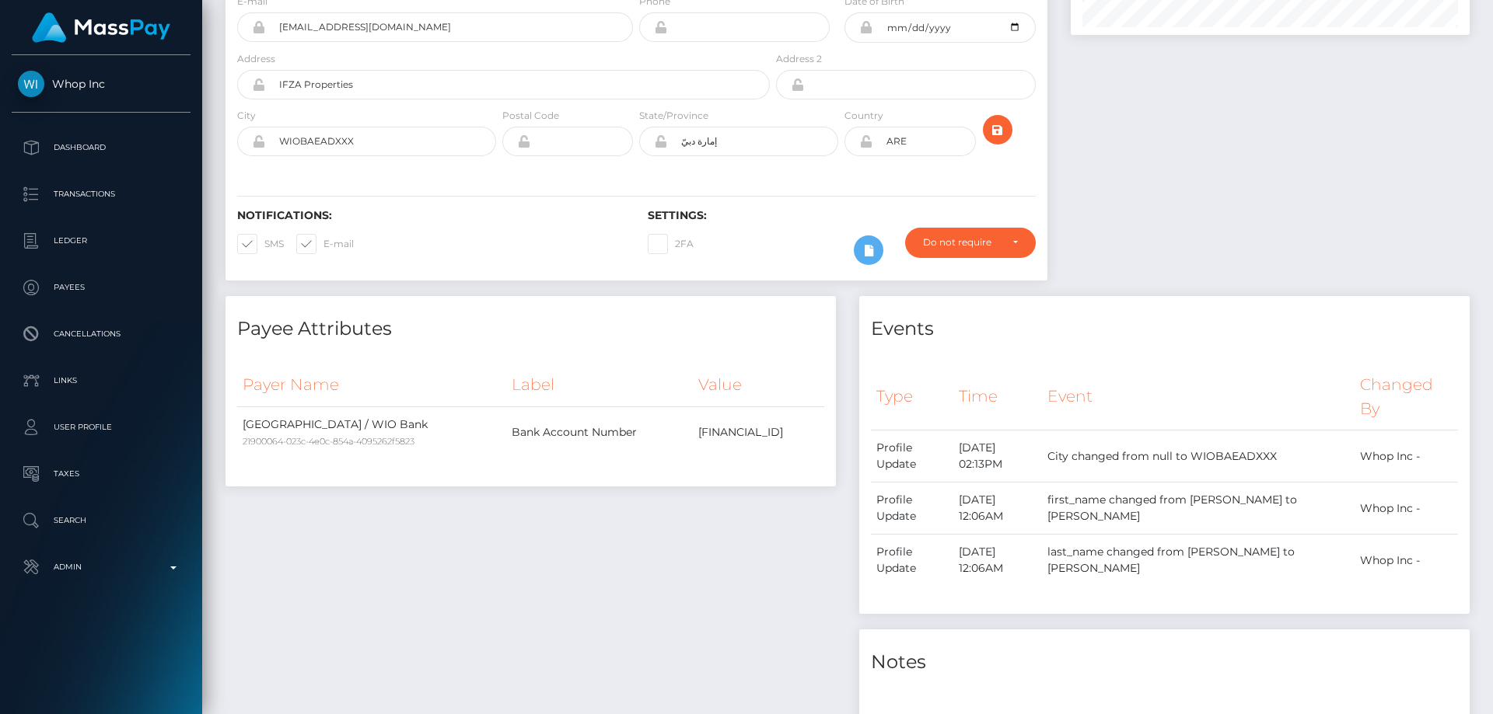
scroll to position [0, 0]
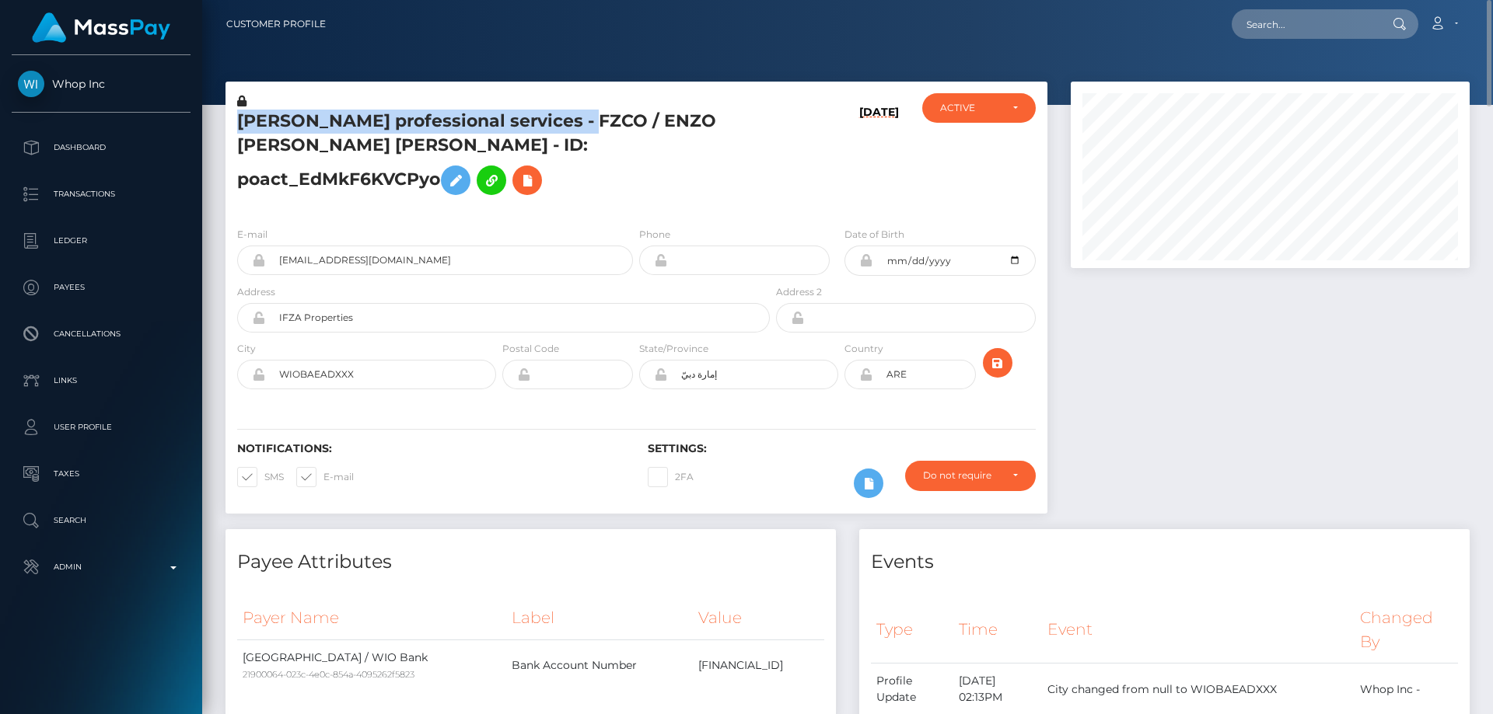
drag, startPoint x: 578, startPoint y: 117, endPoint x: 233, endPoint y: 132, distance: 345.5
click at [233, 132] on div "Enzo leer professional services - FZCO / ENZO SERGE ROBERT JOFFRE - ID: poact_E…" at bounding box center [498, 153] width 547 height 121
copy h5 "Enzo leer professional services - FZCO"
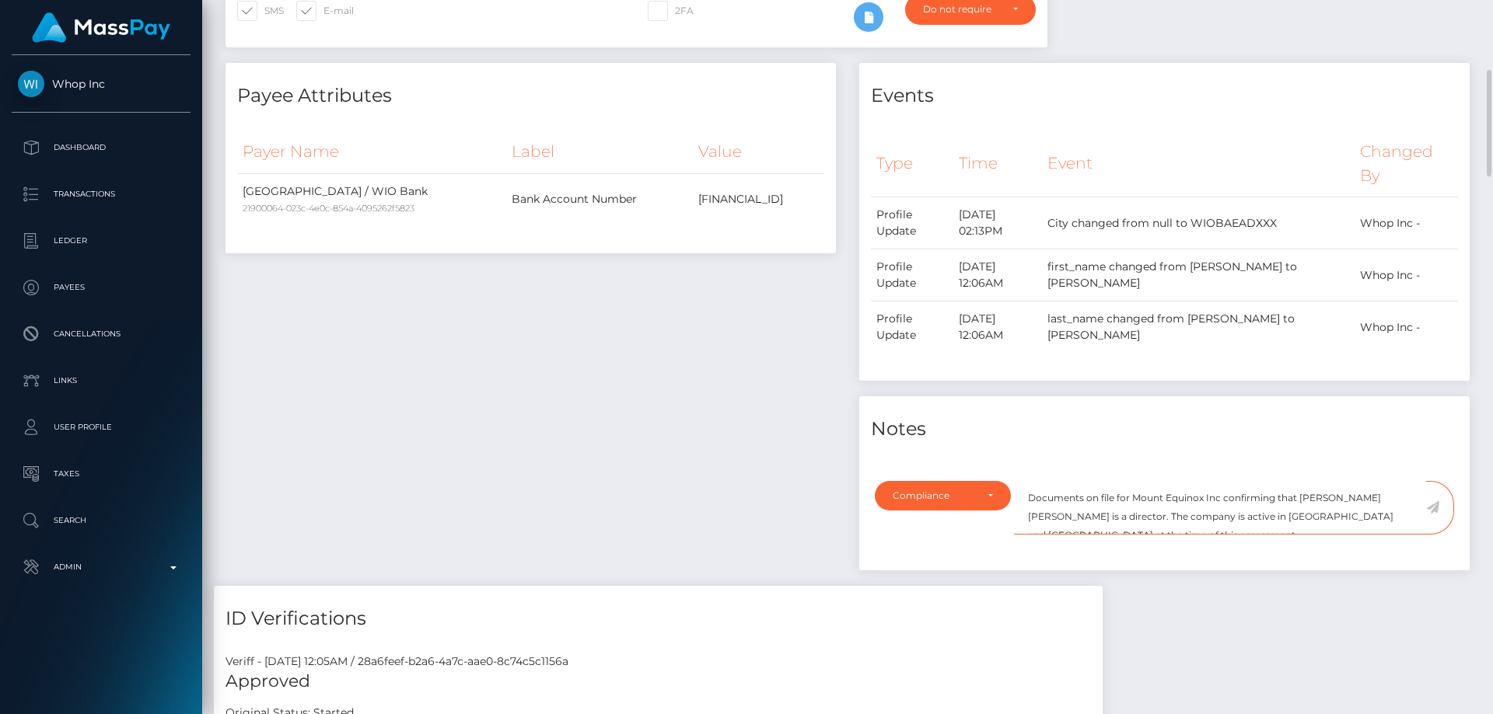
drag, startPoint x: 1132, startPoint y: 464, endPoint x: 1220, endPoint y: 480, distance: 89.2
click at [1220, 481] on textarea "Documents on file for Mount Equinox Inc confirming that Kevin Jeffrey Bennett i…" at bounding box center [1220, 508] width 412 height 54
paste textarea "Enzo leer professional services - FZCO"
drag, startPoint x: 1128, startPoint y: 490, endPoint x: 1027, endPoint y: 494, distance: 101.1
click at [1027, 494] on textarea "Documents on file for Enzo leer professional services - FZCO confirming that Ke…" at bounding box center [1220, 508] width 412 height 54
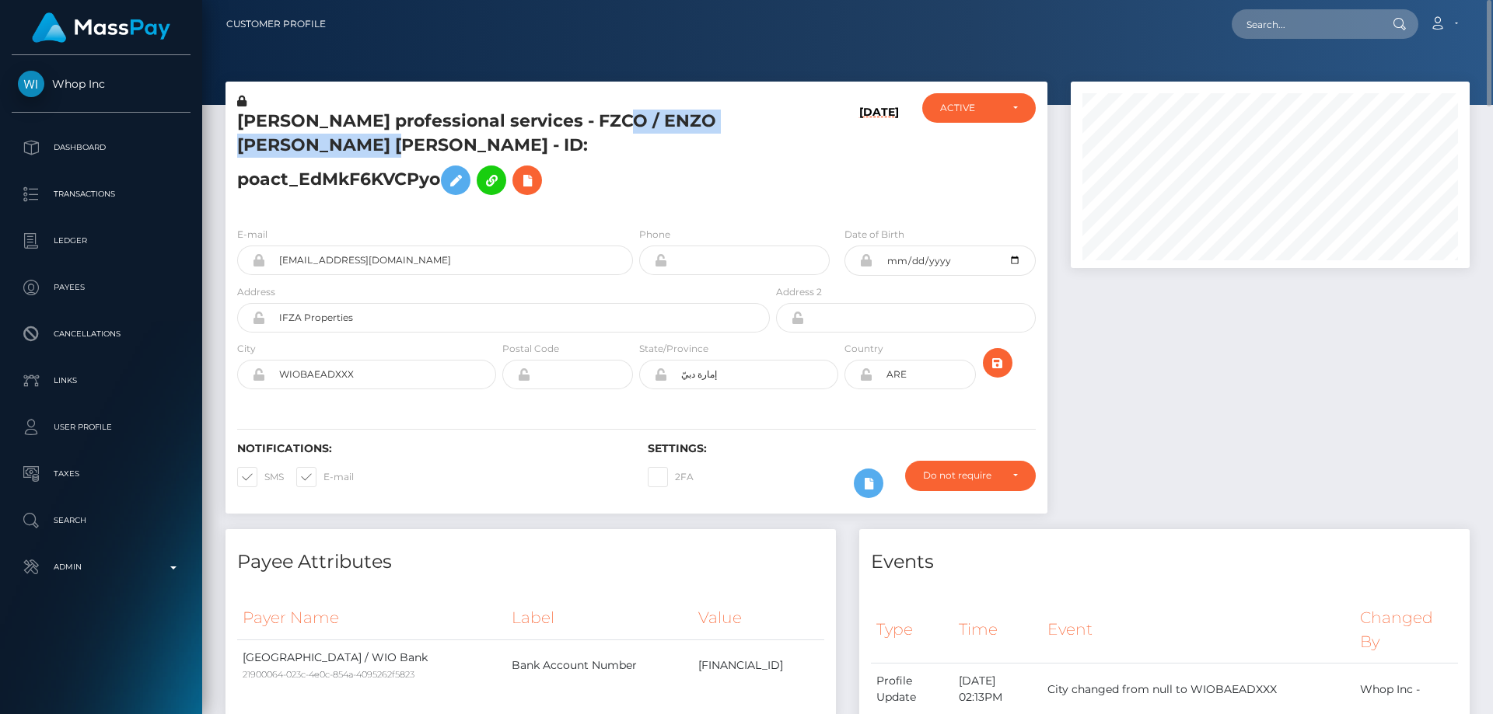
drag, startPoint x: 596, startPoint y: 117, endPoint x: 381, endPoint y: 147, distance: 216.6
click at [381, 147] on h5 "Enzo leer professional services - FZCO / ENZO SERGE ROBERT JOFFRE - ID: poact_E…" at bounding box center [499, 156] width 524 height 93
copy h5 "ENZO SERGE ROBERT JOFFRE"
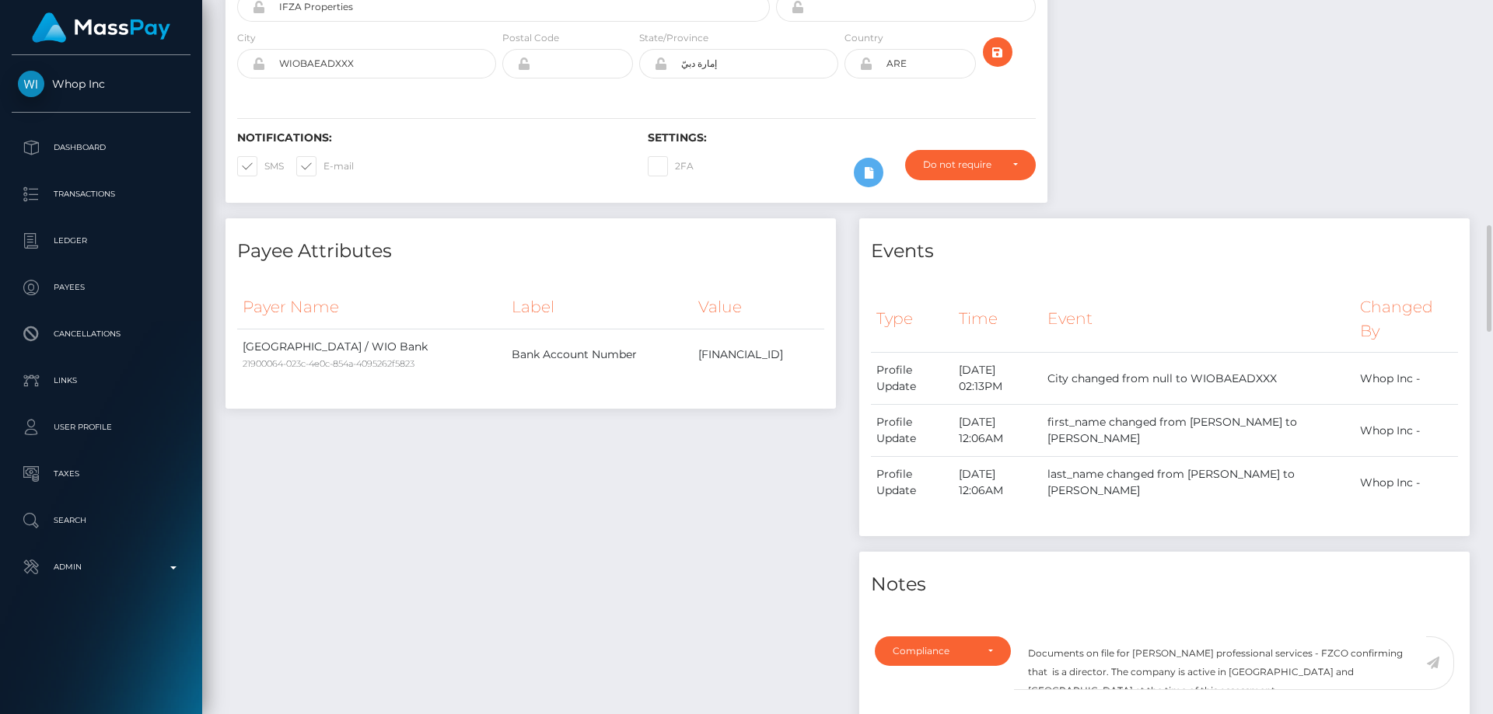
scroll to position [544, 0]
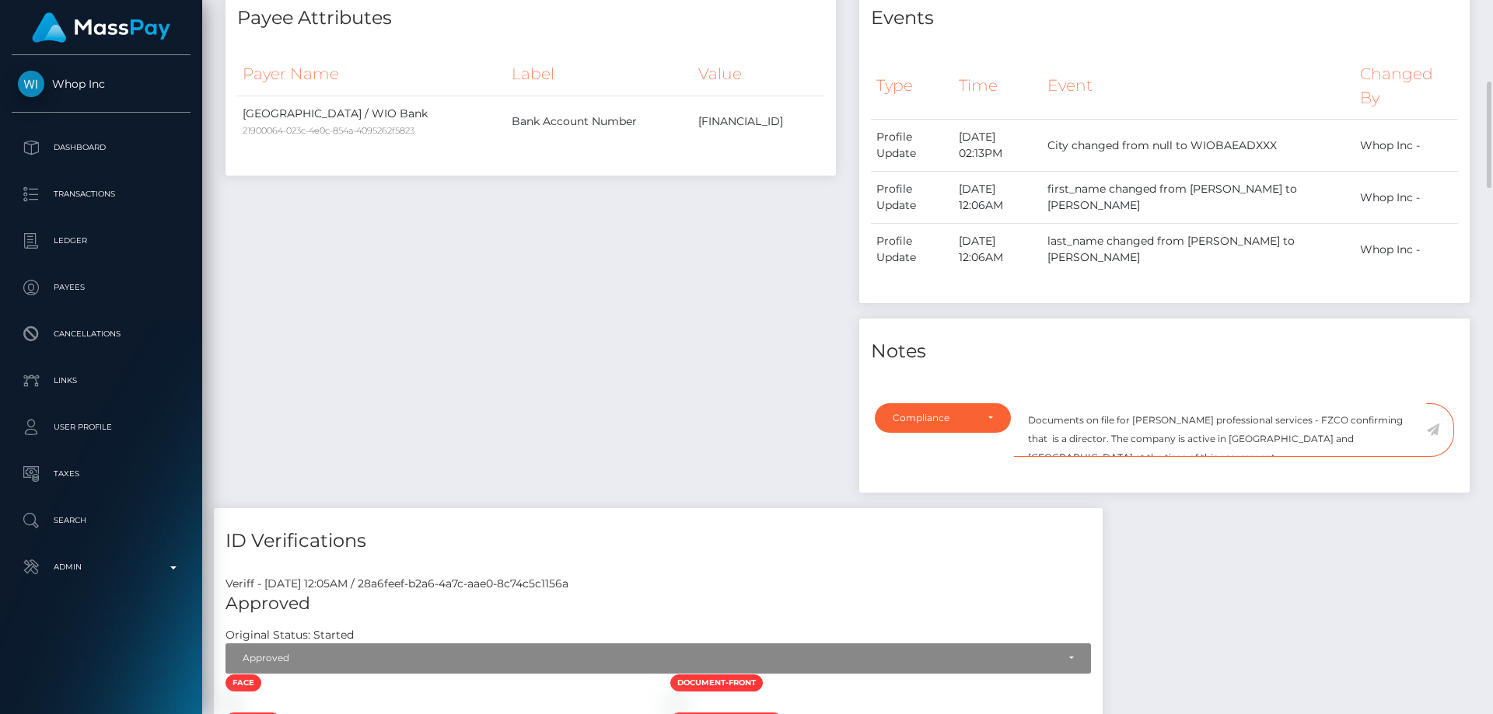
click at [1385, 403] on textarea "Documents on file for Enzo leer professional services - FZCO confirming that is…" at bounding box center [1220, 430] width 412 height 54
paste textarea "ENZO SERGE ROBERT JOFFRE"
click at [1224, 417] on textarea "Documents on file for Enzo leer professional services - FZCO confirming that EN…" at bounding box center [1220, 430] width 412 height 54
drag, startPoint x: 1069, startPoint y: 401, endPoint x: 1115, endPoint y: 398, distance: 46.0
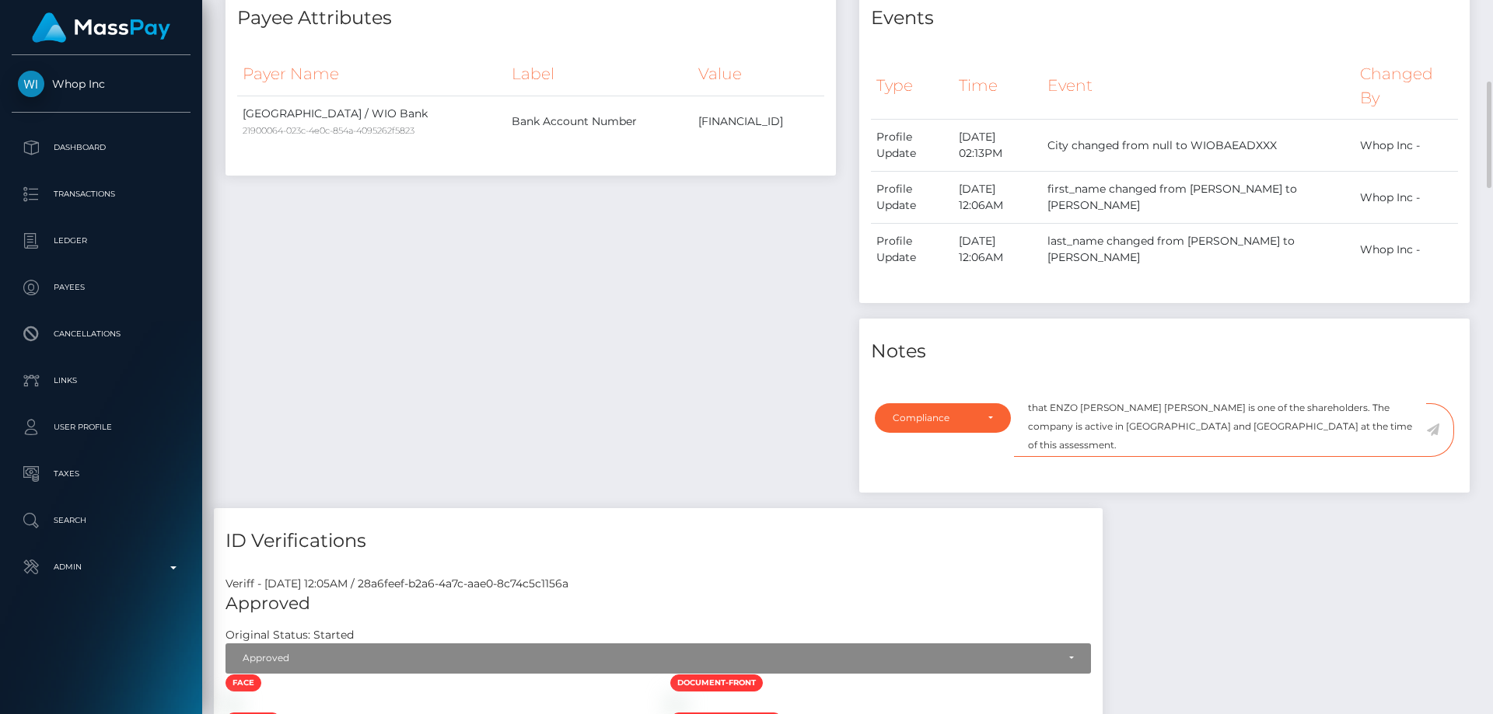
click at [1115, 403] on textarea "Documents on file for Enzo leer professional services - FZCO confirming that EN…" at bounding box center [1220, 430] width 412 height 54
type textarea "Documents on file for Enzo leer professional services - FZCO confirming that EN…"
click at [1434, 424] on icon at bounding box center [1432, 430] width 13 height 12
click at [1259, 477] on div "Events Type Time Event Changed By" at bounding box center [1164, 246] width 634 height 522
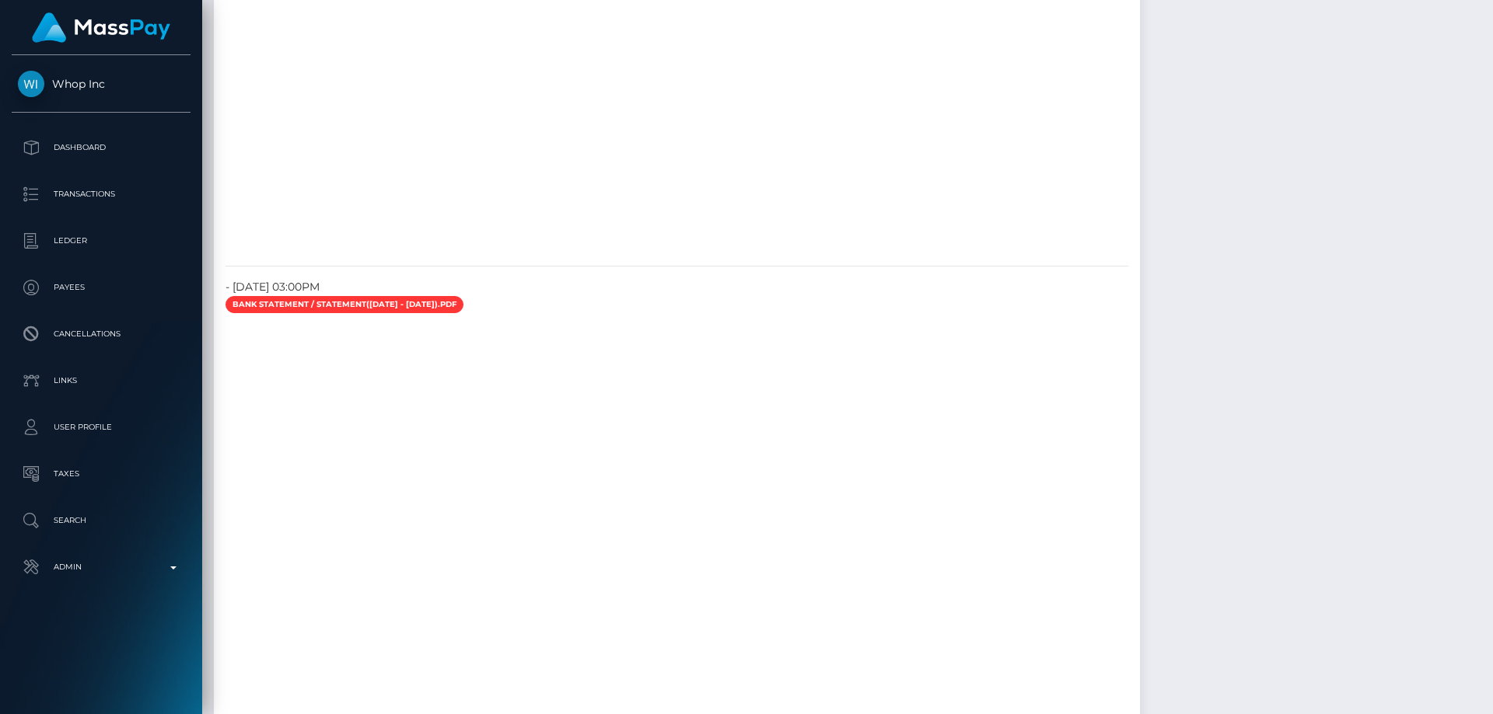
scroll to position [2954, 0]
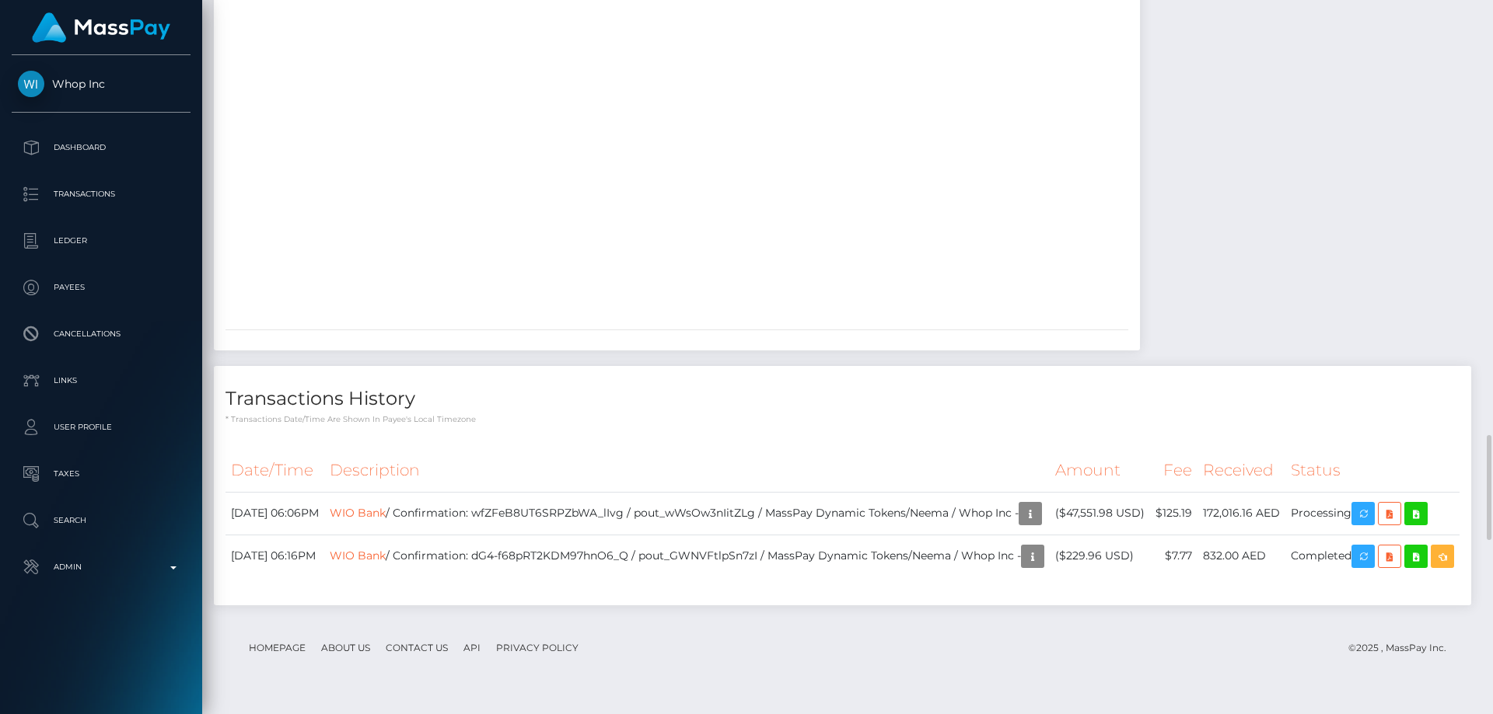
drag, startPoint x: 1245, startPoint y: 531, endPoint x: 1208, endPoint y: 494, distance: 52.2
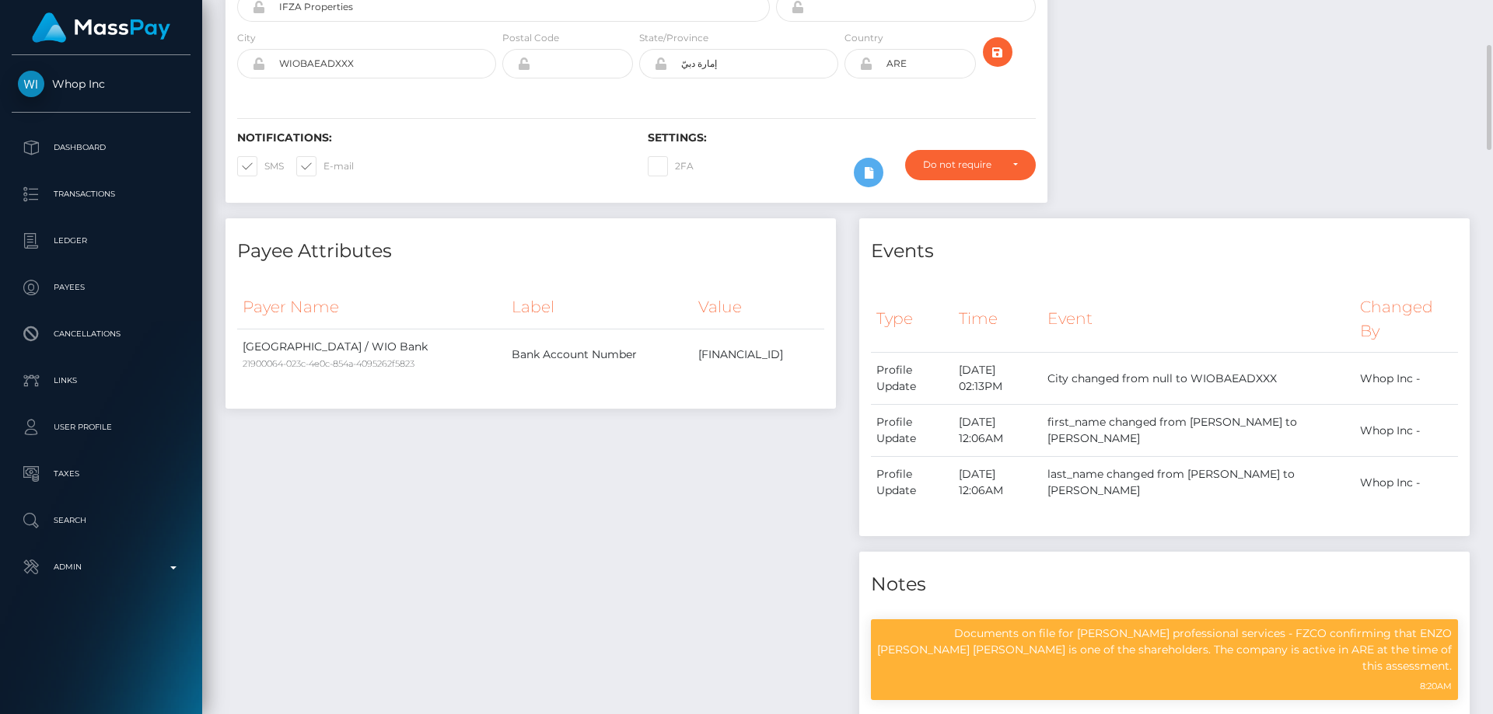
scroll to position [0, 0]
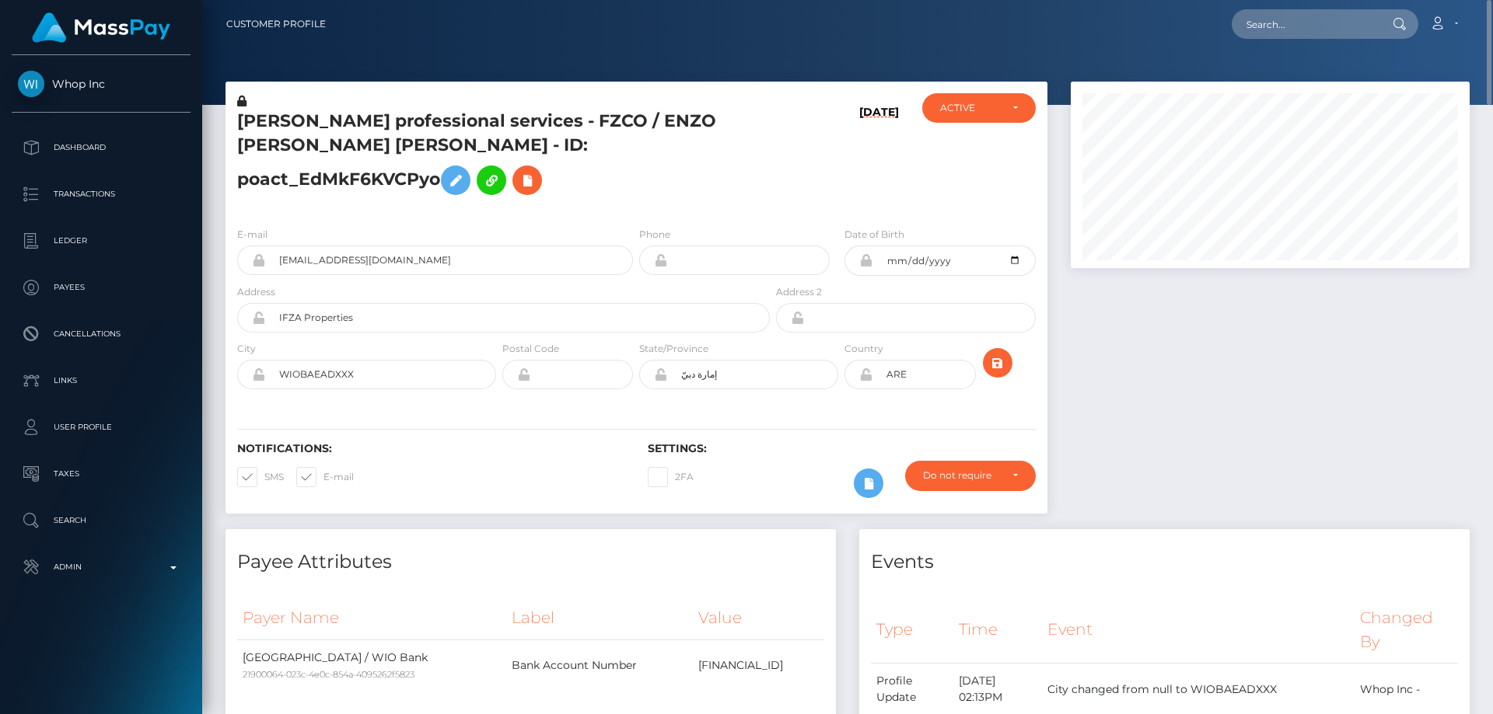
click at [778, 136] on div "09/12/25" at bounding box center [841, 153] width 137 height 121
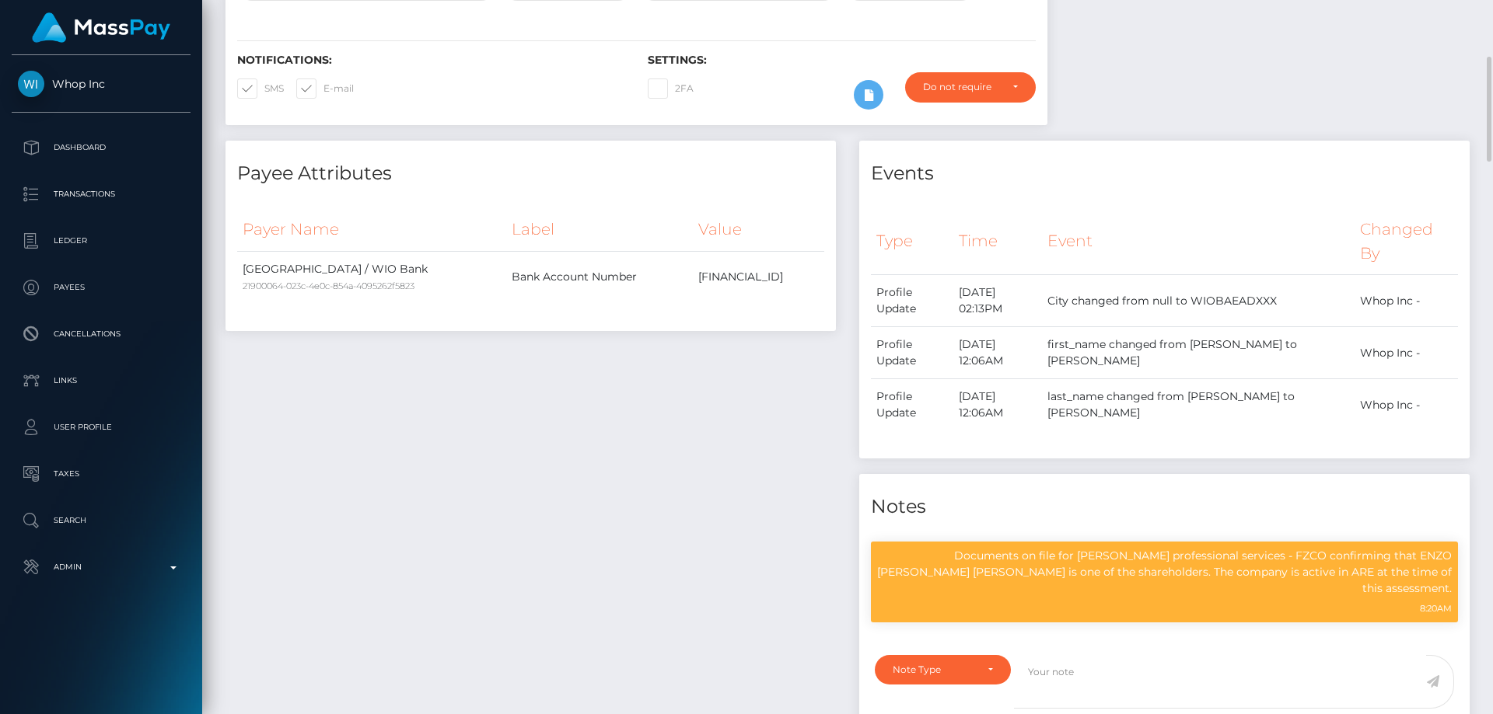
click at [587, 634] on div "Payee Attributes Payer Name Label Value United Arab Emirates / WIO Bank 2190006…" at bounding box center [531, 450] width 634 height 619
click at [557, 621] on div "Payee Attributes Payer Name Label Value United Arab Emirates / WIO Bank 2190006…" at bounding box center [531, 450] width 634 height 619
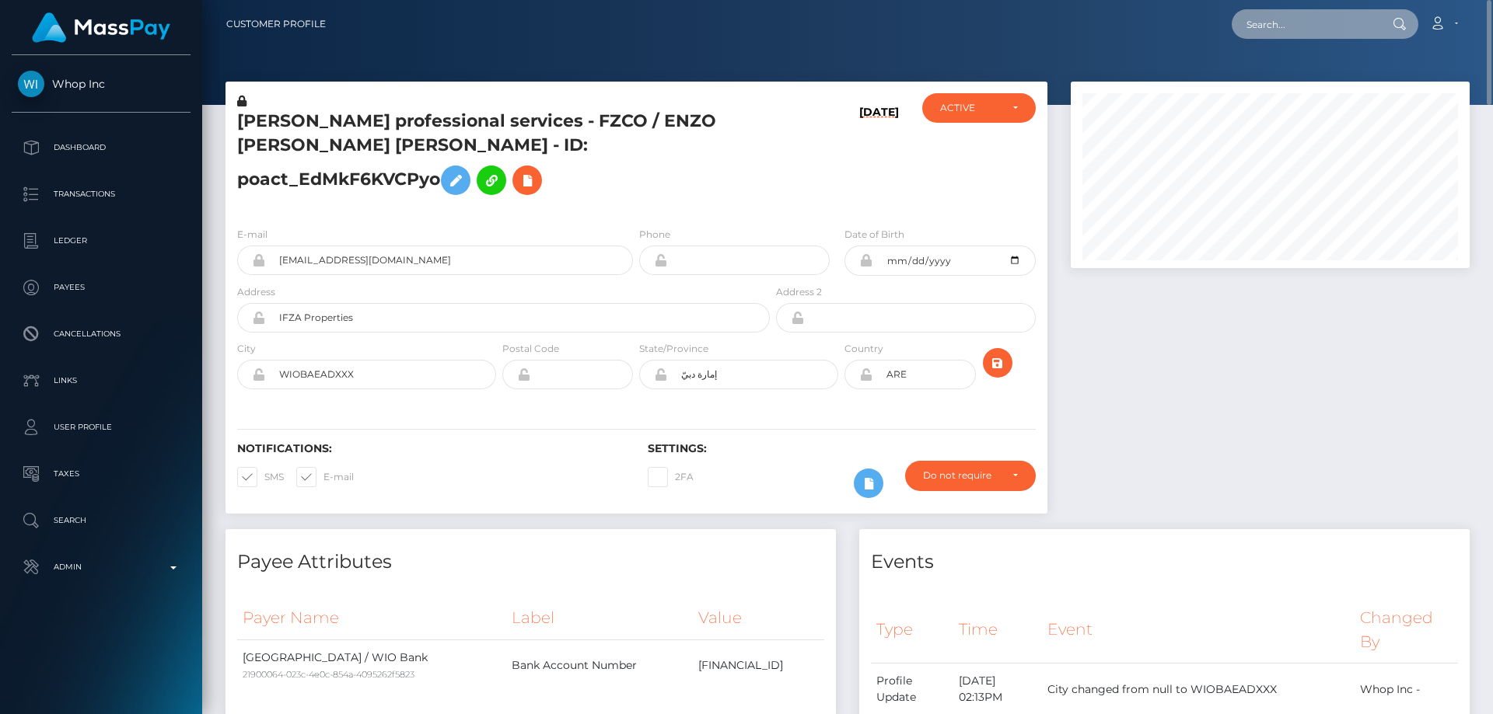
paste input "MSPb5ea62dee9f2303"
type input "MSPb5ea62dee9f2303"
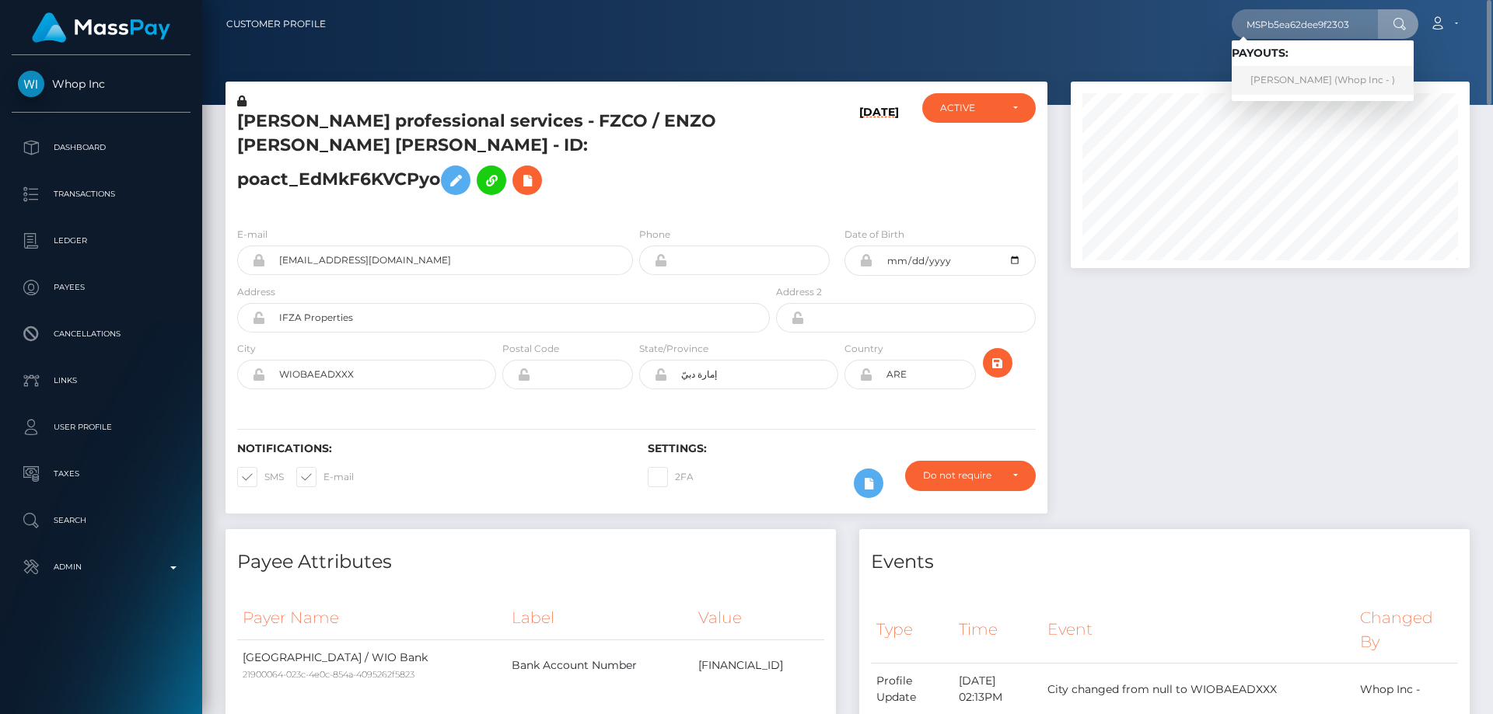
click at [1293, 72] on link "HASSAN ALI (Whop Inc - )" at bounding box center [1322, 80] width 182 height 29
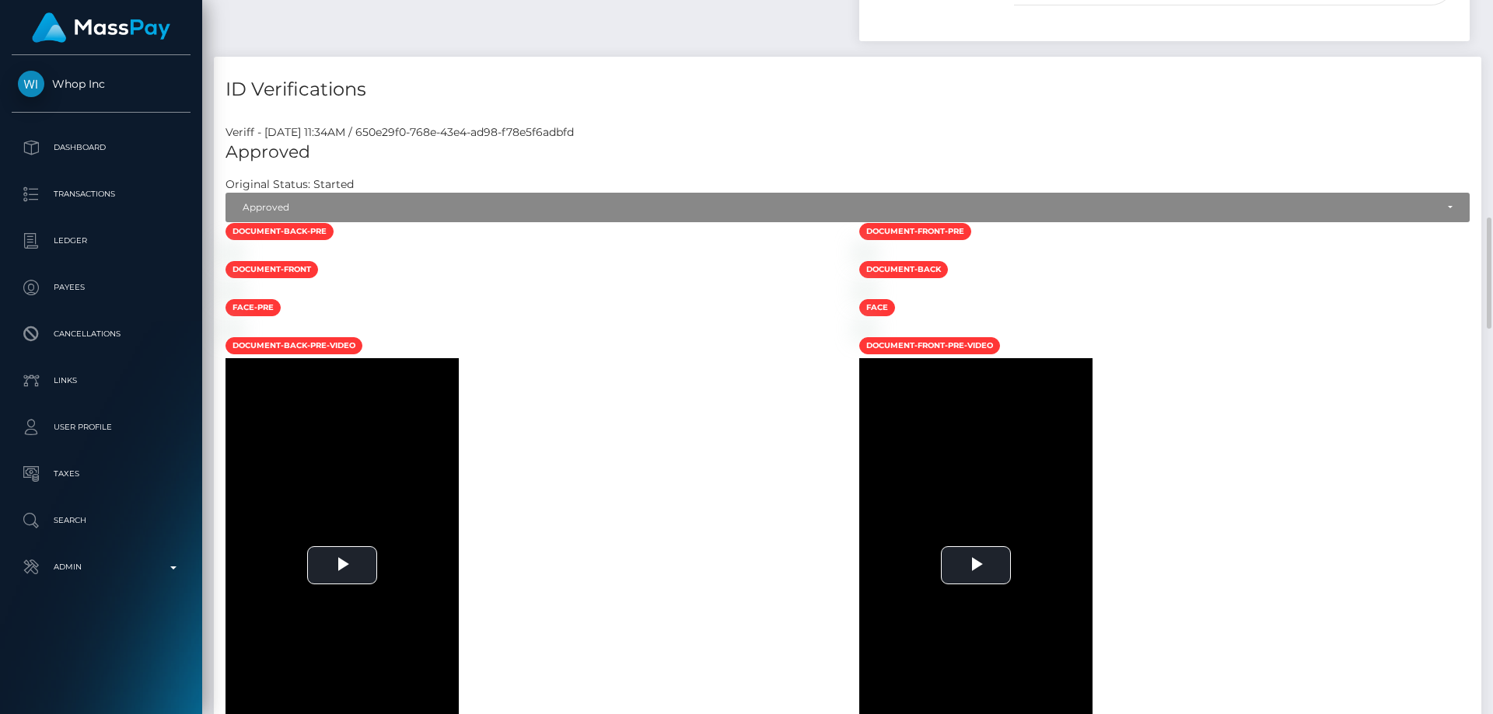
scroll to position [1710, 0]
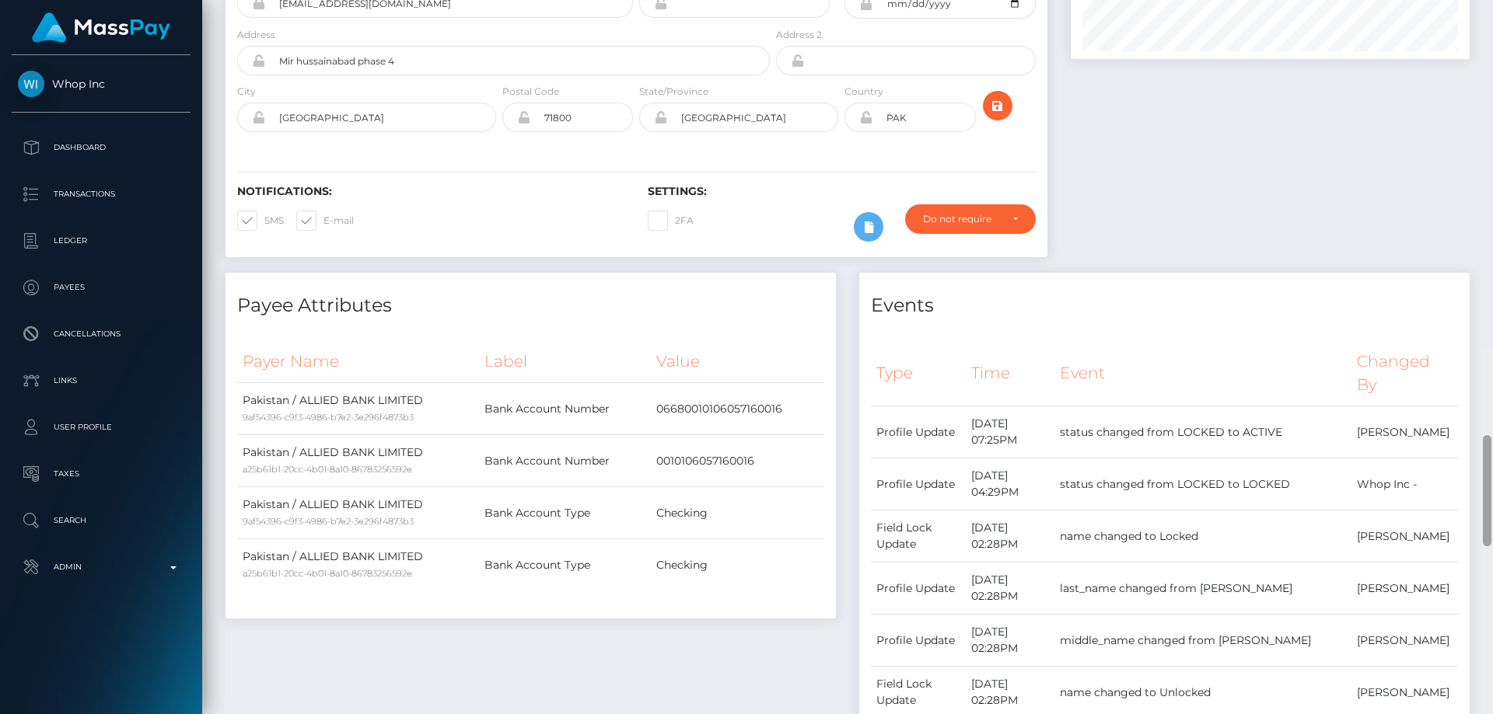
scroll to position [0, 0]
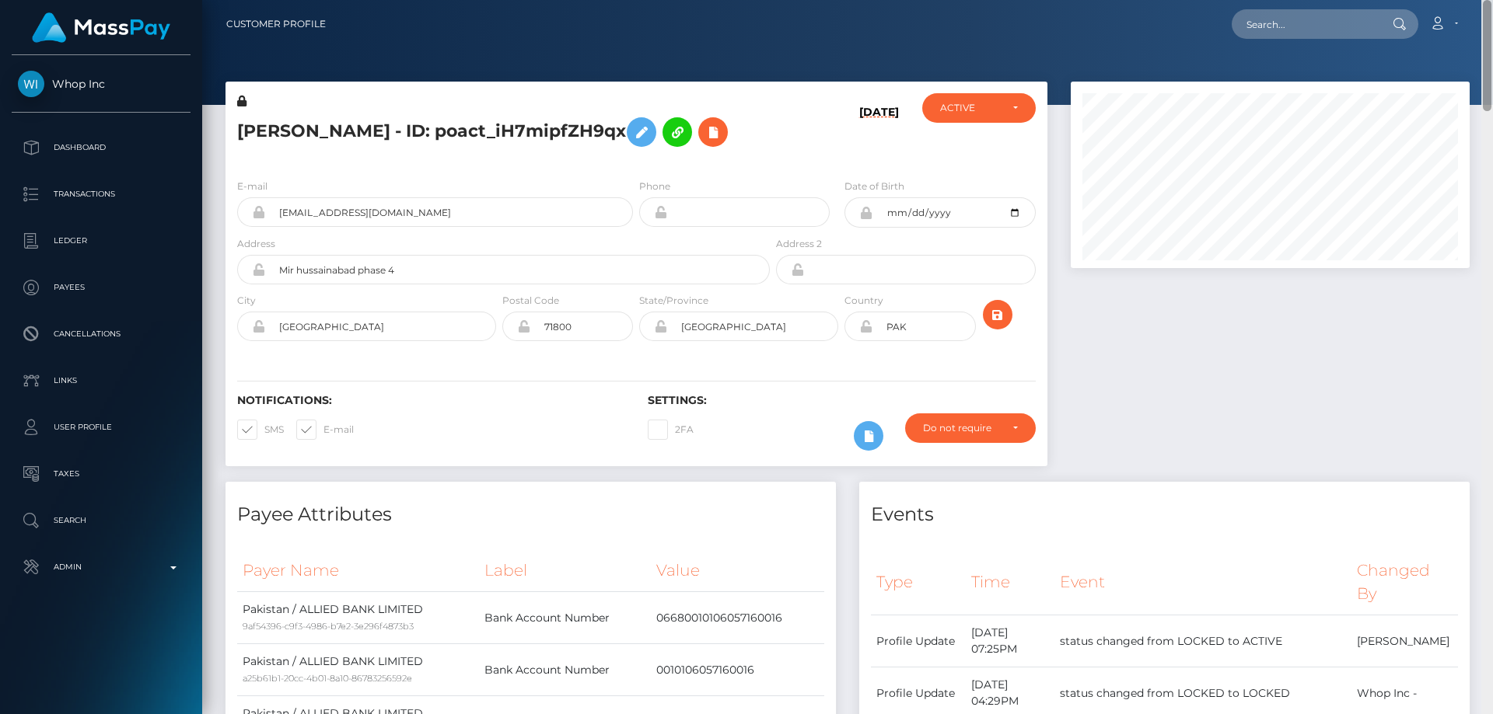
drag, startPoint x: 1486, startPoint y: 350, endPoint x: 1492, endPoint y: -6, distance: 356.1
click at [1492, 0] on html "Whop Inc Dashboard Transactions Ledger Payees Cancellations Links" at bounding box center [746, 357] width 1493 height 714
paste input "MSP37ddd4ca58774af"
type input "MSP37ddd4ca58774af"
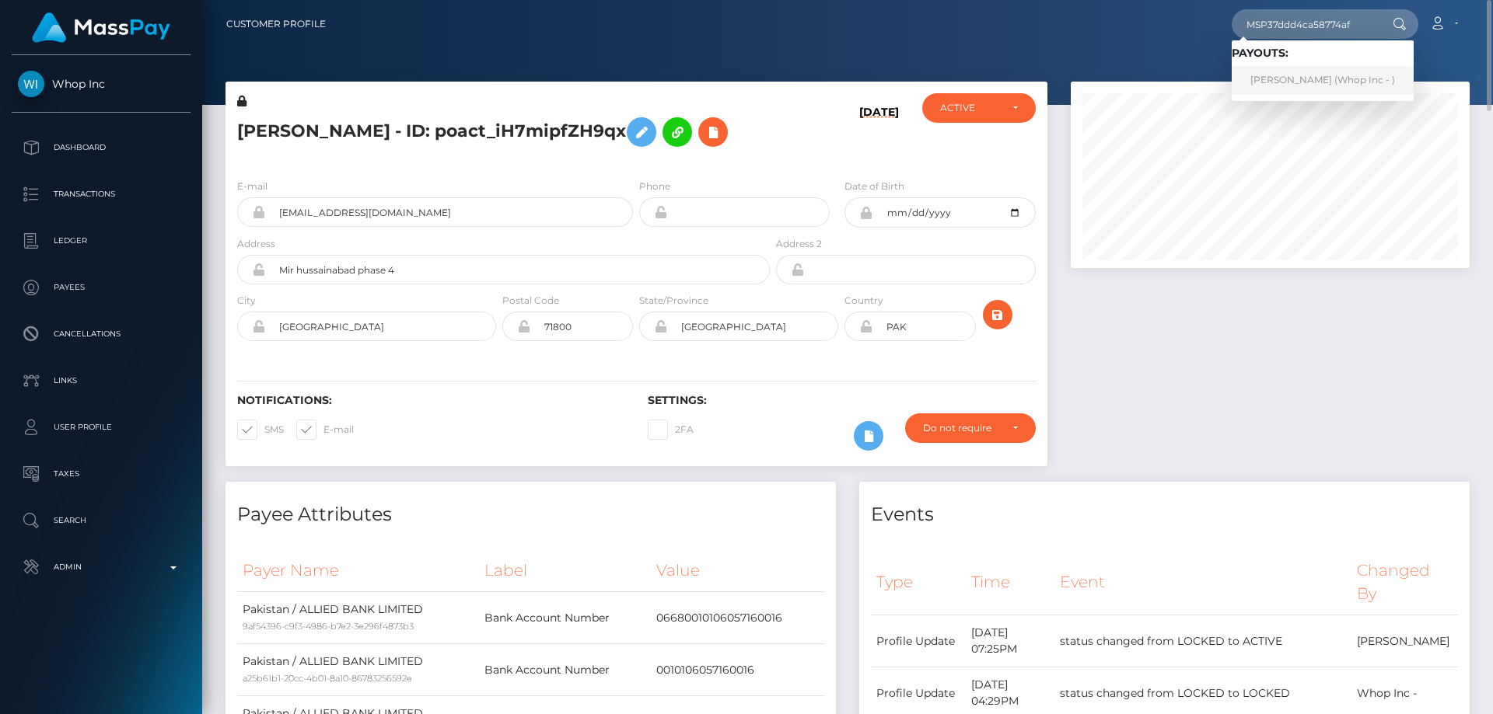
click at [1277, 79] on link "[PERSON_NAME] (Whop Inc - )" at bounding box center [1322, 80] width 182 height 29
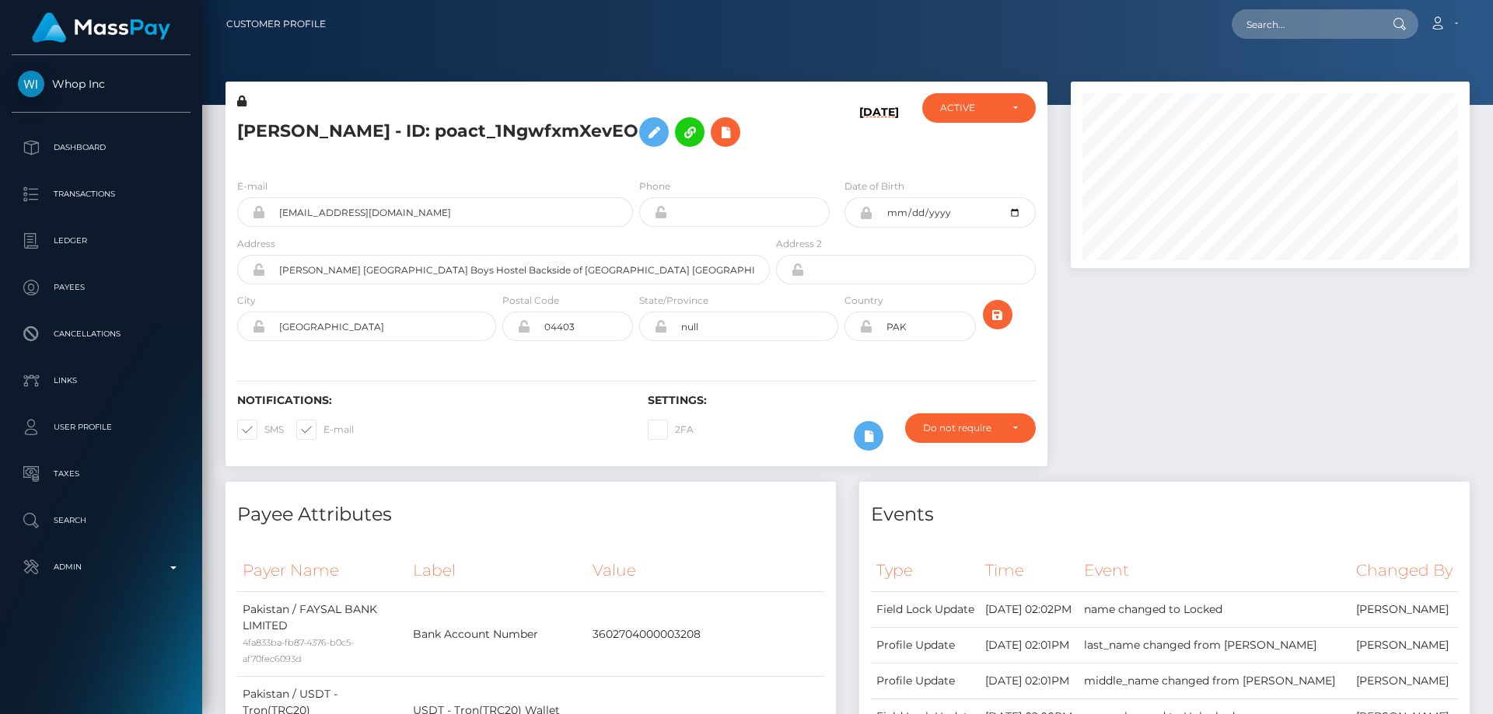
scroll to position [187, 400]
click at [1161, 414] on div at bounding box center [1270, 282] width 422 height 400
click at [309, 128] on h5 "[PERSON_NAME] - ID: poact_1NgwfxmXevEO" at bounding box center [499, 132] width 524 height 45
drag, startPoint x: 395, startPoint y: 128, endPoint x: 239, endPoint y: 132, distance: 155.5
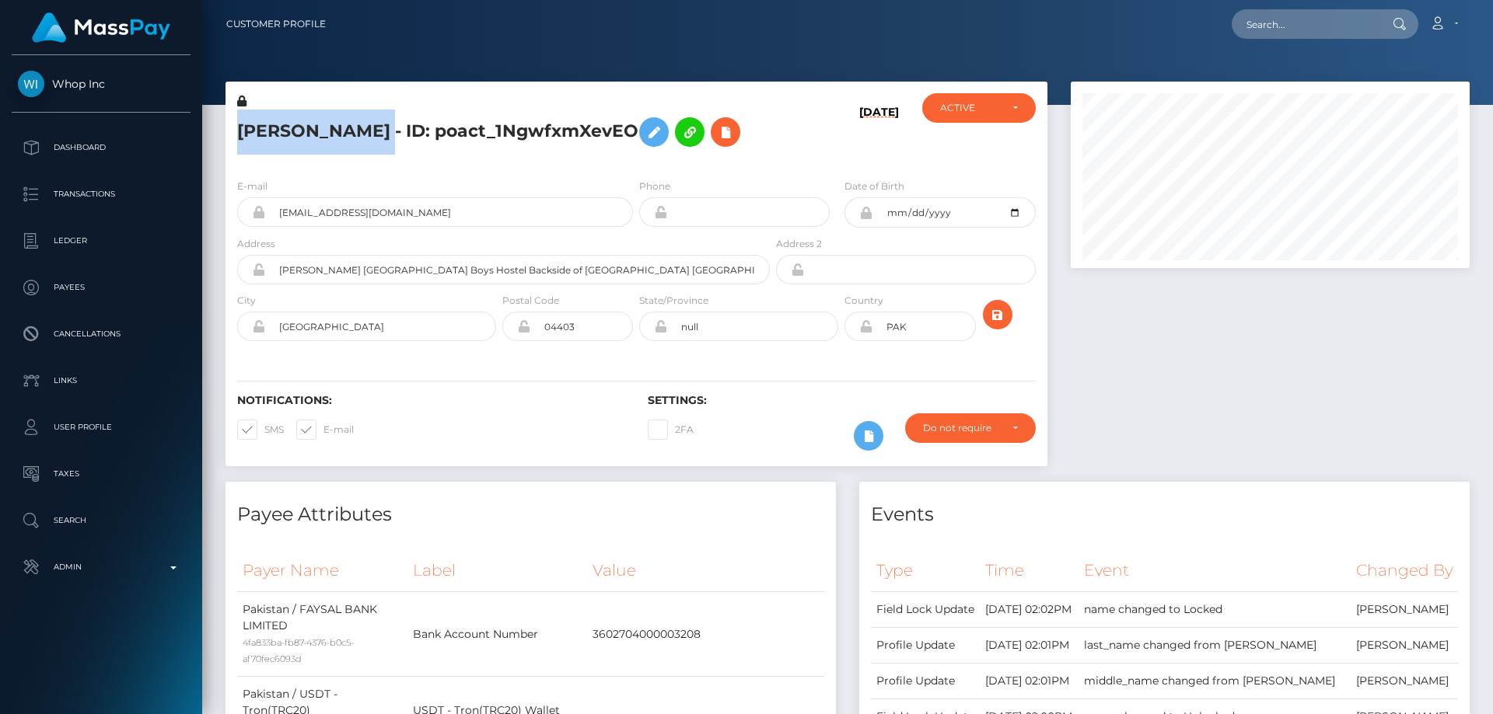
click at [239, 132] on h5 "[PERSON_NAME] - ID: poact_1NgwfxmXevEO" at bounding box center [499, 132] width 524 height 45
copy h5 "[PERSON_NAME]"
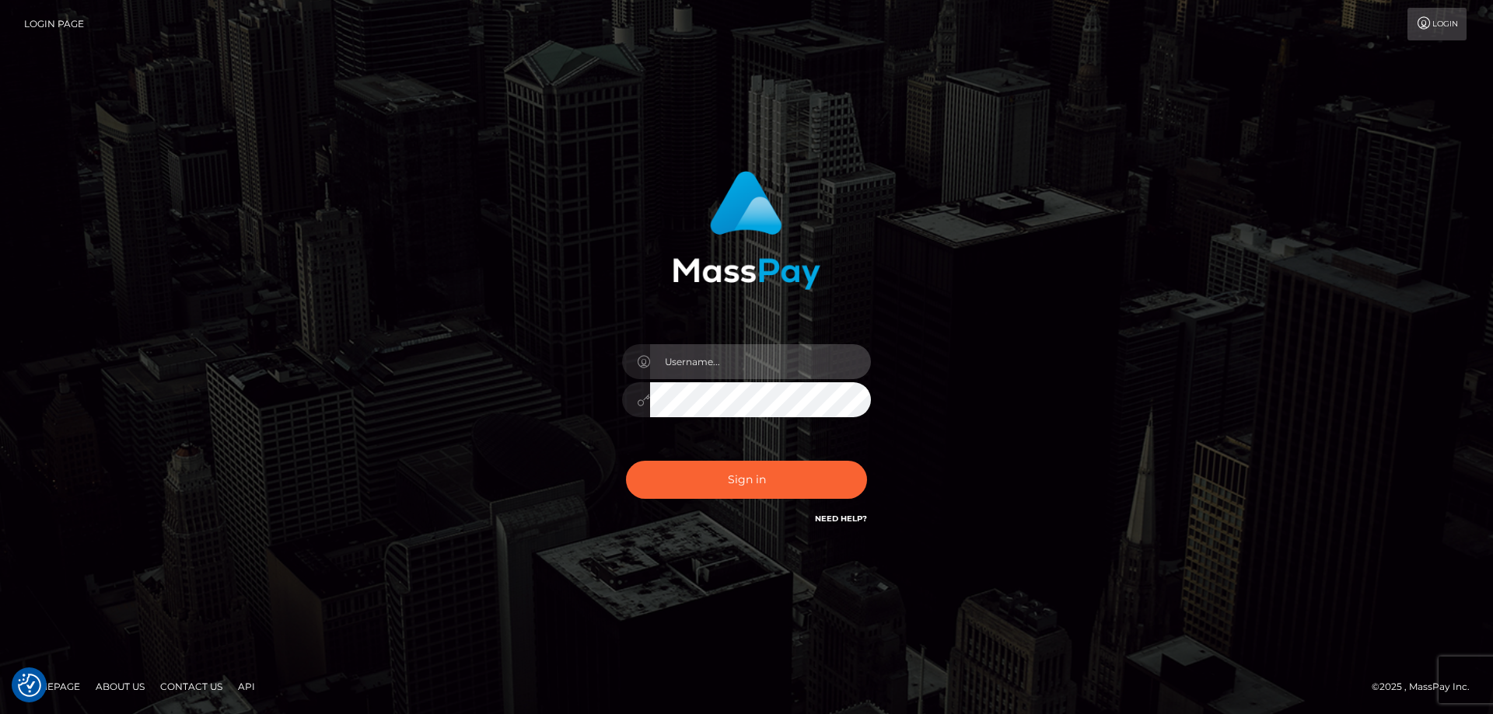
type input "Dan.Cirnat"
click at [863, 464] on div at bounding box center [727, 505] width 319 height 177
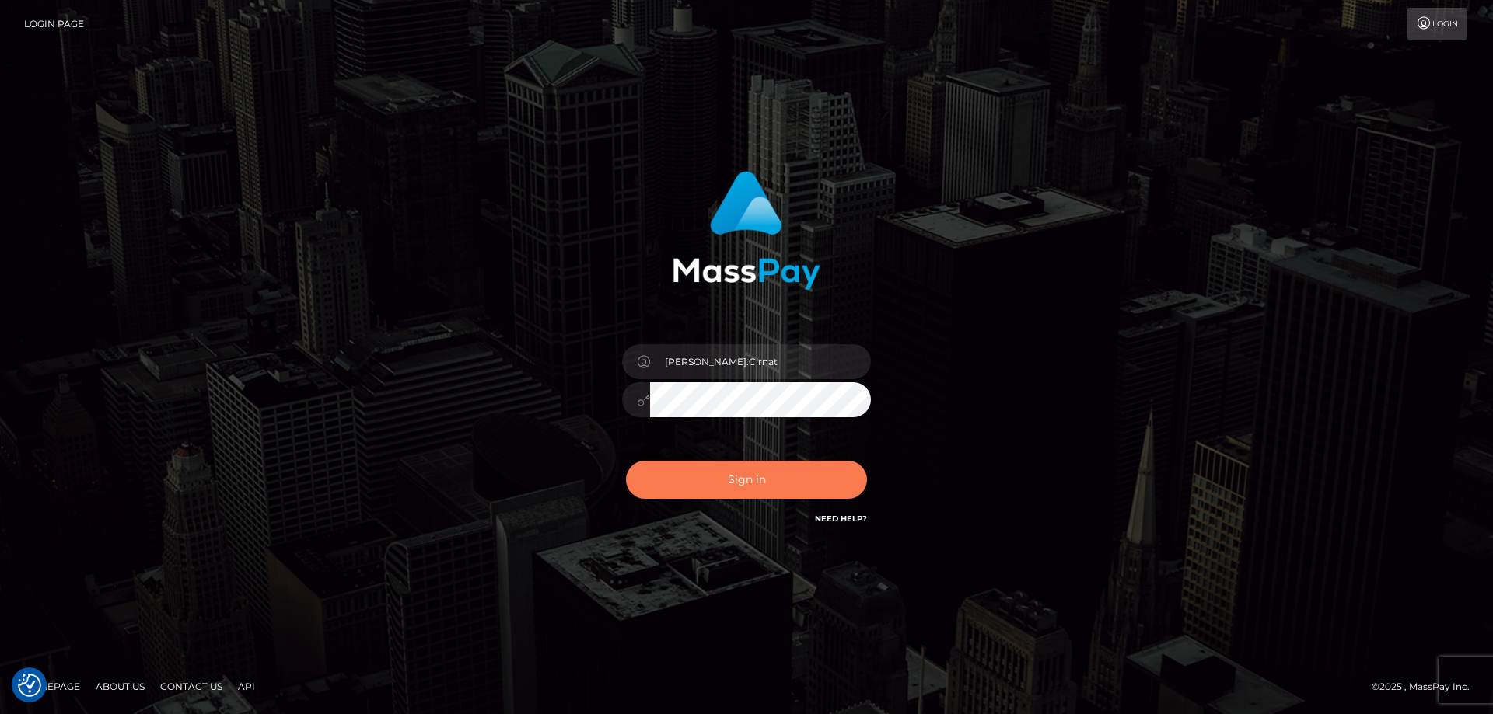
click at [788, 476] on button "Sign in" at bounding box center [746, 480] width 241 height 38
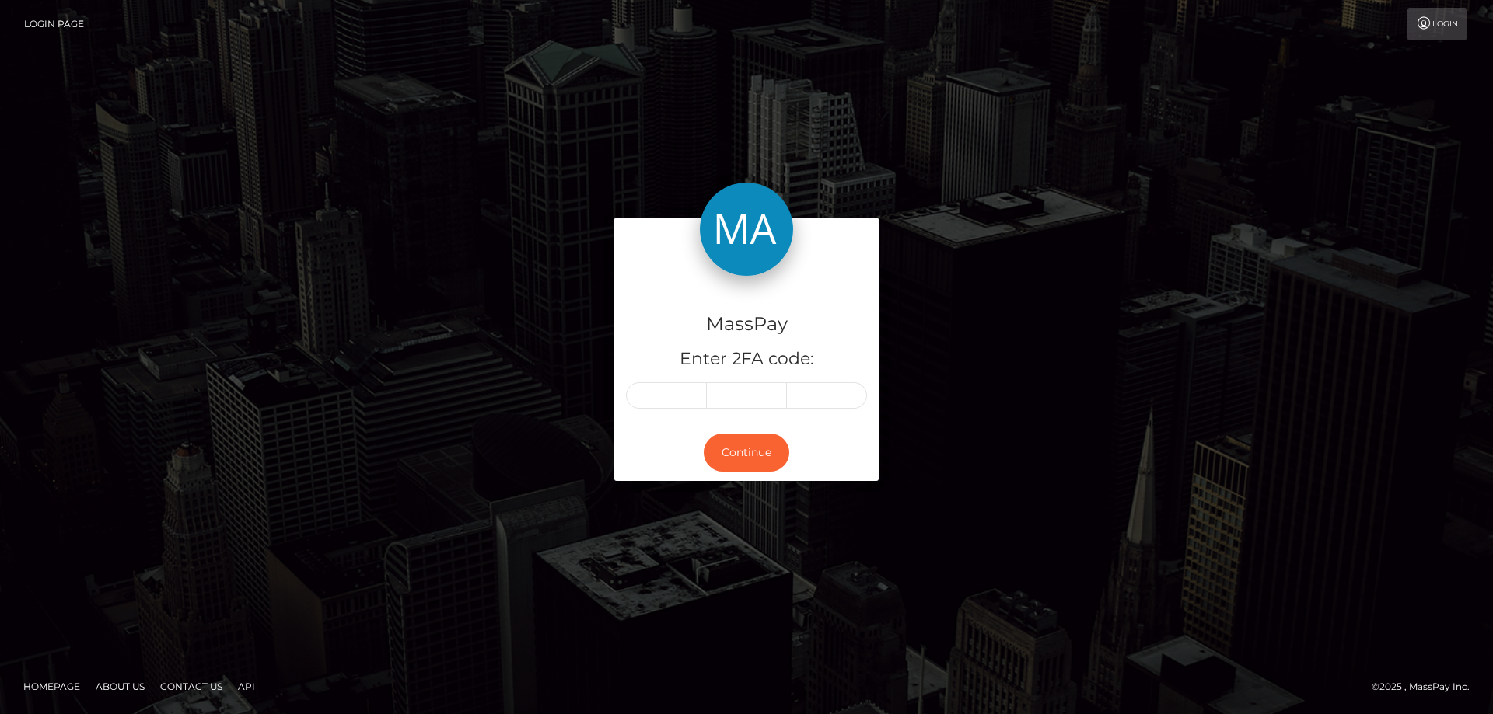
click at [655, 402] on input "text" at bounding box center [646, 396] width 40 height 26
type input "8"
type input "7"
type input "5"
type input "0"
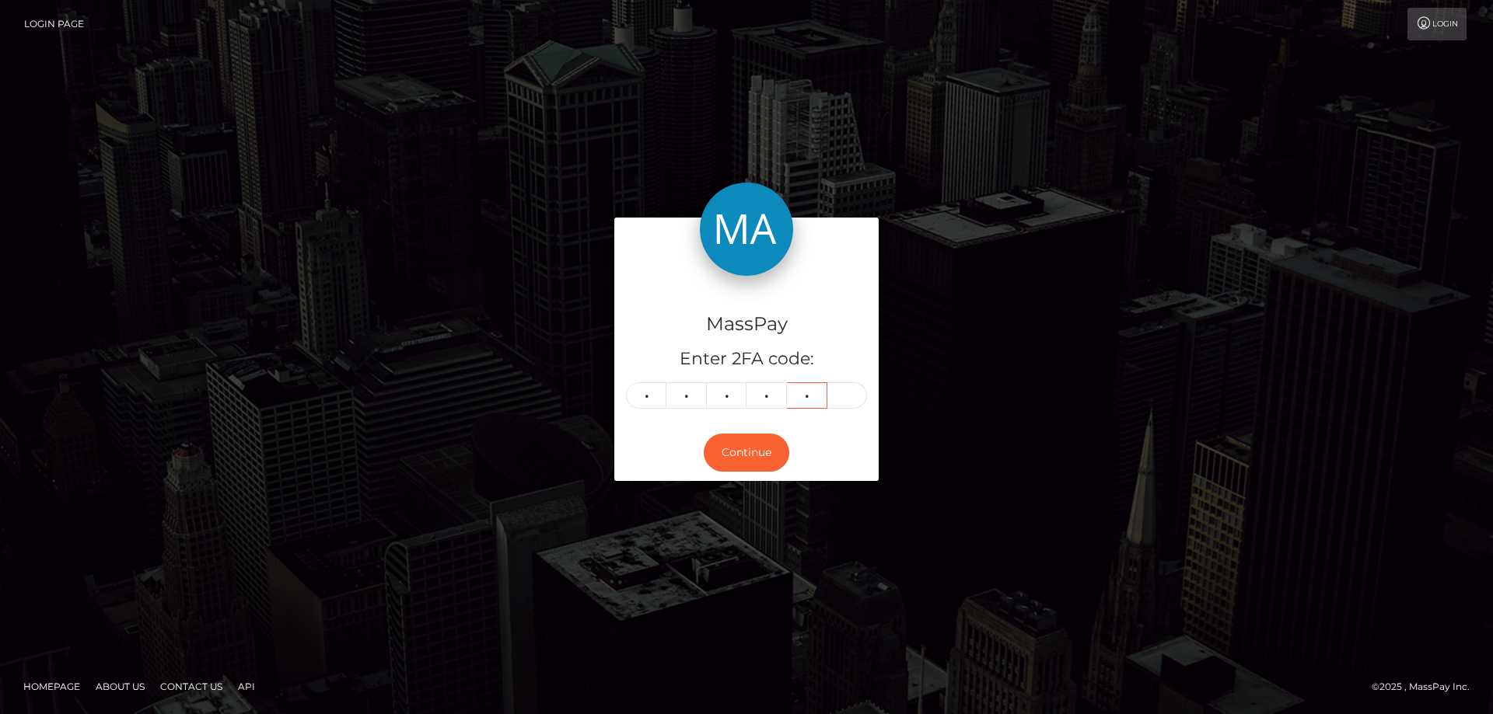
type input "9"
type input "6"
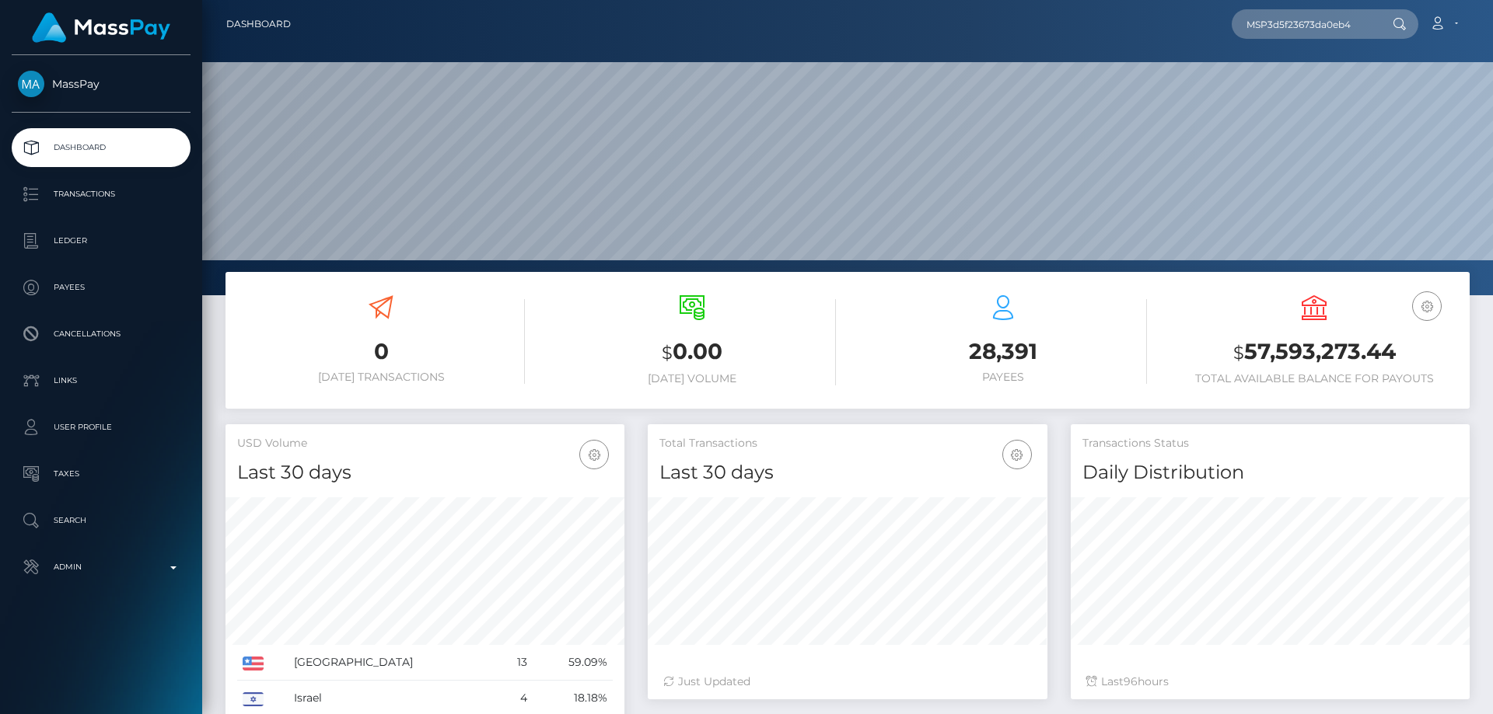
scroll to position [276, 400]
type input "MSP3d5f23673da0eb4"
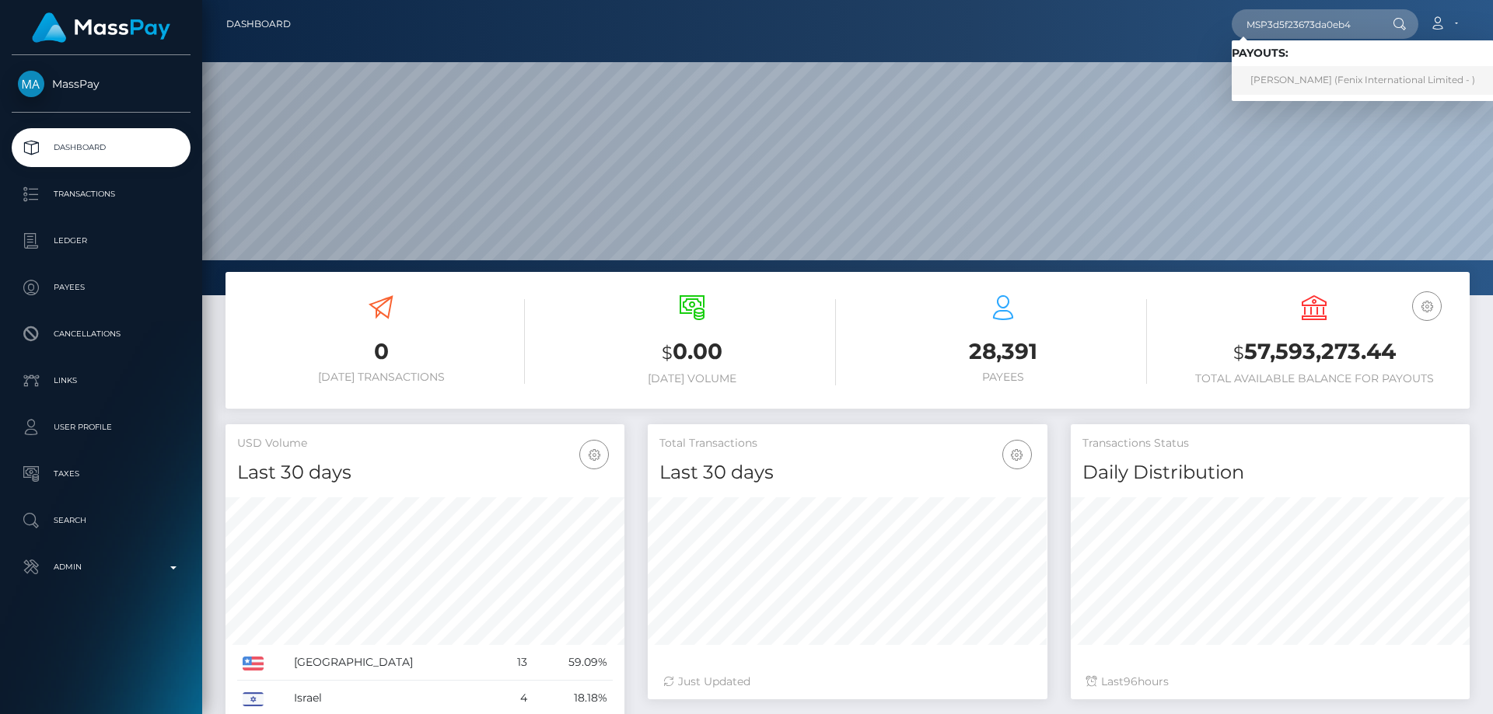
click at [1294, 87] on link "MARGARITA KOLEGOVA (Fenix International Limited - )" at bounding box center [1362, 80] width 262 height 29
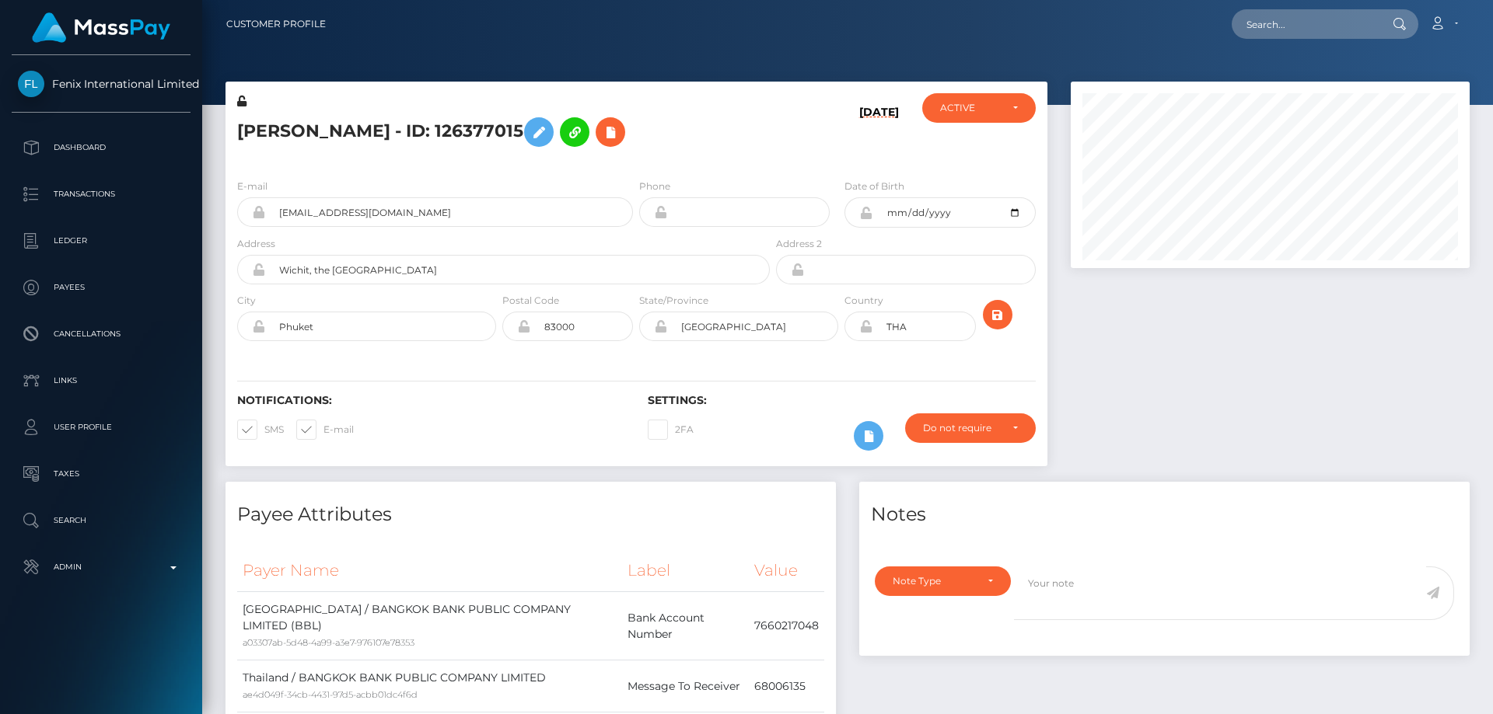
scroll to position [187, 400]
click at [1170, 366] on div at bounding box center [1270, 282] width 422 height 400
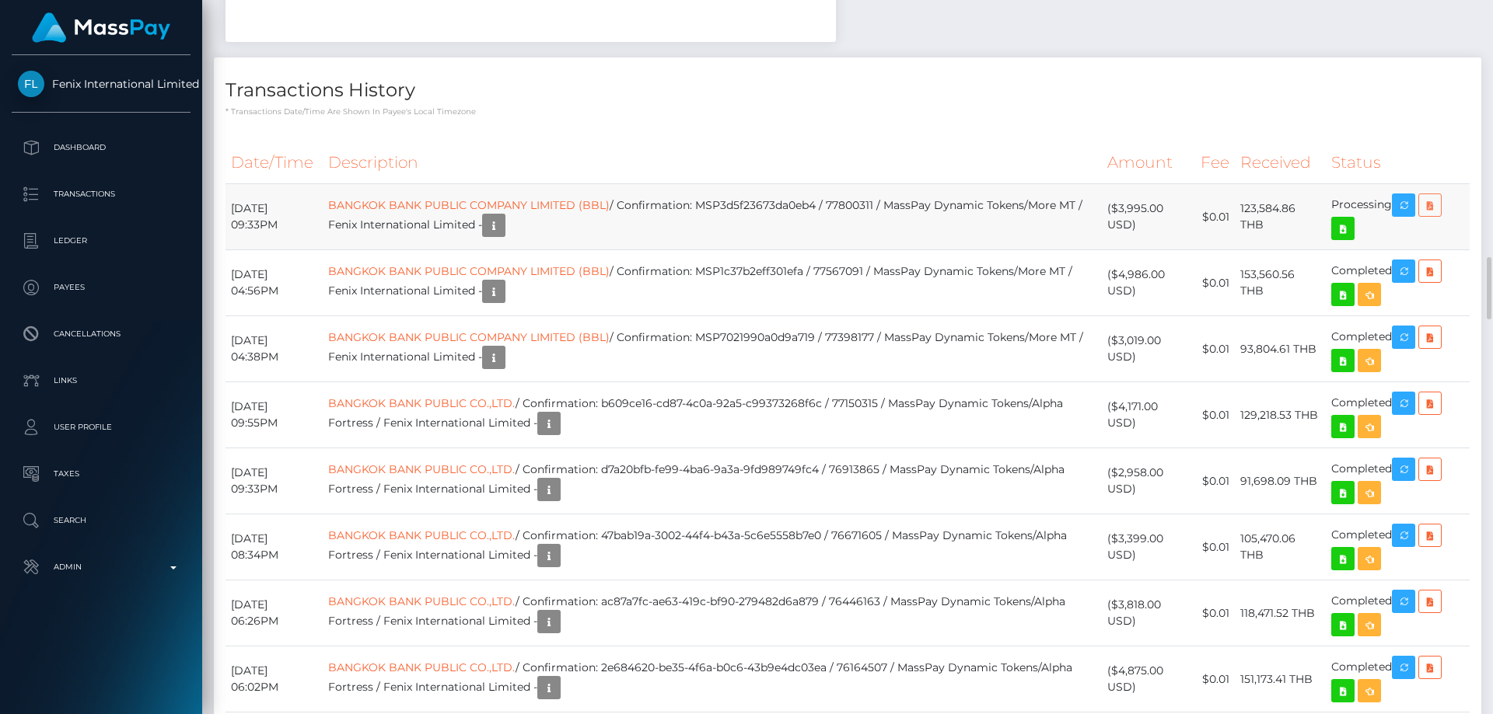
click at [1431, 196] on icon at bounding box center [1429, 205] width 19 height 19
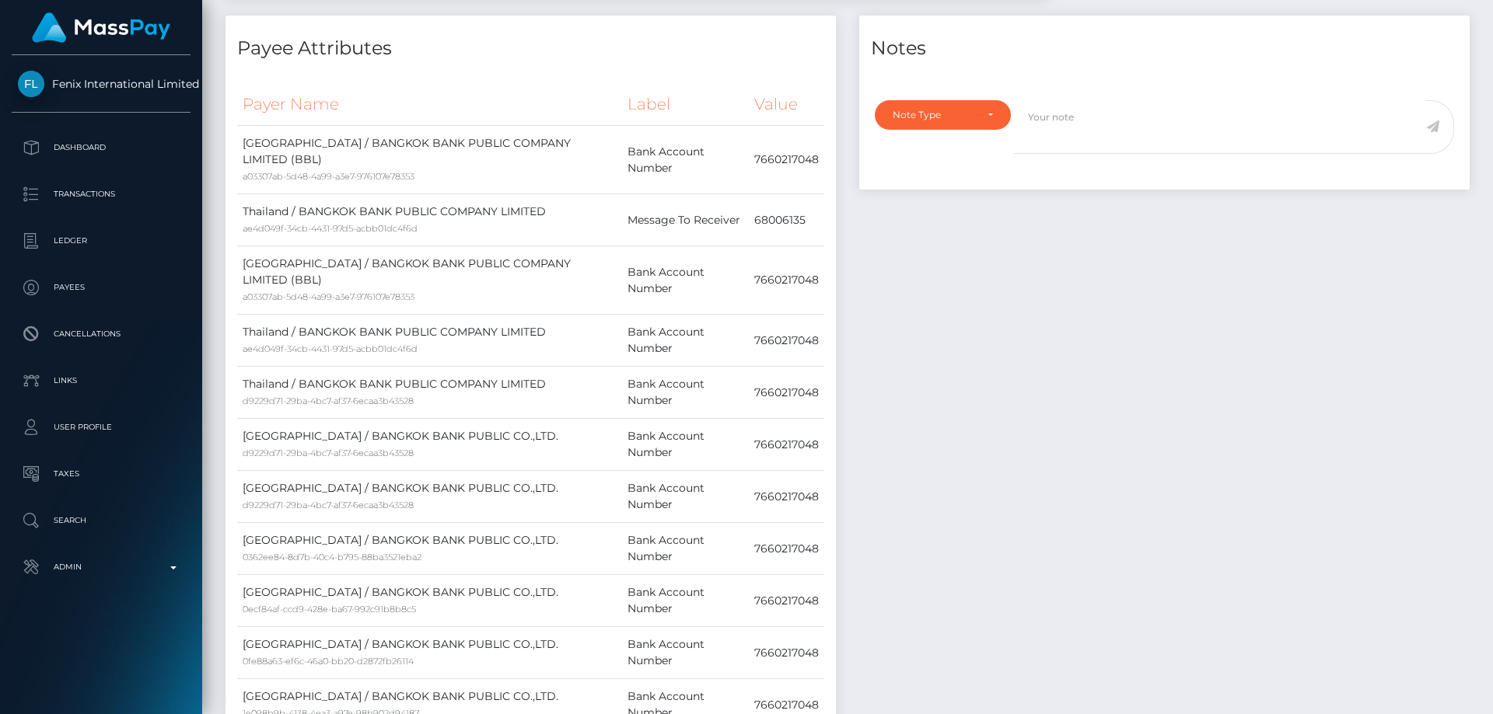
scroll to position [0, 0]
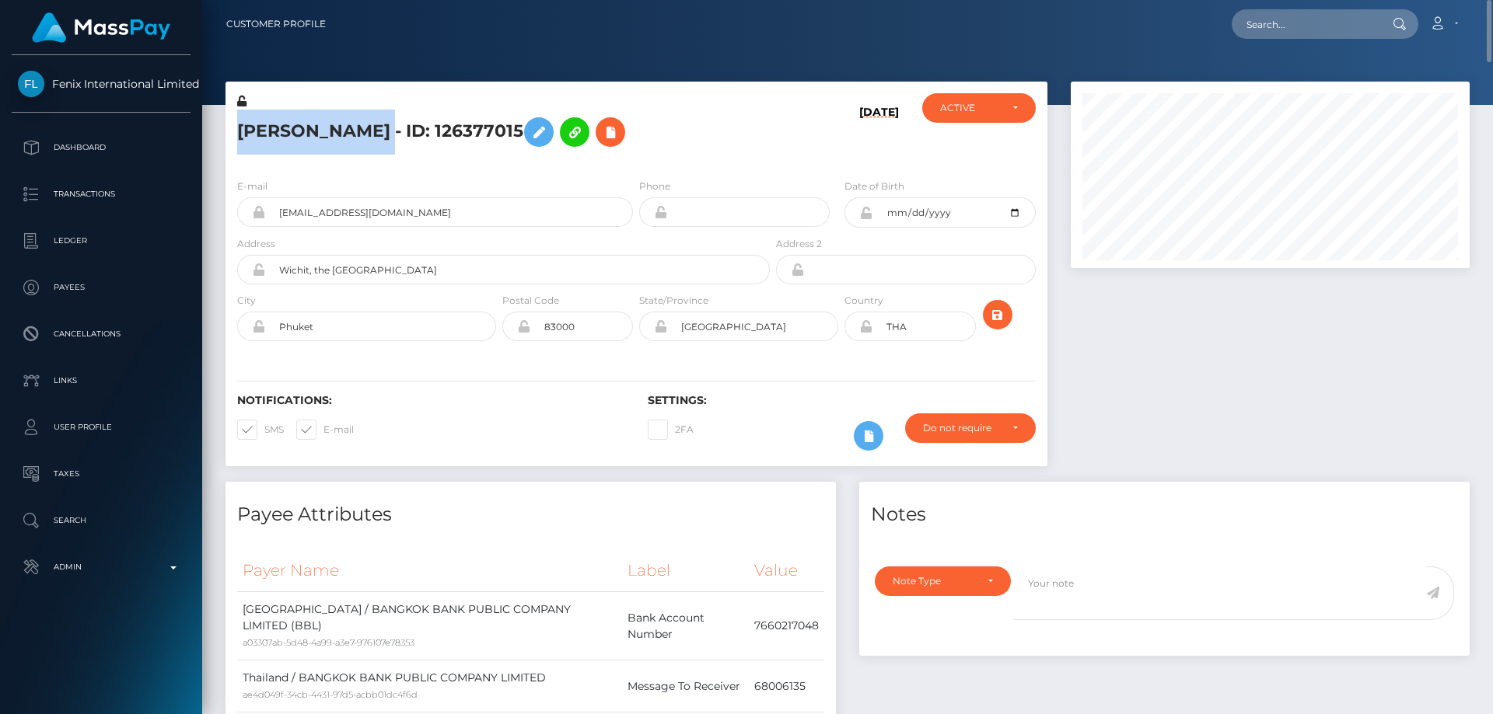
drag, startPoint x: 452, startPoint y: 133, endPoint x: 240, endPoint y: 128, distance: 212.3
click at [240, 128] on h5 "MARGARITA KOLEGOVA - ID: 126377015" at bounding box center [499, 132] width 524 height 45
copy h5 "MARGARITA KOLEGOVA"
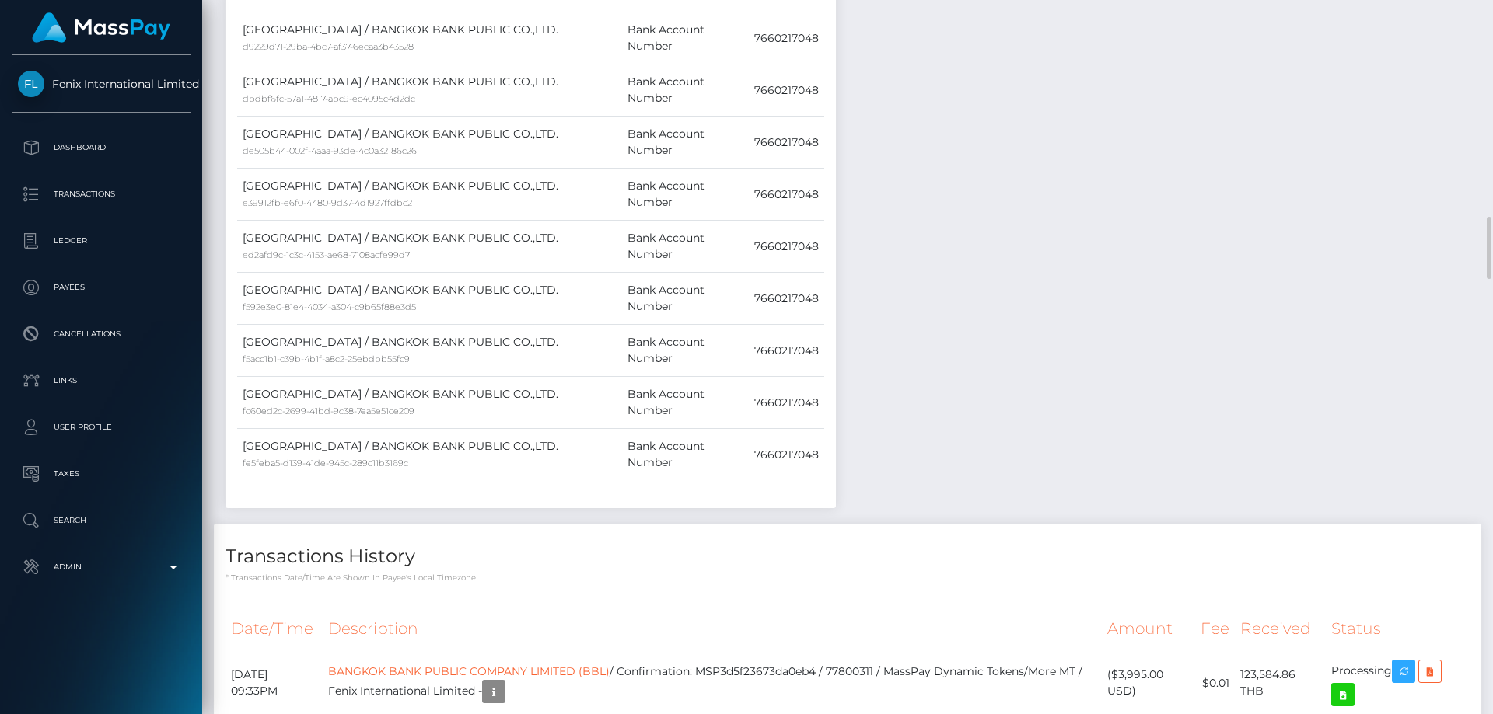
scroll to position [2877, 0]
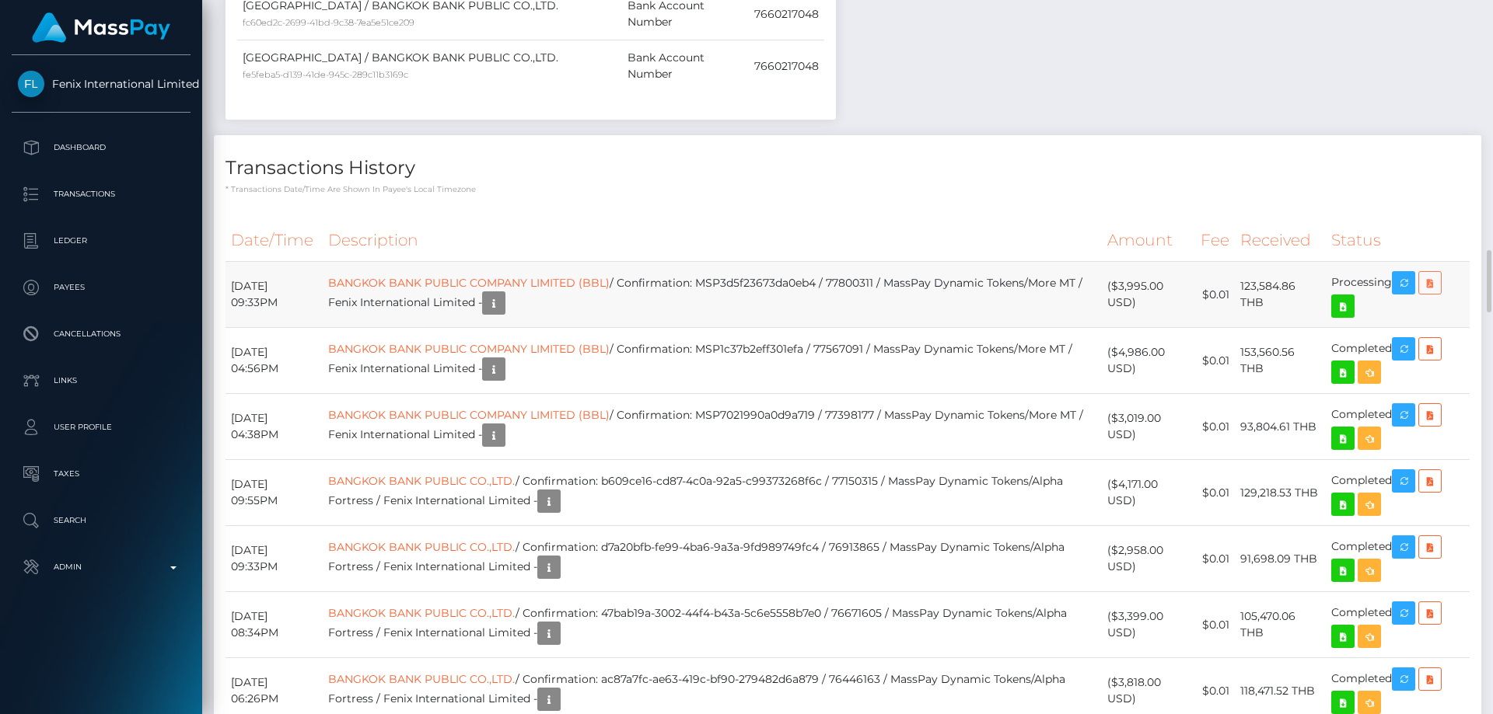
click at [1436, 274] on icon at bounding box center [1429, 283] width 19 height 19
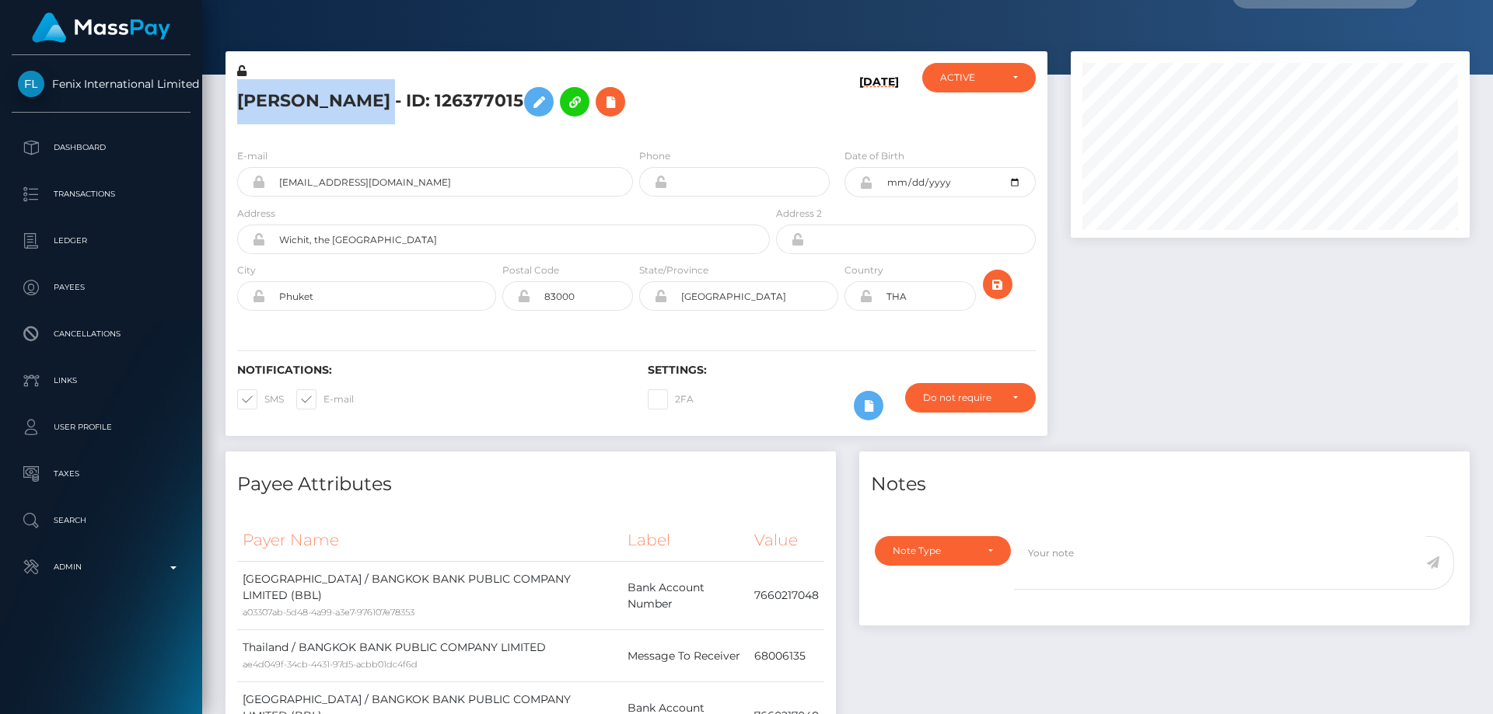
scroll to position [0, 0]
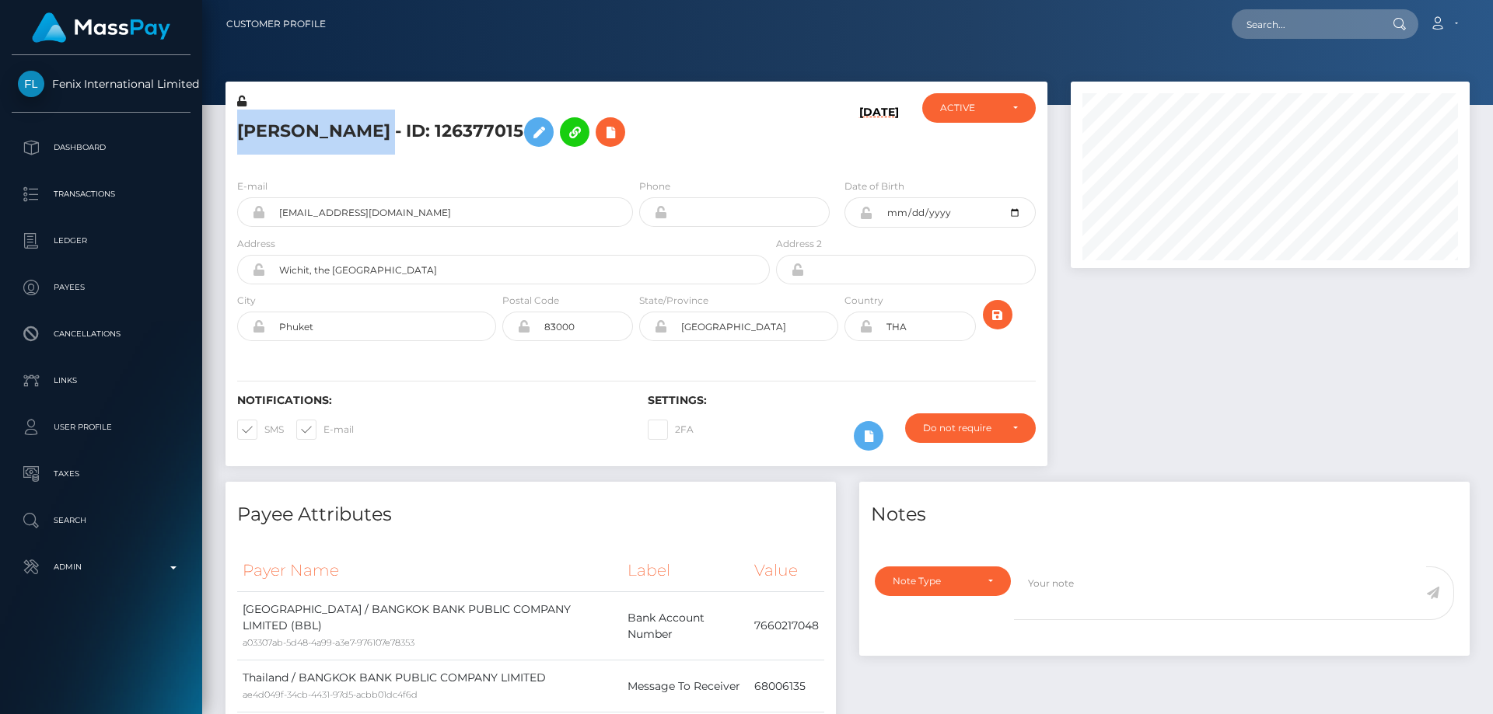
drag, startPoint x: 1489, startPoint y: 204, endPoint x: 1471, endPoint y: -23, distance: 227.7
click at [1471, 0] on html "Fenix International Limited Dashboard Transactions Ledger Payees" at bounding box center [746, 357] width 1493 height 714
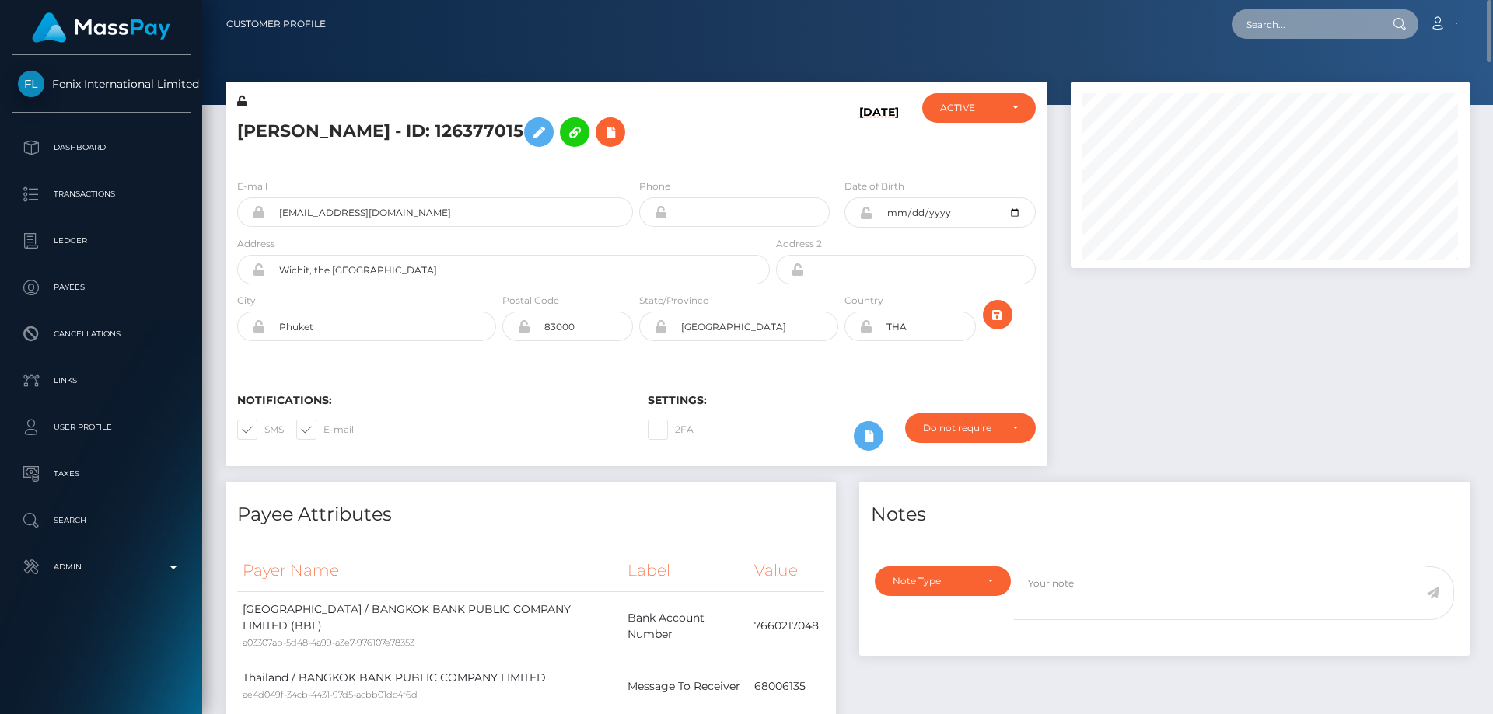
paste input "MSPc234748fbc33a32"
type input "MSPc234748fbc33a32"
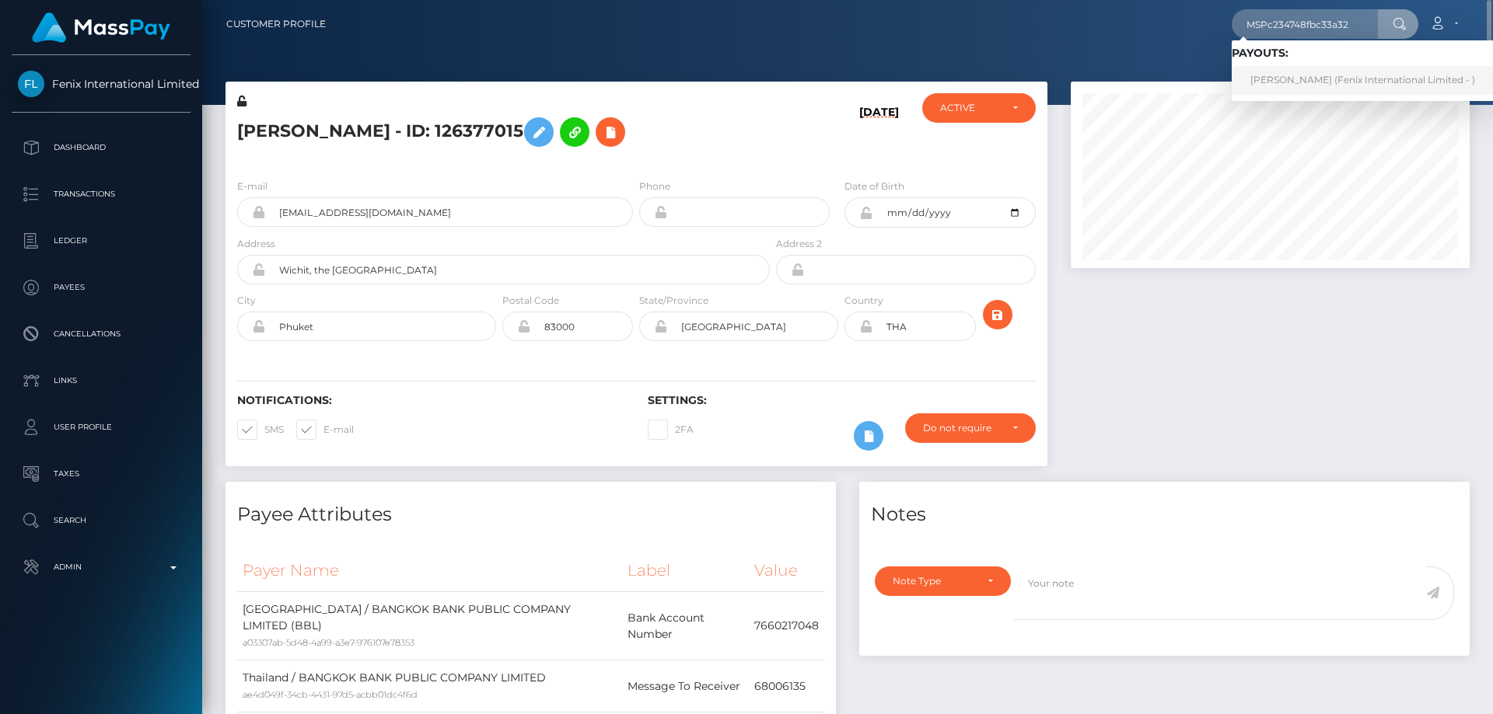
click at [1310, 79] on link "KATSIARYNA URBANOVICH (Fenix International Limited - )" at bounding box center [1362, 80] width 262 height 29
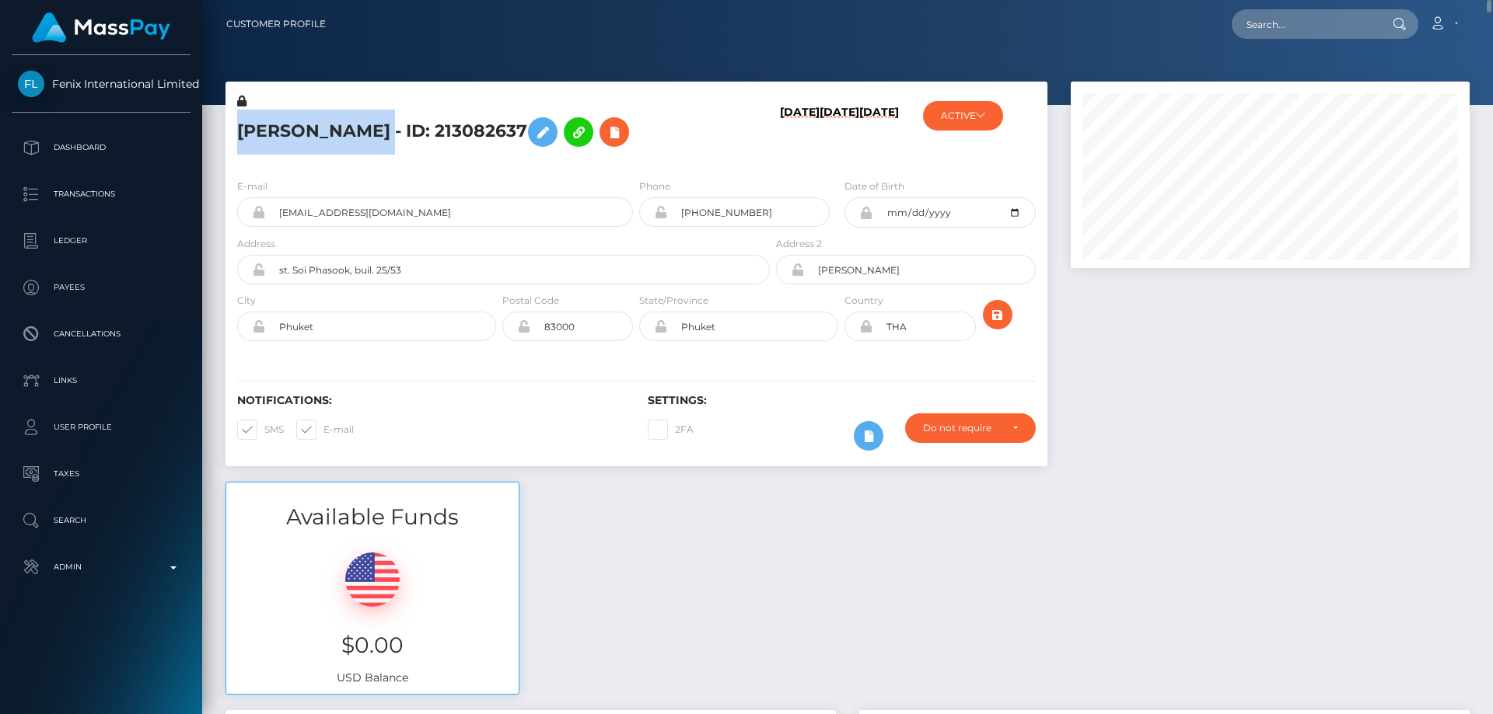
drag, startPoint x: 477, startPoint y: 128, endPoint x: 239, endPoint y: 135, distance: 238.0
click at [239, 135] on h5 "KATSIARYNA URBANOVICH - ID: 213082637" at bounding box center [499, 132] width 524 height 45
copy h5 "KATSIARYNA URBANOVICH"
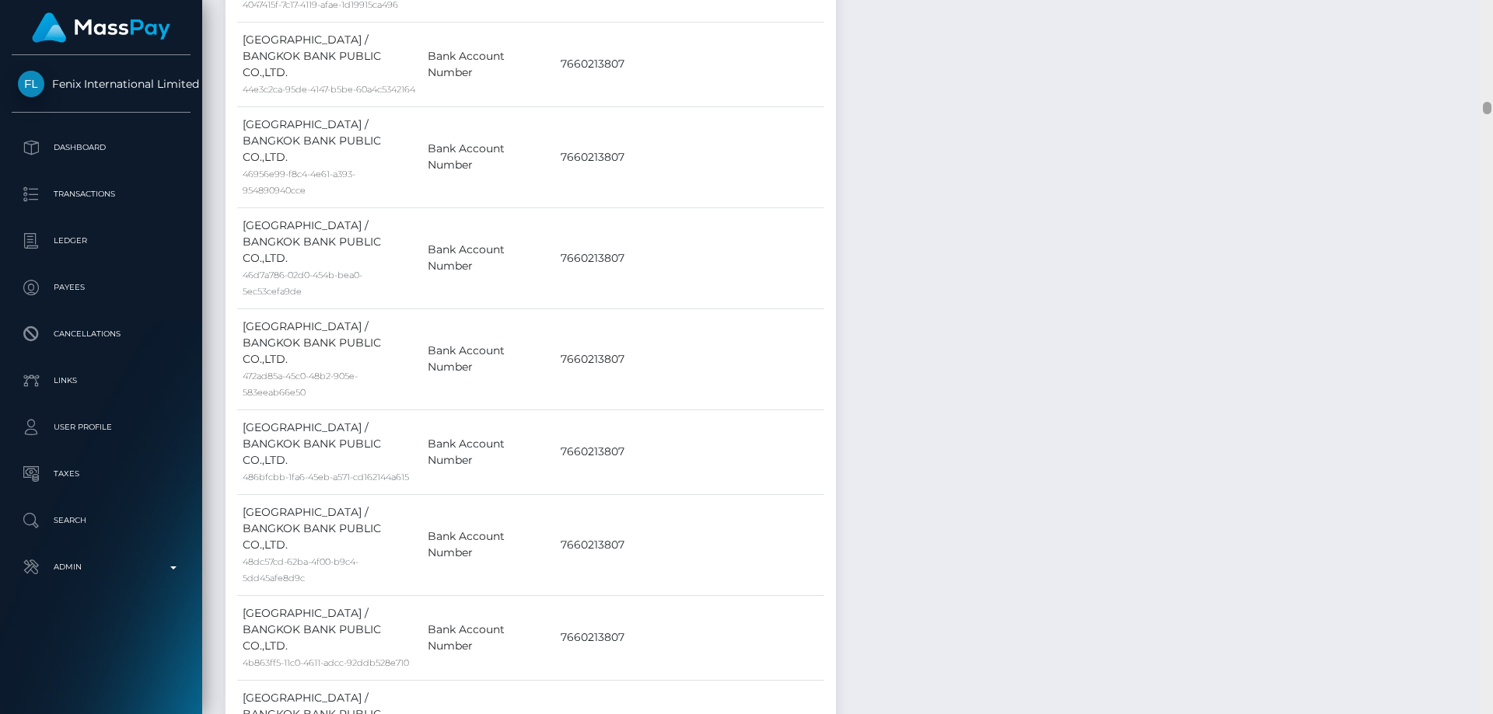
scroll to position [6064, 0]
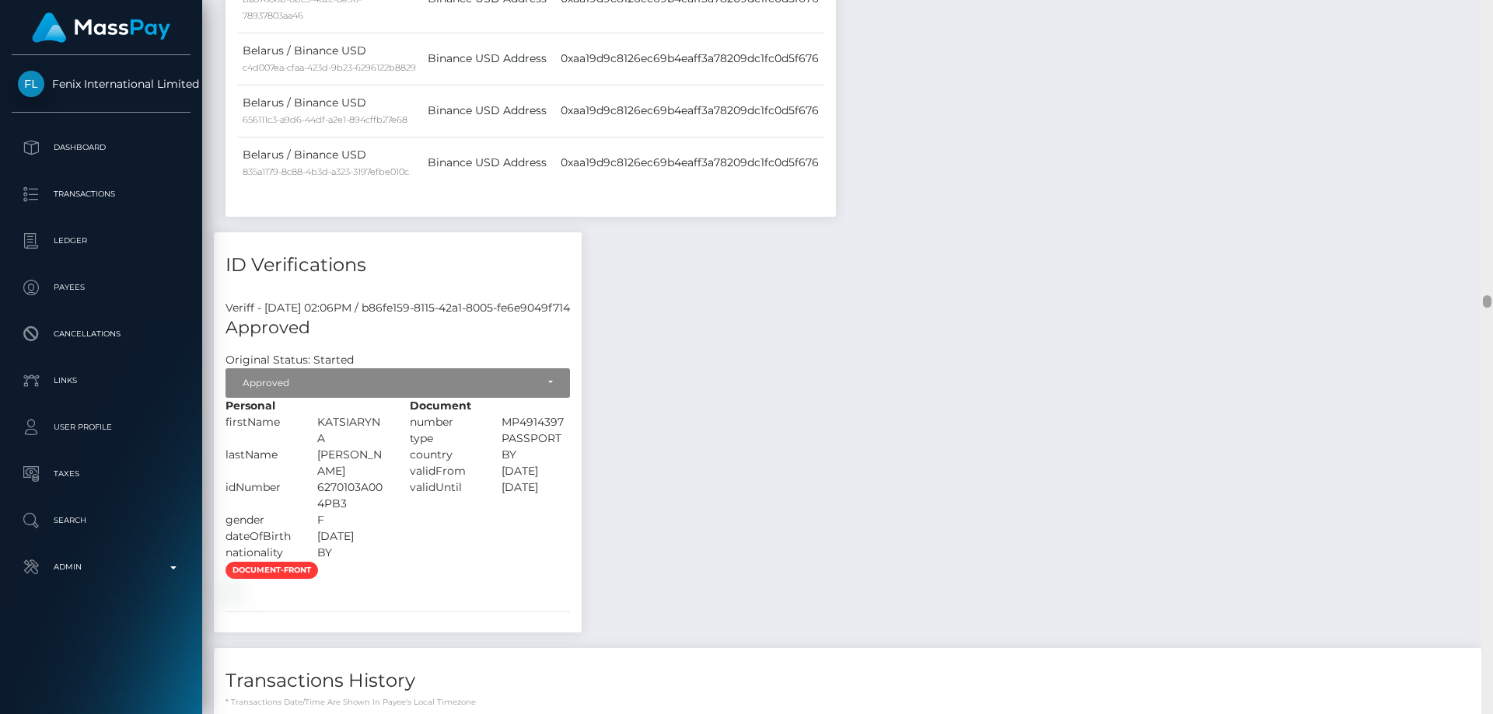
drag, startPoint x: 1487, startPoint y: 110, endPoint x: 1451, endPoint y: 299, distance: 192.3
click at [1492, 299] on div at bounding box center [1487, 357] width 12 height 714
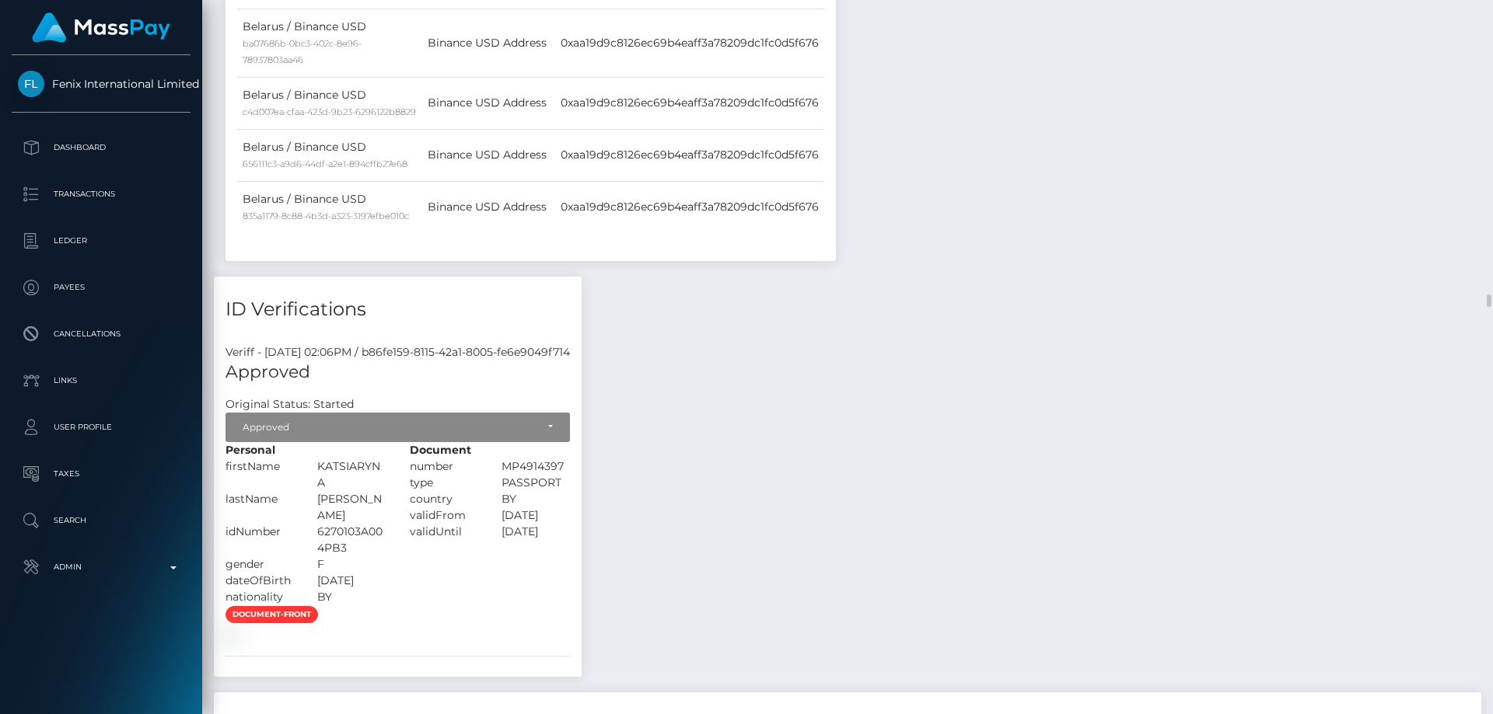
scroll to position [187, 400]
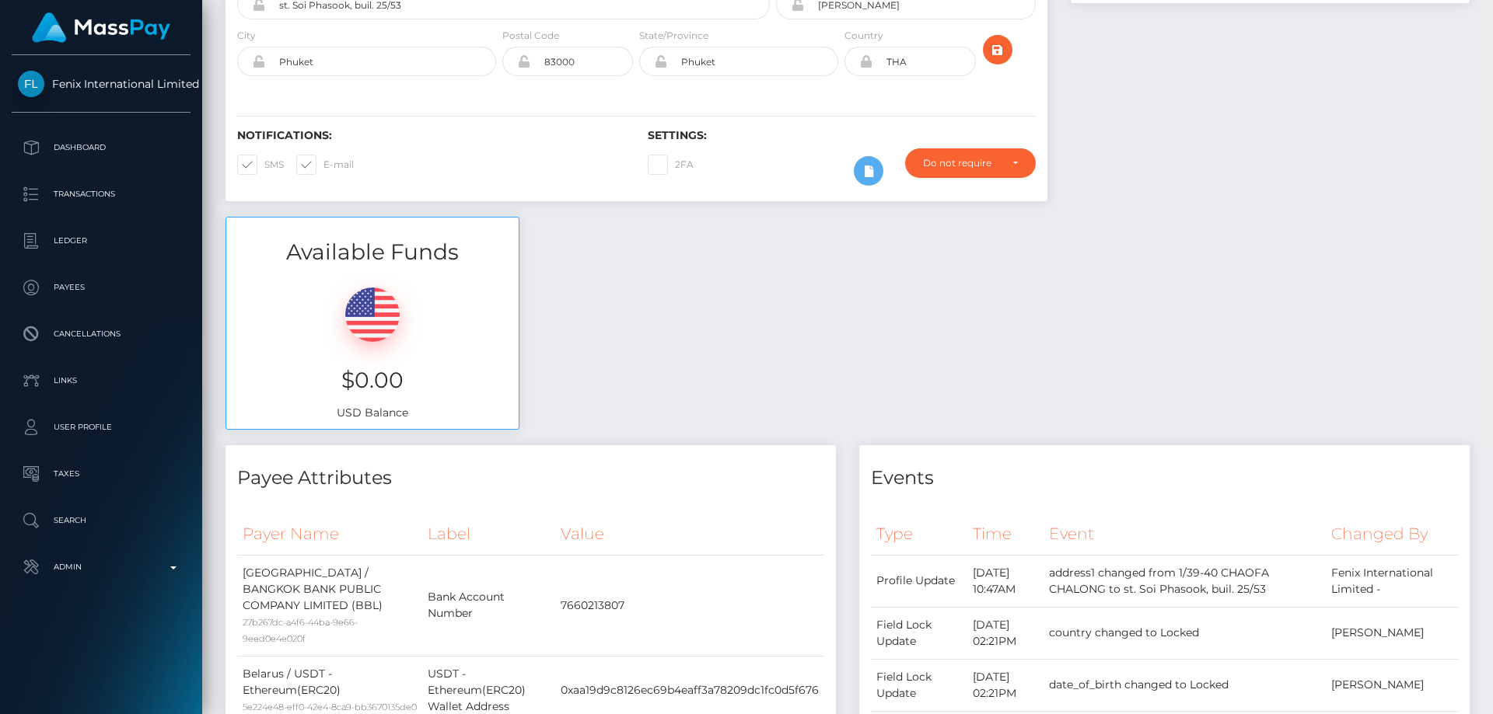
scroll to position [0, 0]
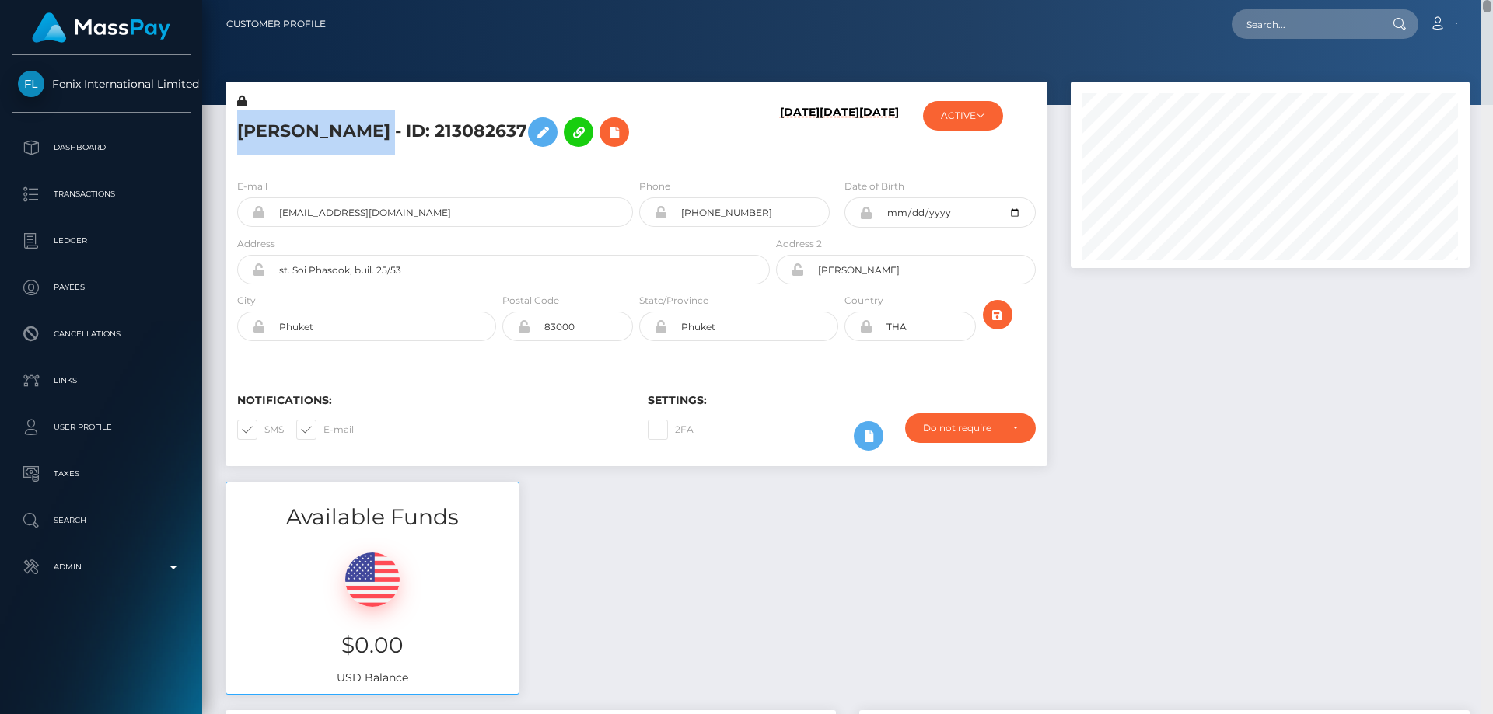
drag, startPoint x: 1490, startPoint y: 237, endPoint x: 1487, endPoint y: -32, distance: 269.0
click at [1487, 0] on html "Fenix International Limited Dashboard Transactions Ledger Payees" at bounding box center [746, 357] width 1493 height 714
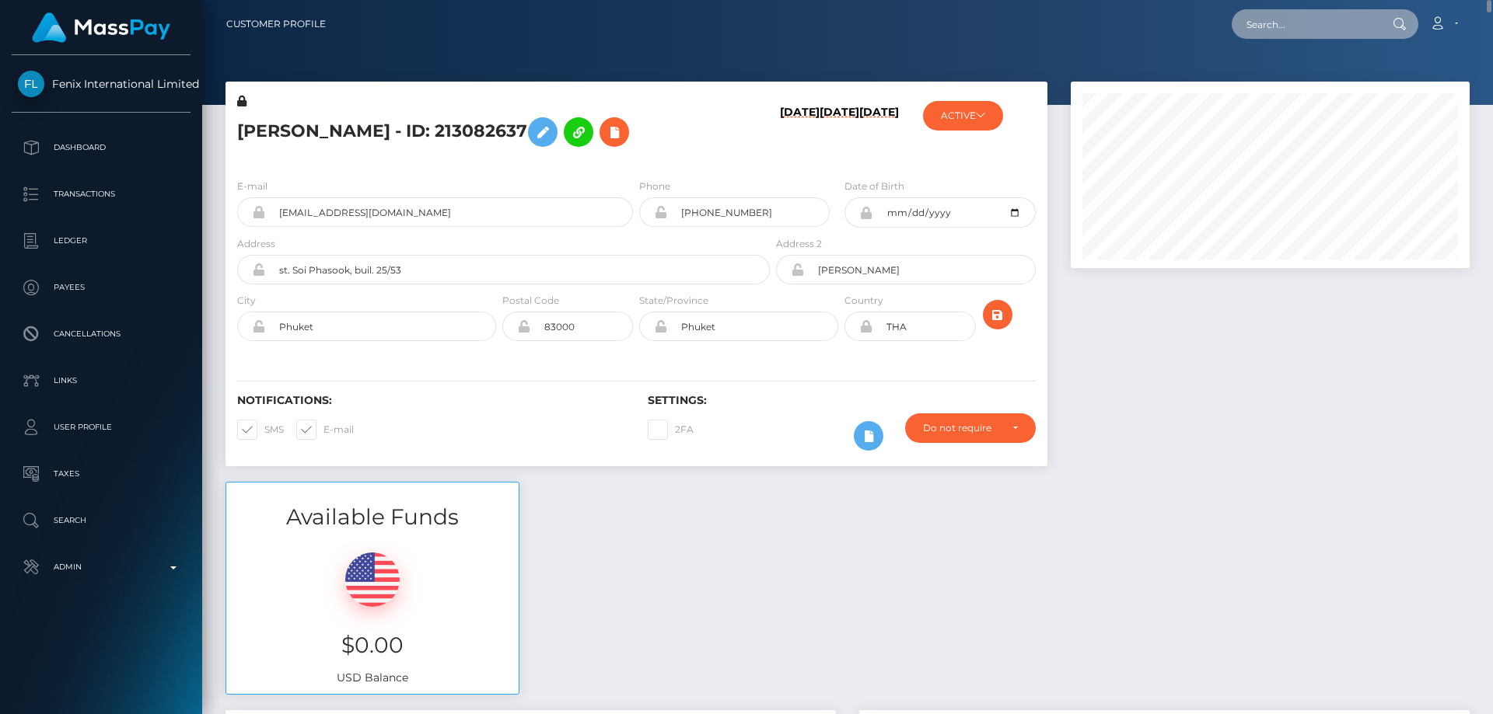
paste input "d36f5a2c-97f5-45b9-816e-b4333ae033f2"
click at [1317, 28] on input "d36f5a2c-97f5-45b9-816e-b4333ae033f2" at bounding box center [1304, 24] width 146 height 30
paste input "21738939-9838-11f0-bd85-0694aced620b"
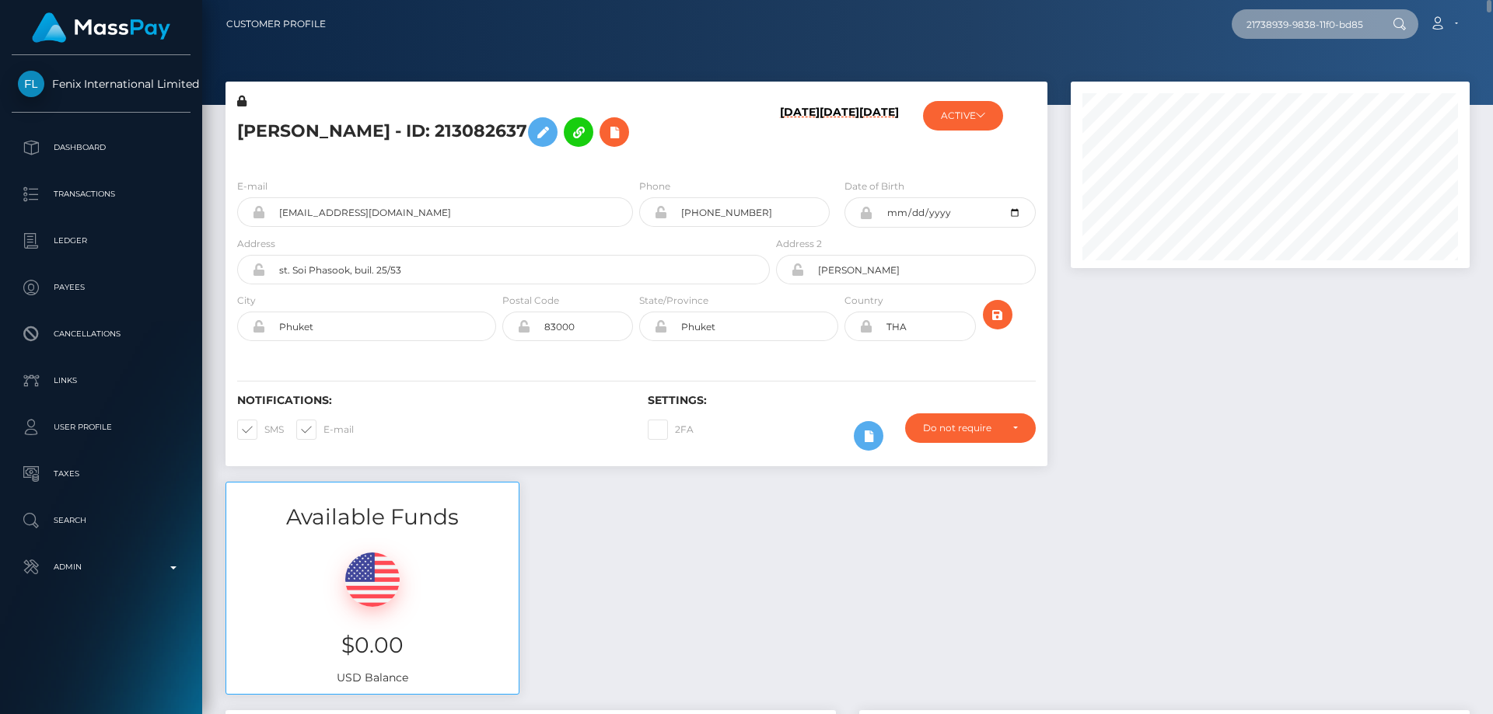
scroll to position [0, 75]
type input "21738939-9838-11f0-bd85-0694aced620b"
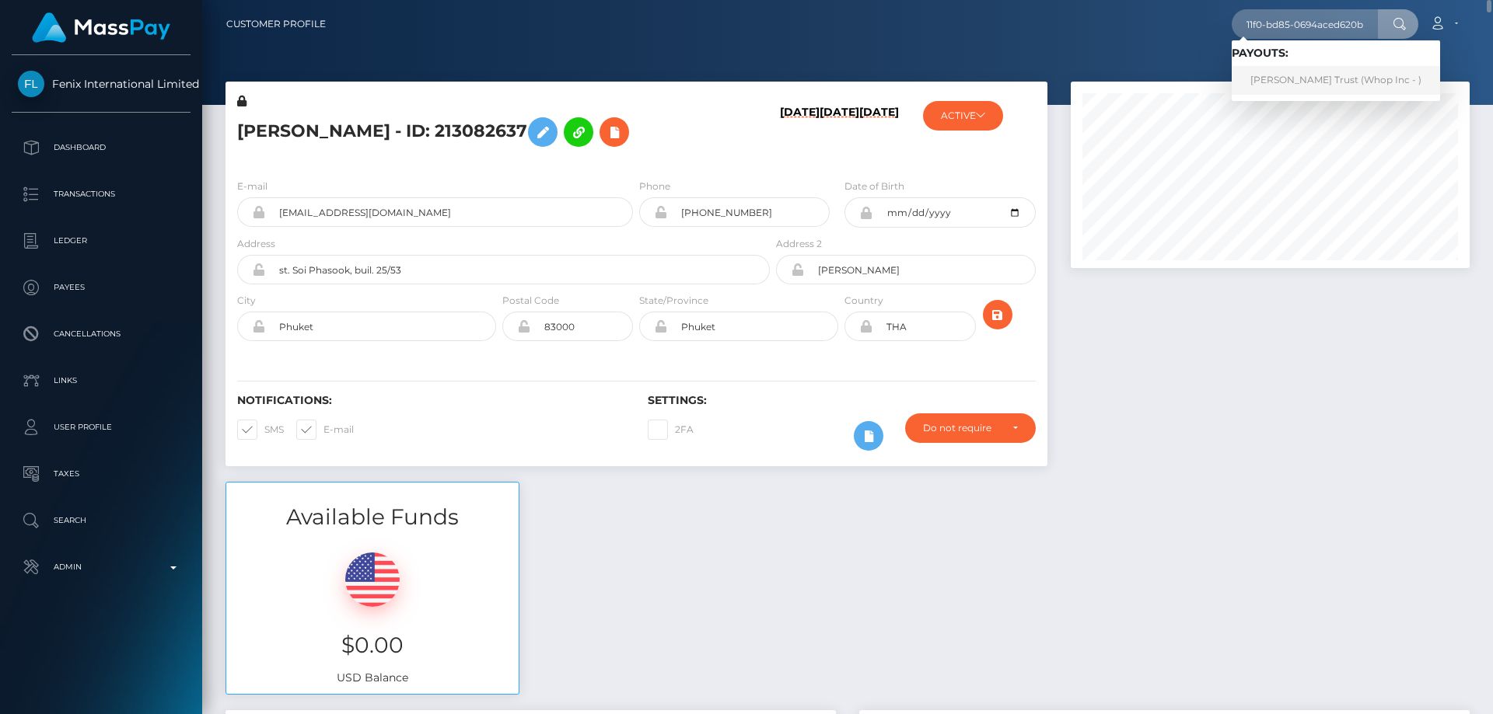
click at [1293, 79] on link "Carter Trust (Whop Inc - )" at bounding box center [1335, 80] width 208 height 29
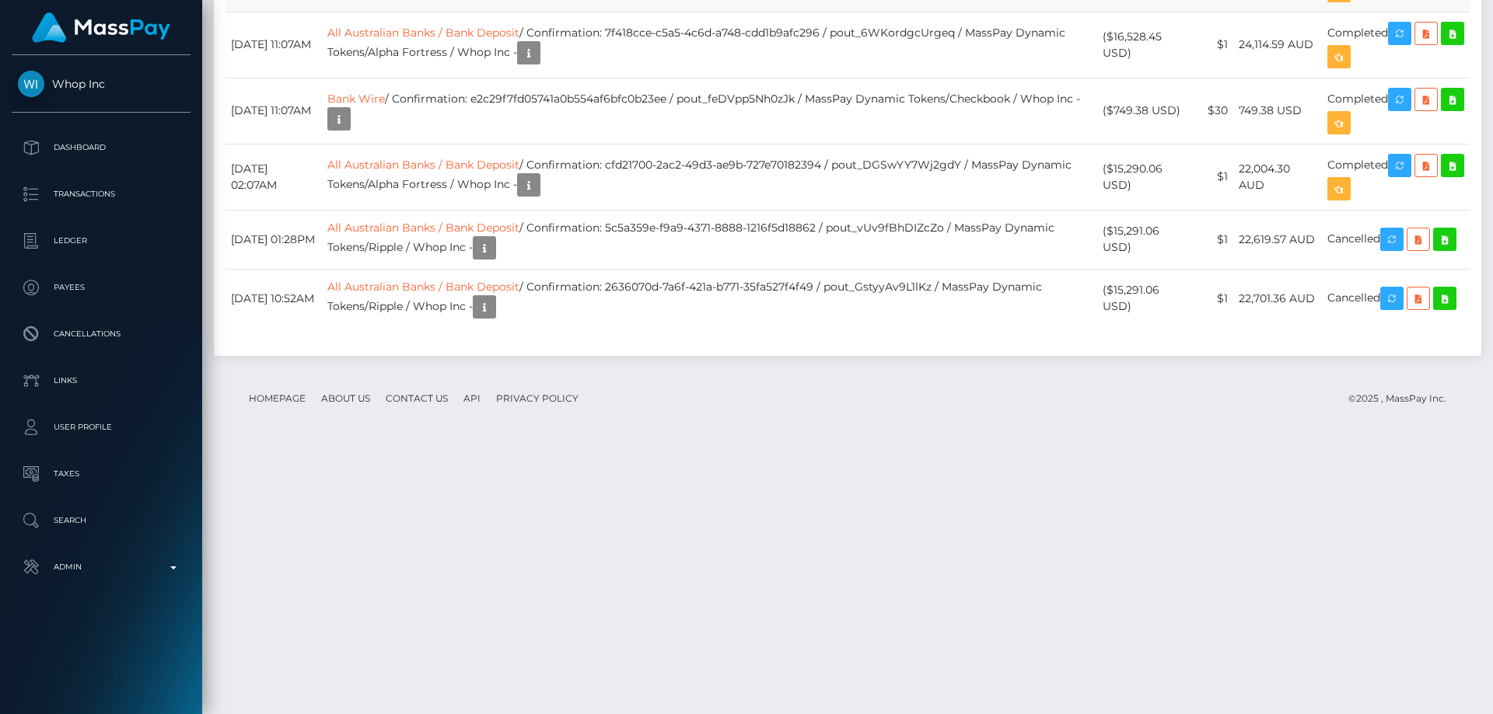
scroll to position [1706, 0]
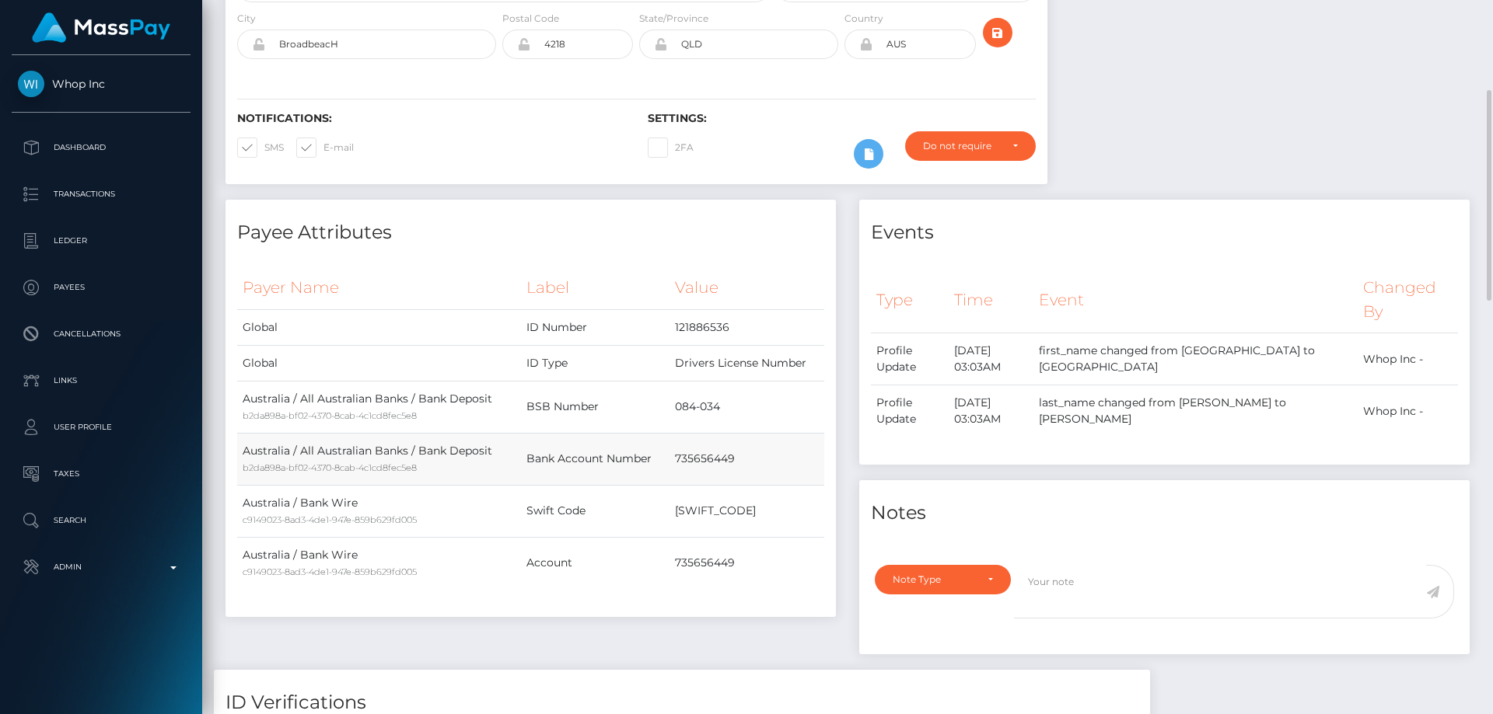
scroll to position [0, 0]
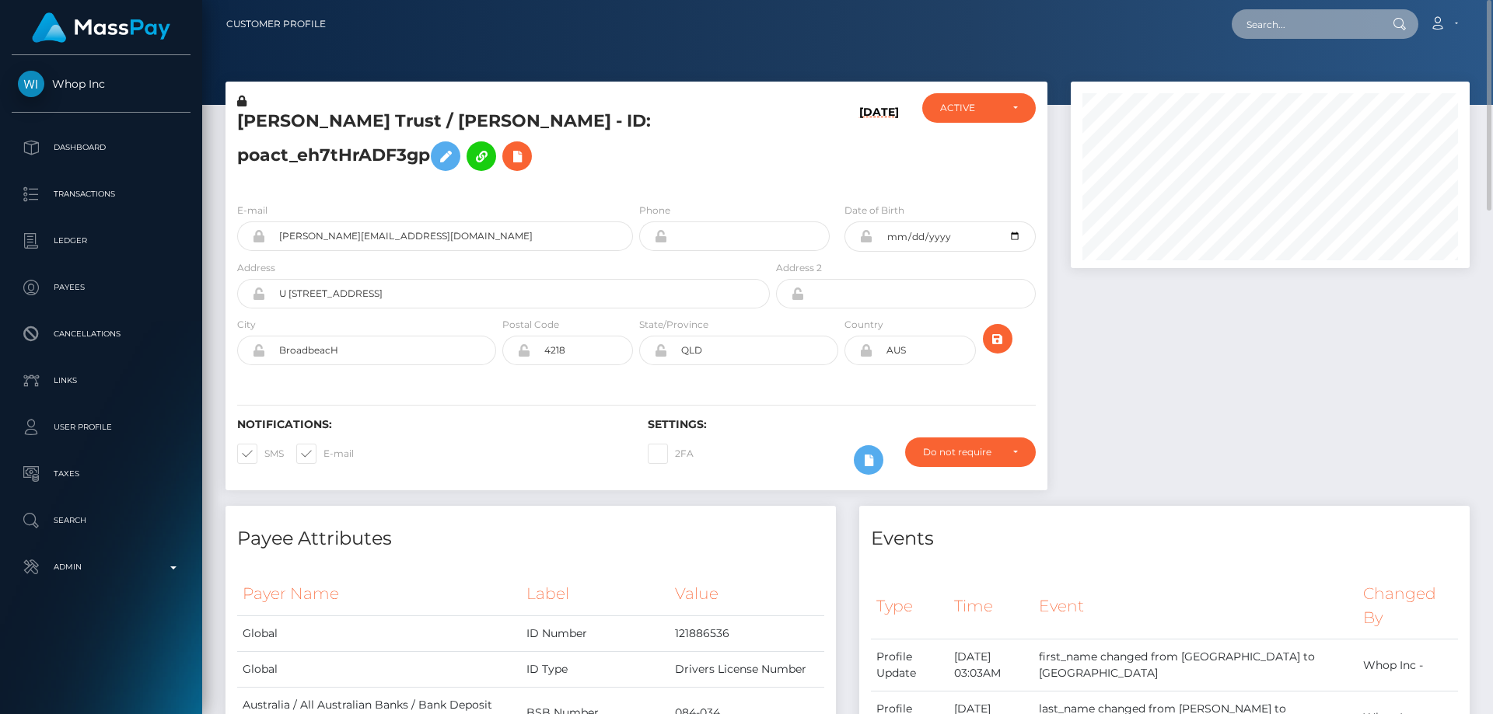
paste input "74d5921a-983a-11f0-bd85-0694aced620b"
type input "74d5921a-983a-11f0-bd85-0694aced620b"
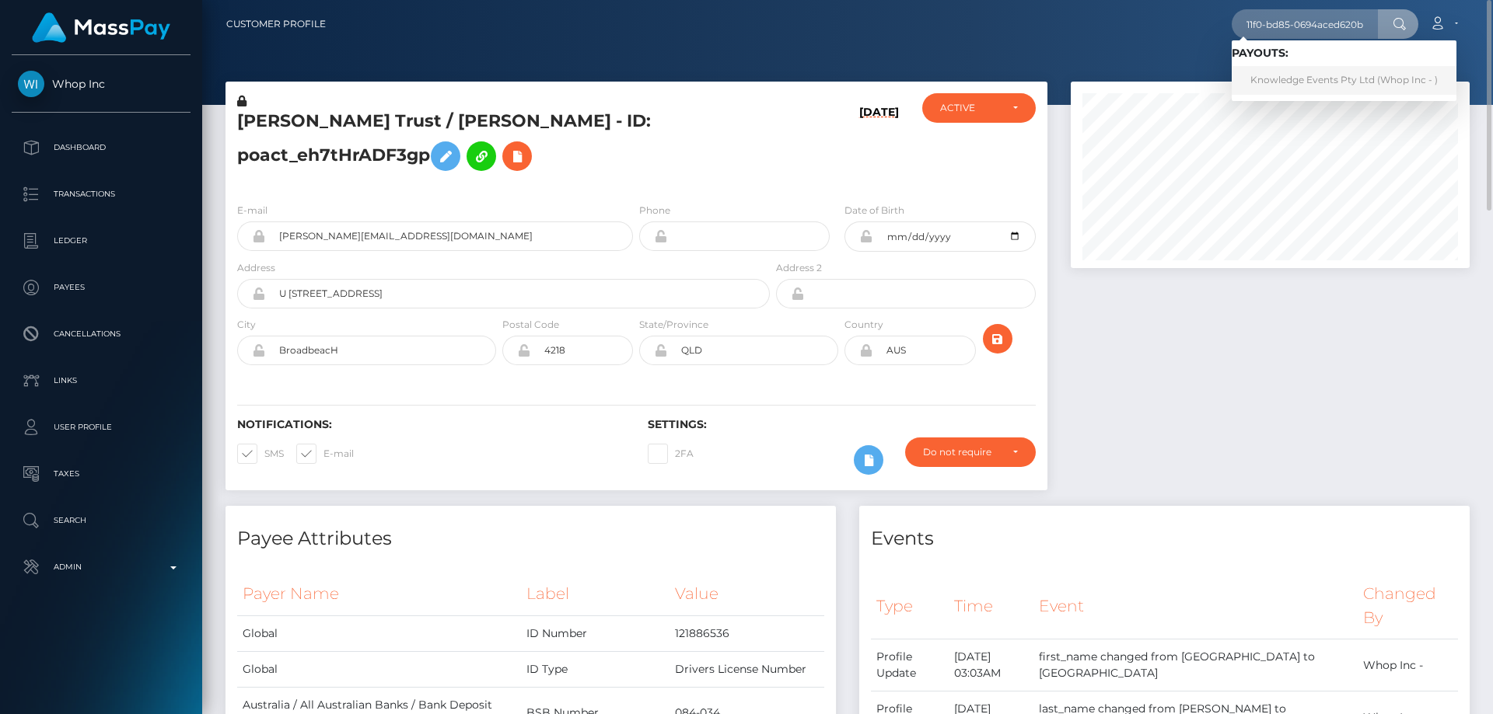
click at [1305, 77] on link "Knowledge Events Pty Ltd (Whop Inc - )" at bounding box center [1343, 80] width 225 height 29
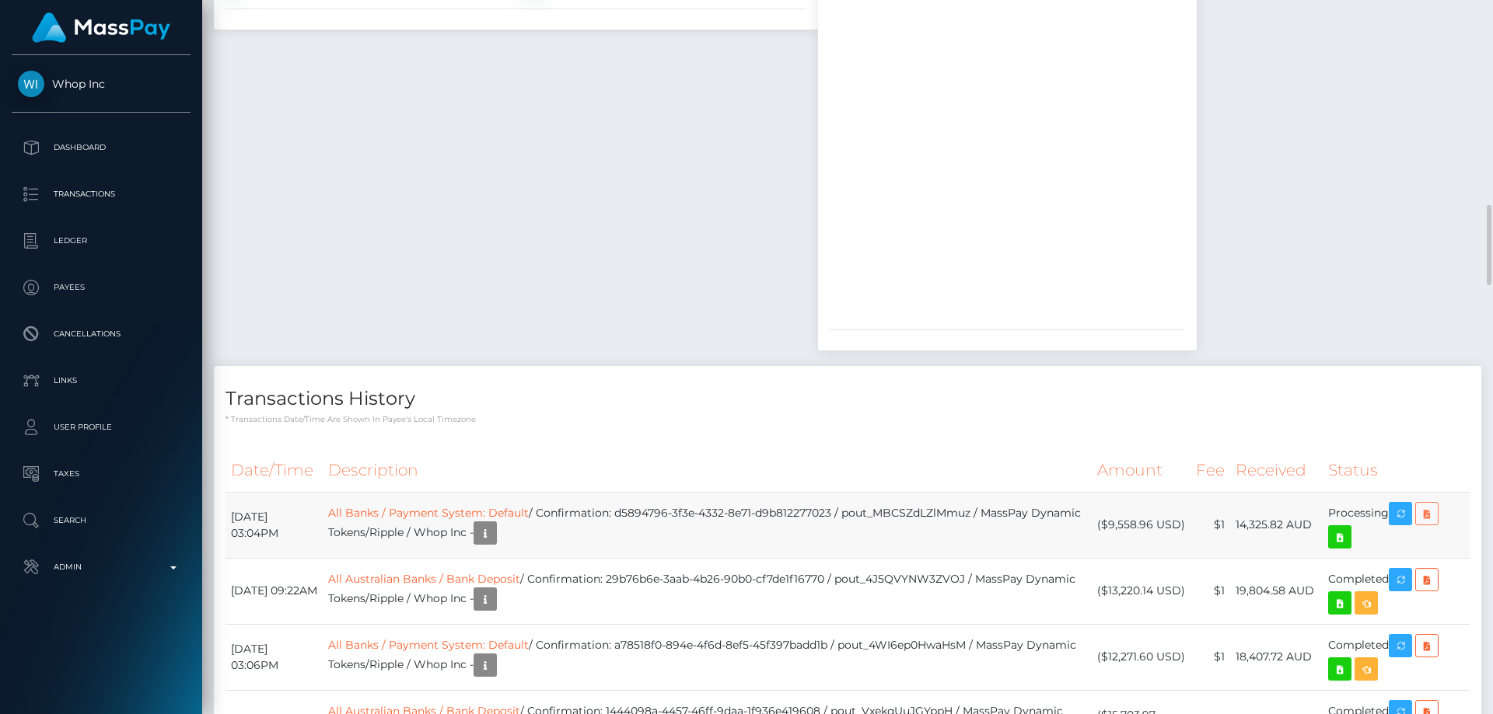
scroll to position [187, 400]
click at [1428, 514] on icon at bounding box center [1426, 514] width 19 height 19
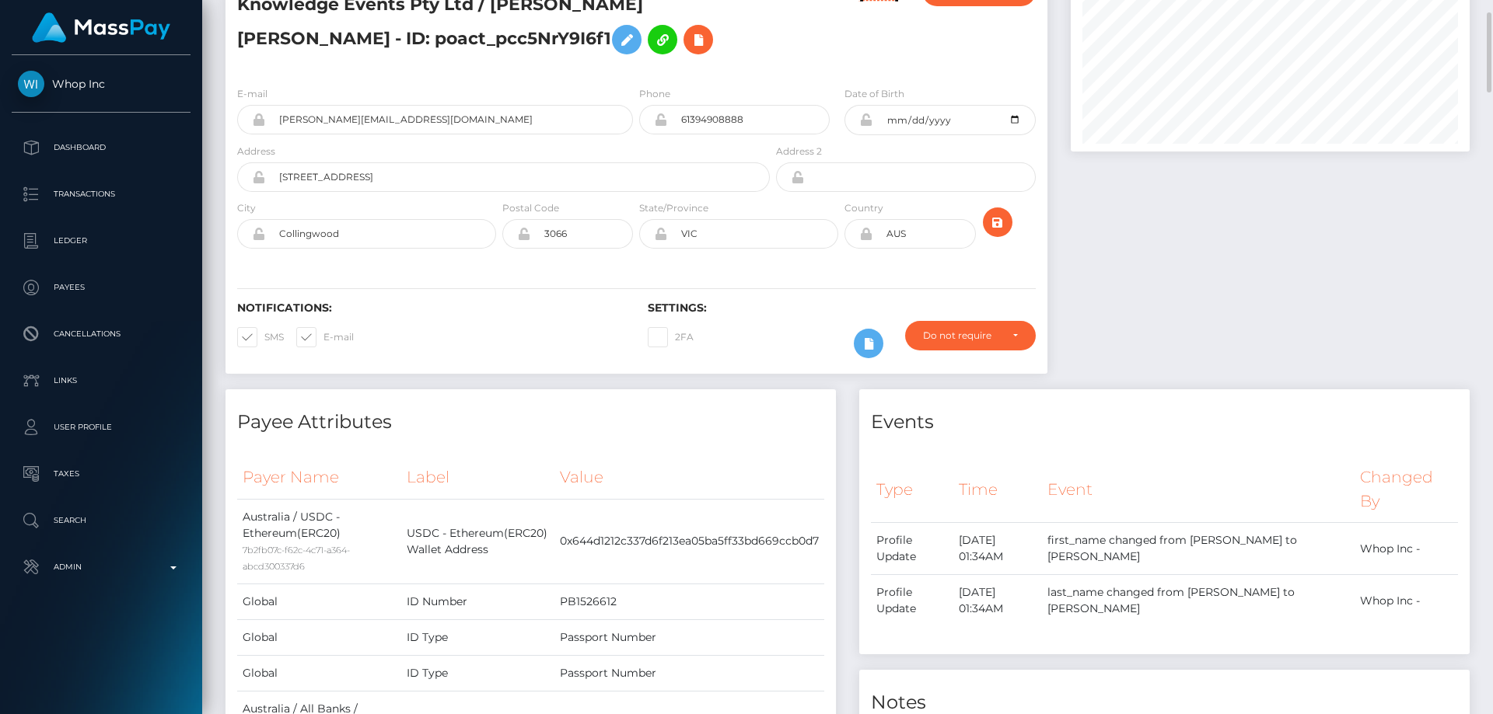
scroll to position [0, 0]
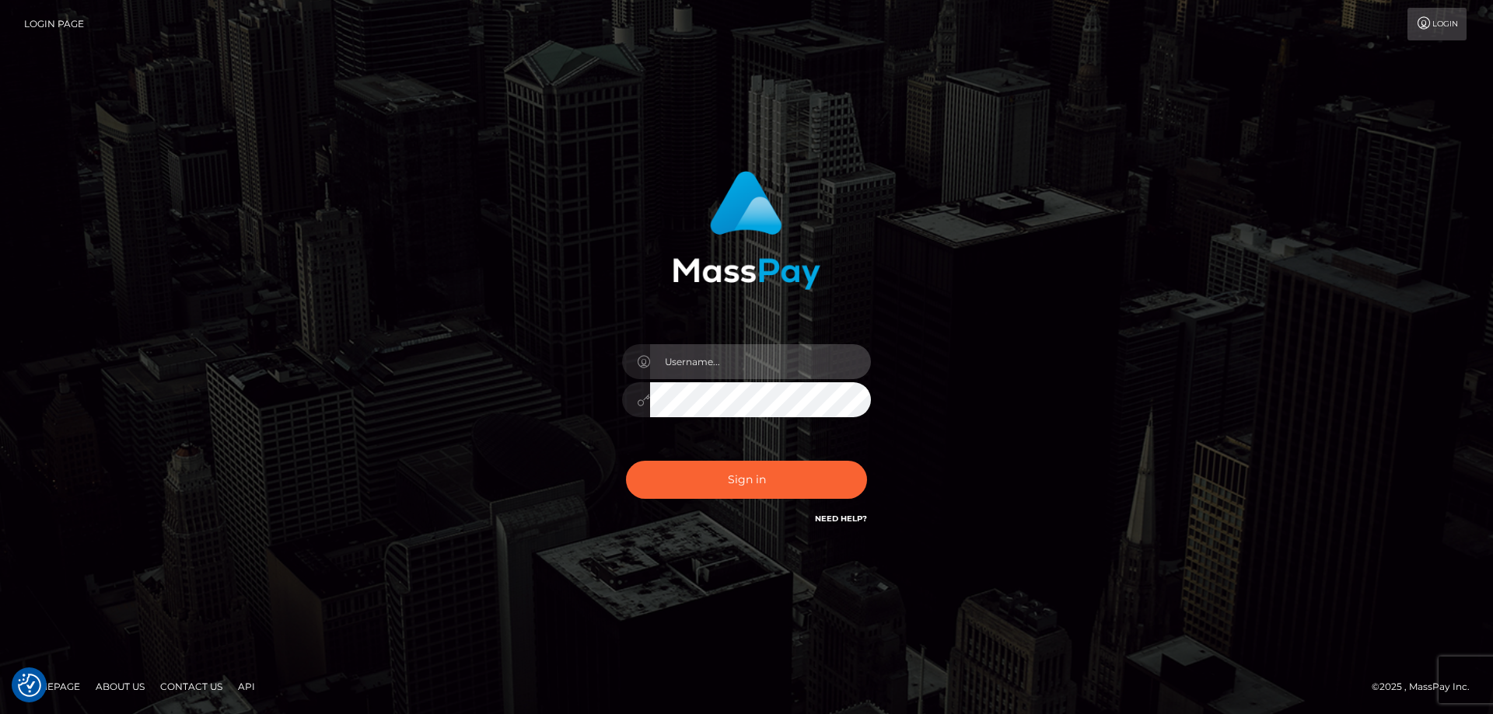
type input "[PERSON_NAME].Cirnat"
click at [871, 451] on div at bounding box center [727, 505] width 319 height 177
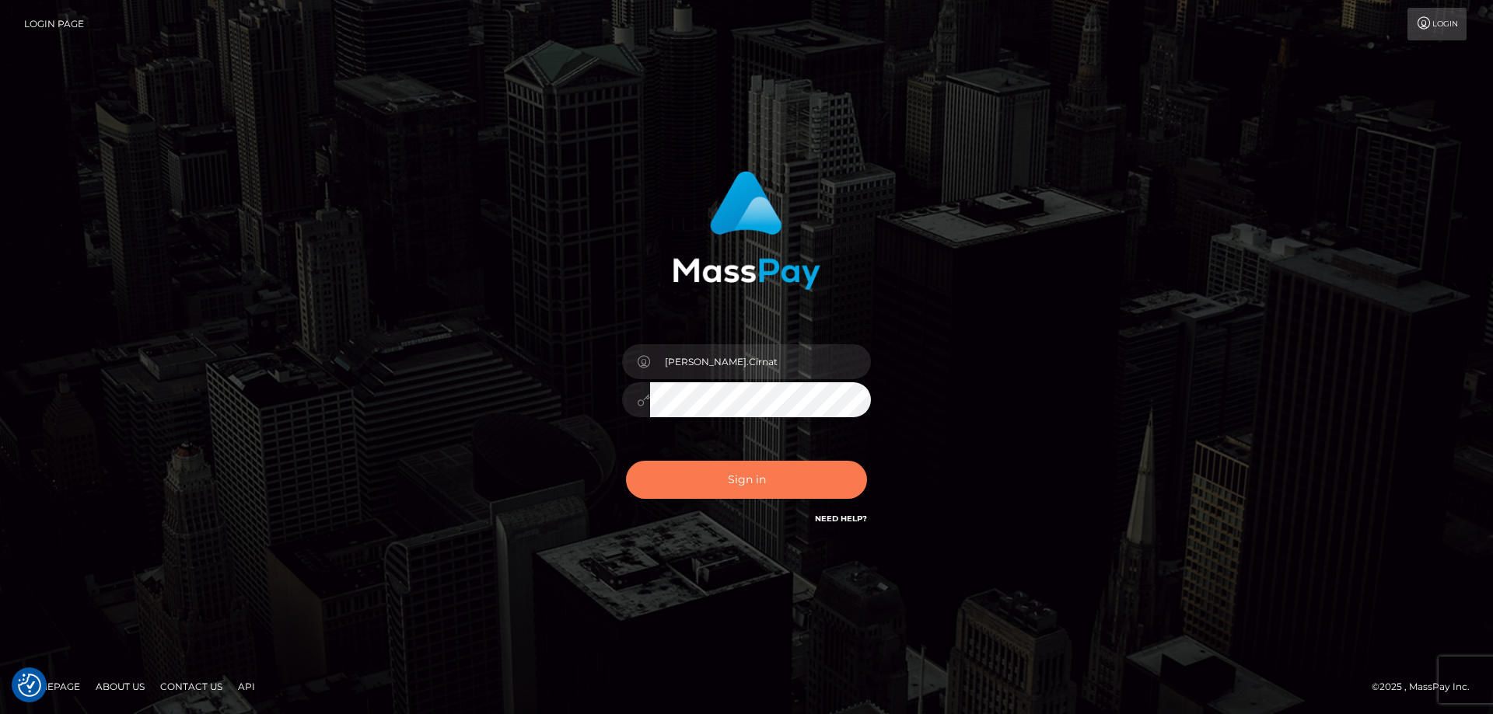
click at [749, 490] on button "Sign in" at bounding box center [746, 480] width 241 height 38
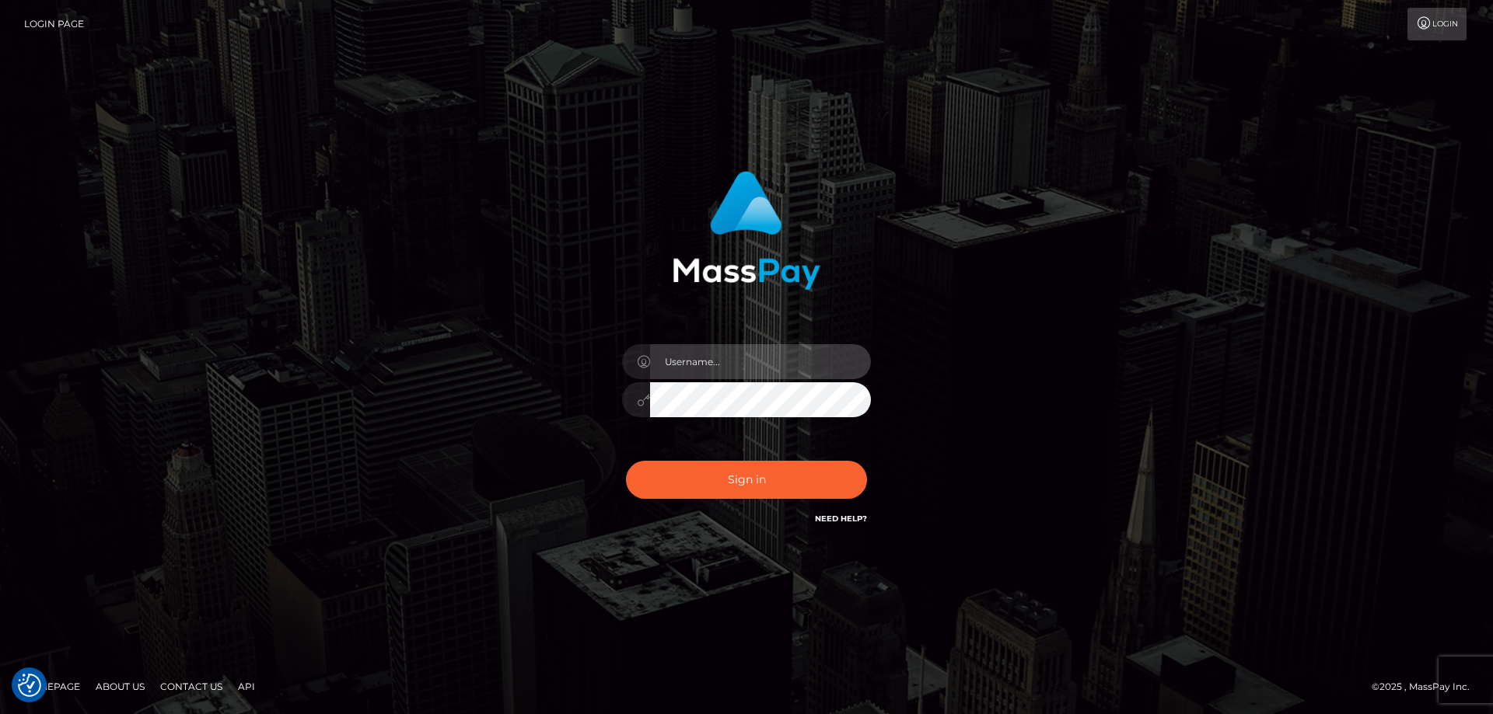
type input "[PERSON_NAME].Cirnat"
click at [864, 448] on div at bounding box center [727, 505] width 319 height 177
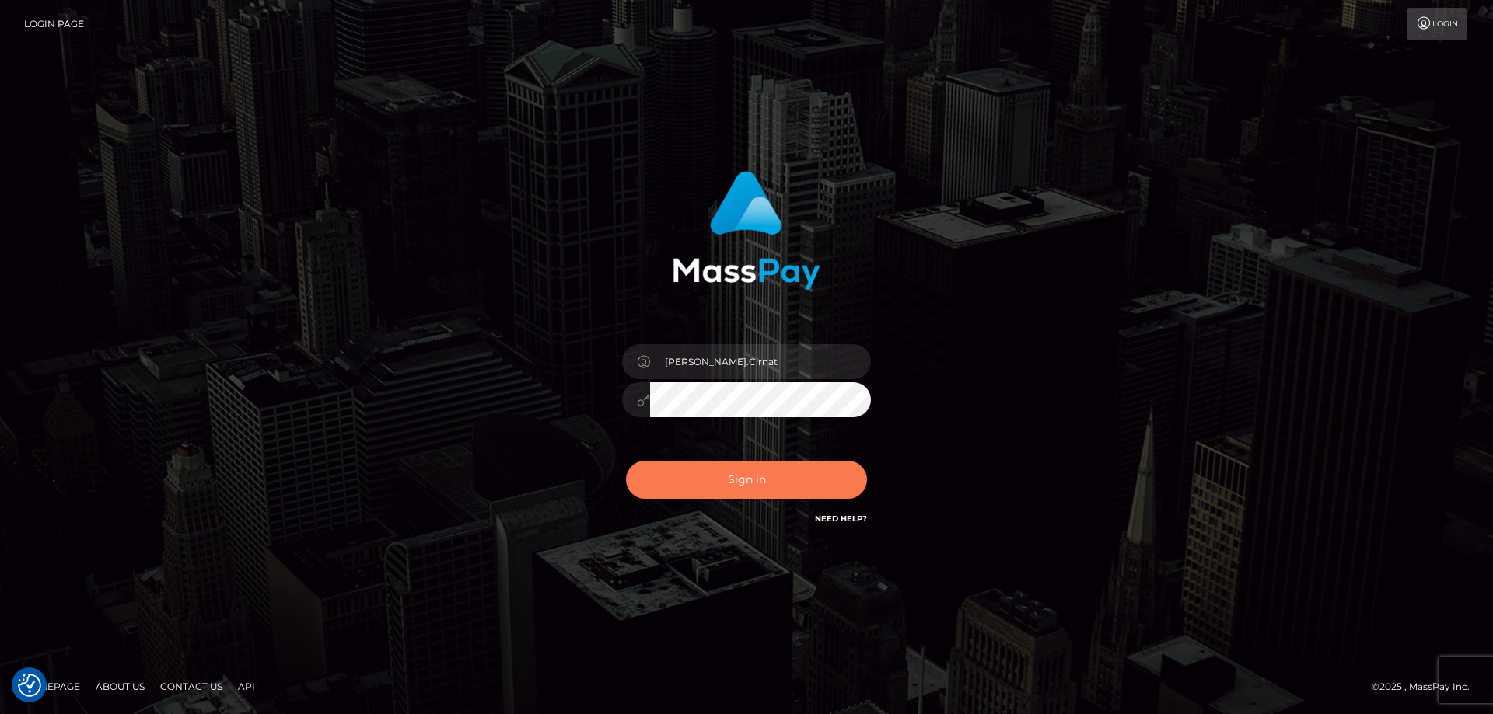
click at [784, 491] on button "Sign in" at bounding box center [746, 480] width 241 height 38
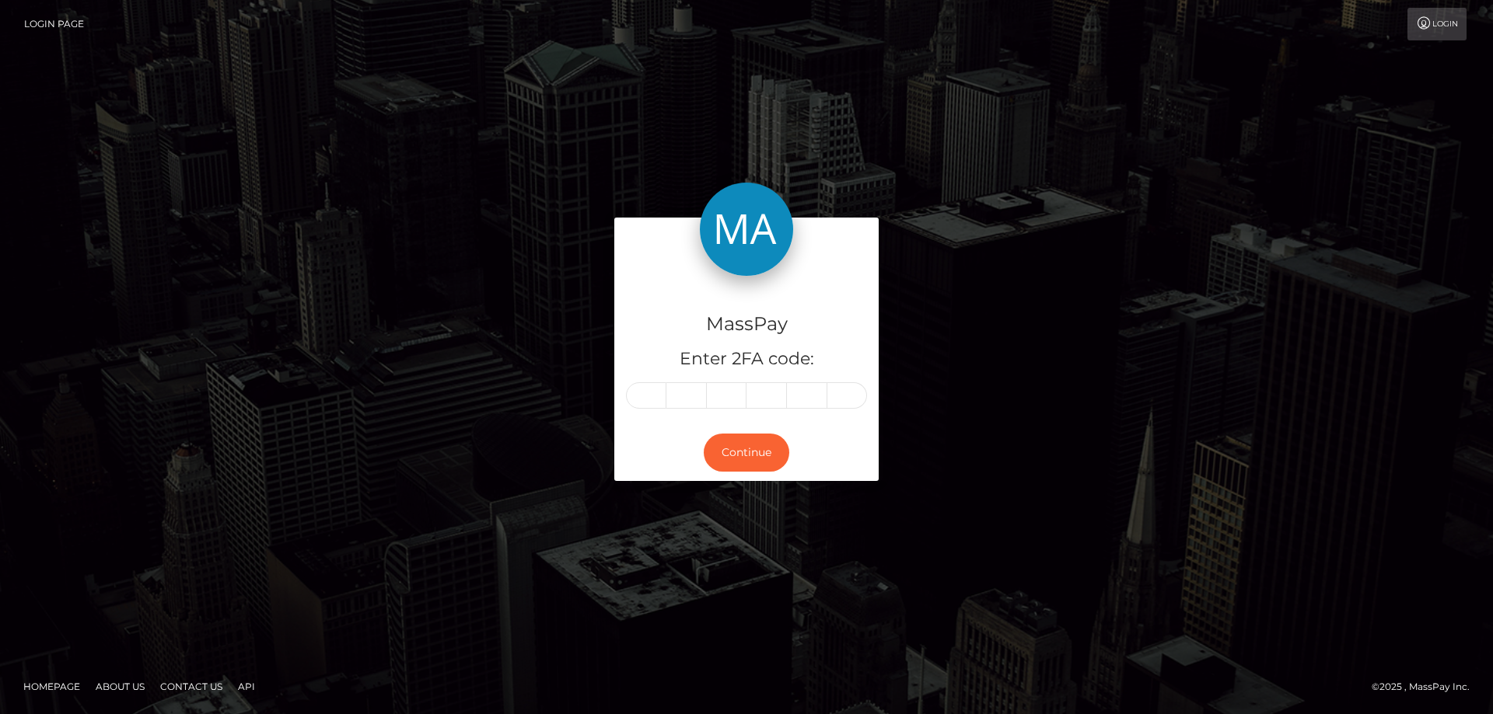
click at [653, 394] on input "text" at bounding box center [646, 396] width 40 height 26
type input "1"
type input "6"
type input "3"
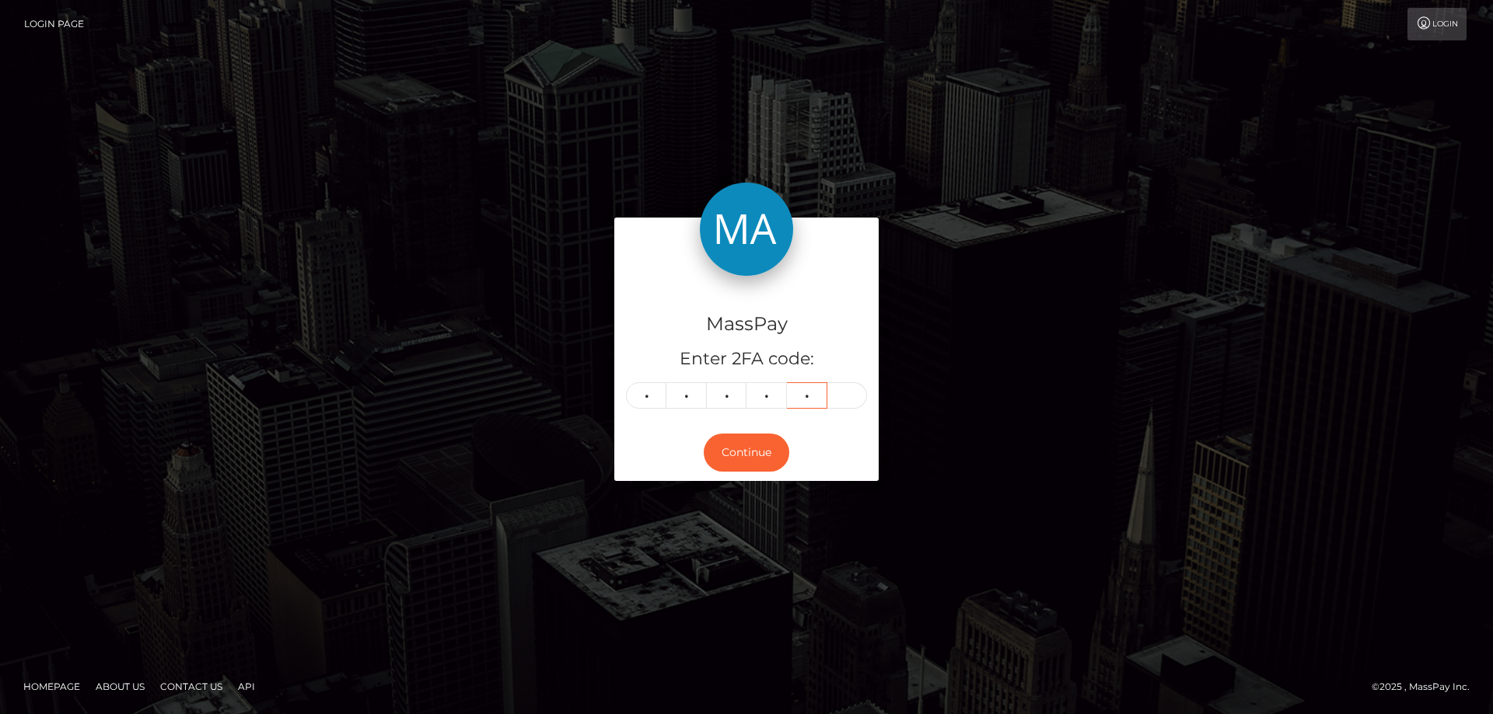
type input "4"
type input "0"
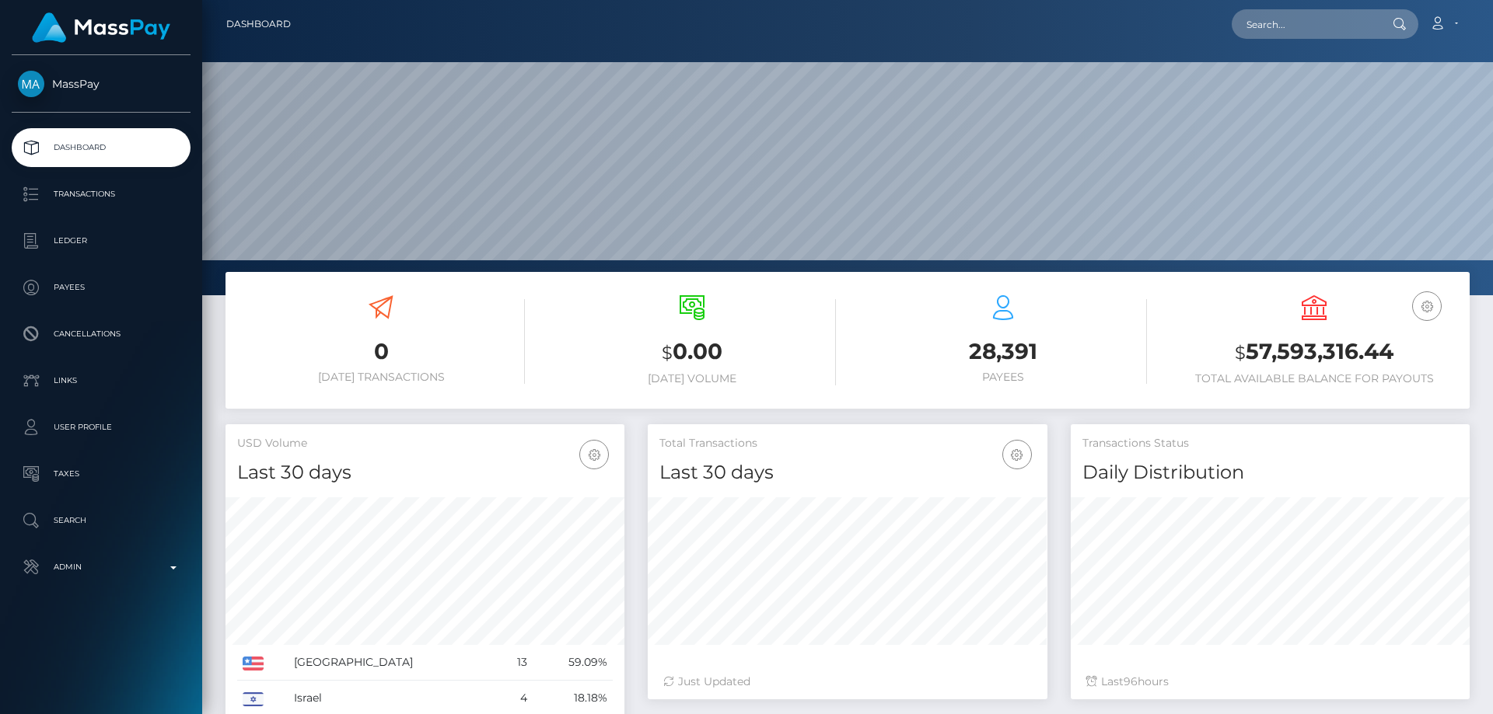
scroll to position [276, 400]
click at [101, 575] on p "Admin" at bounding box center [101, 567] width 166 height 23
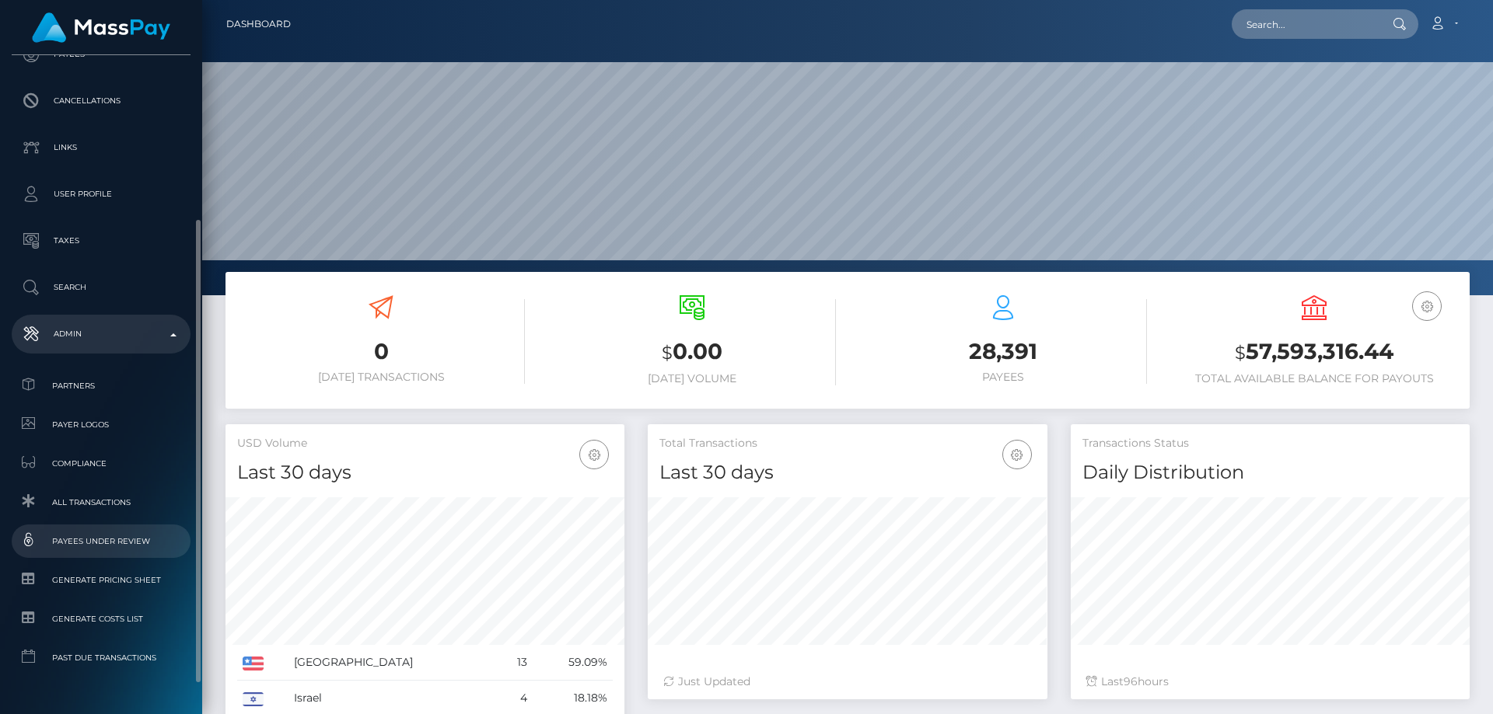
click at [118, 543] on span "Payees under Review" at bounding box center [101, 542] width 166 height 18
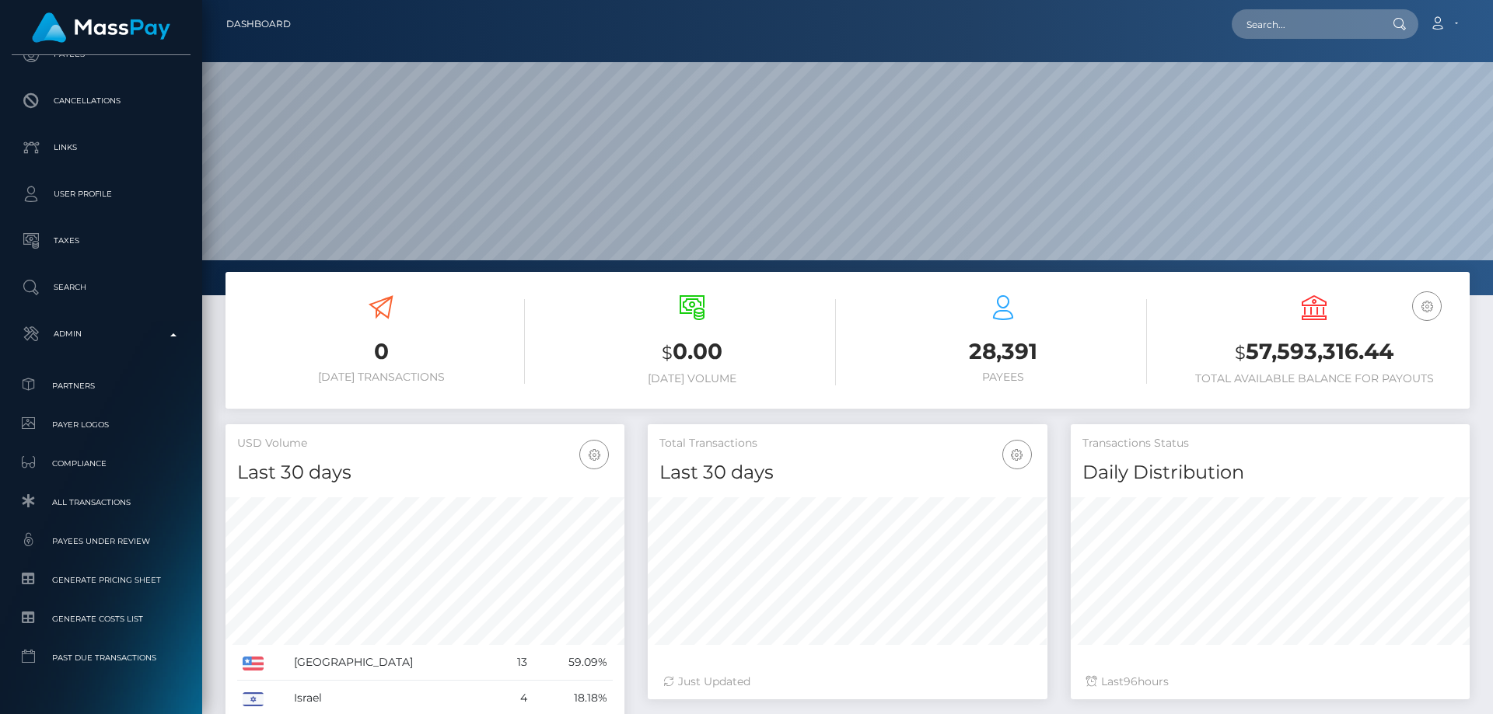
click at [1125, 355] on h3 "28,391" at bounding box center [1003, 352] width 288 height 30
click at [1123, 349] on h3 "28,391" at bounding box center [1003, 352] width 288 height 30
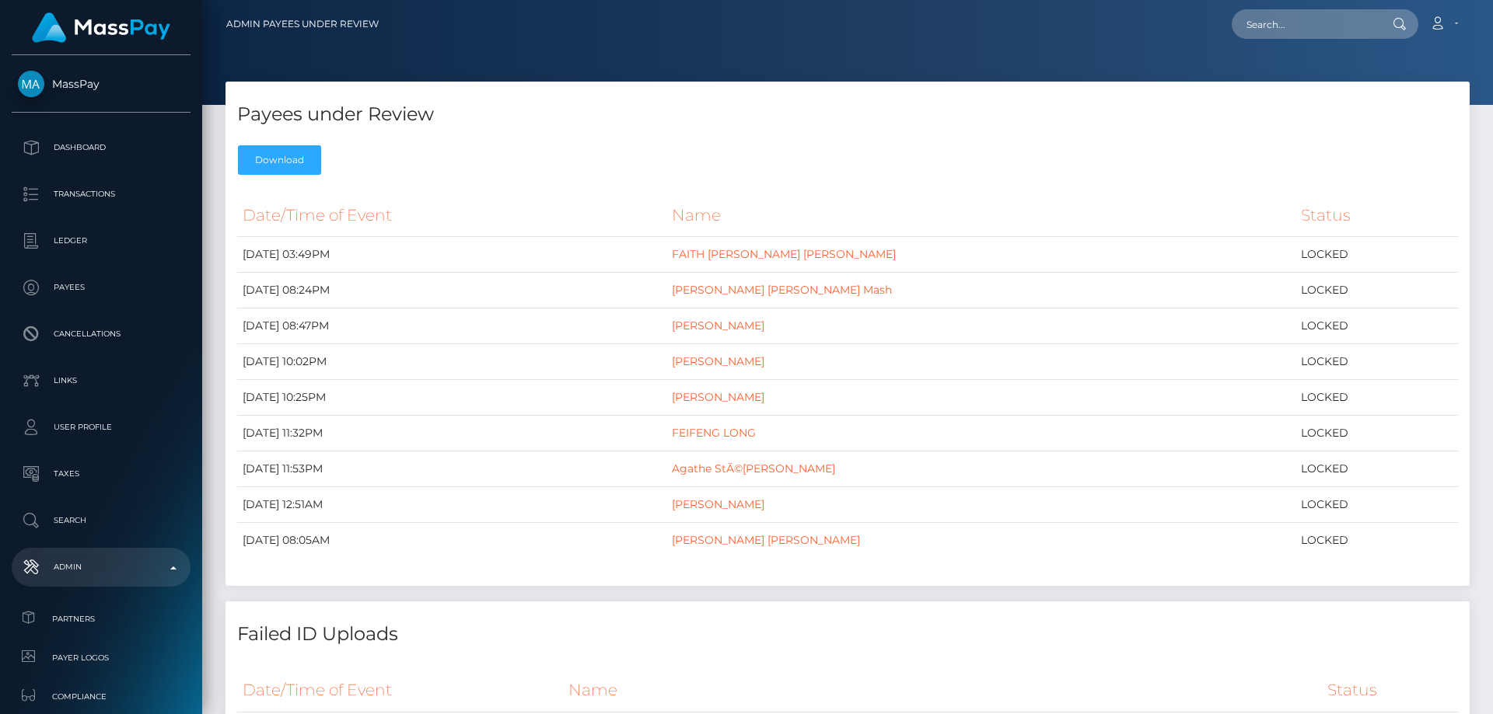
click at [849, 614] on div "Failed ID Uploads" at bounding box center [847, 625] width 1244 height 47
